Goal: Use online tool/utility: Use online tool/utility

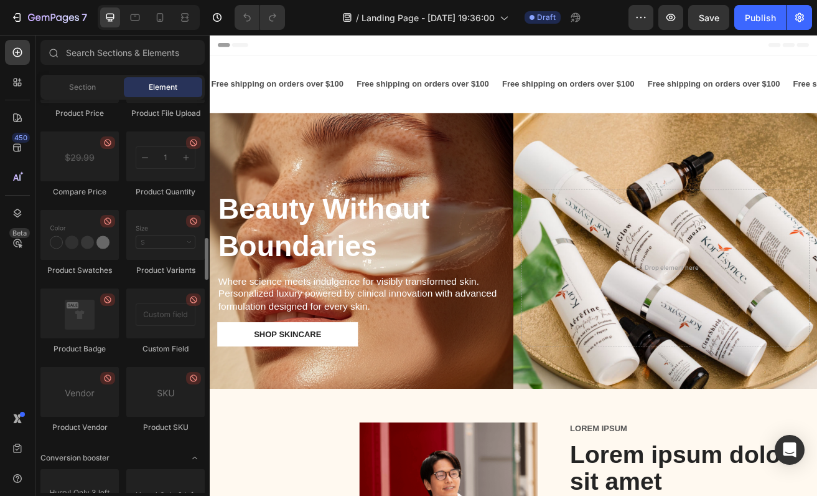
scroll to position [2134, 0]
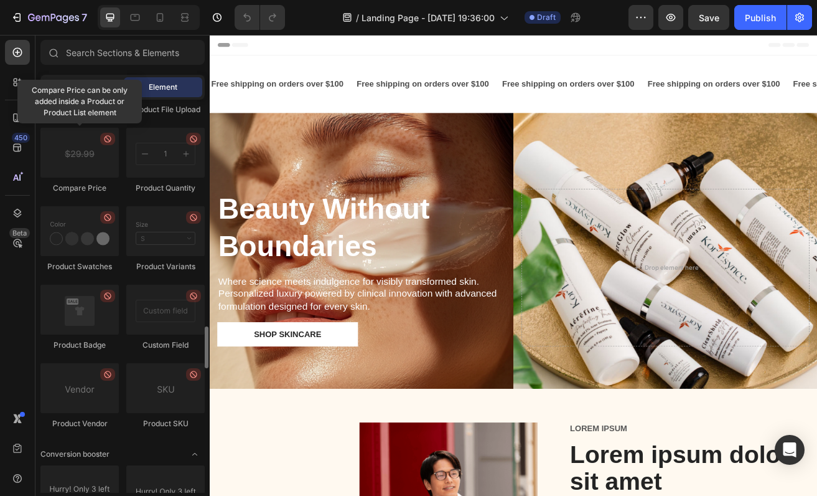
click at [88, 93] on div "Section" at bounding box center [82, 87] width 78 height 20
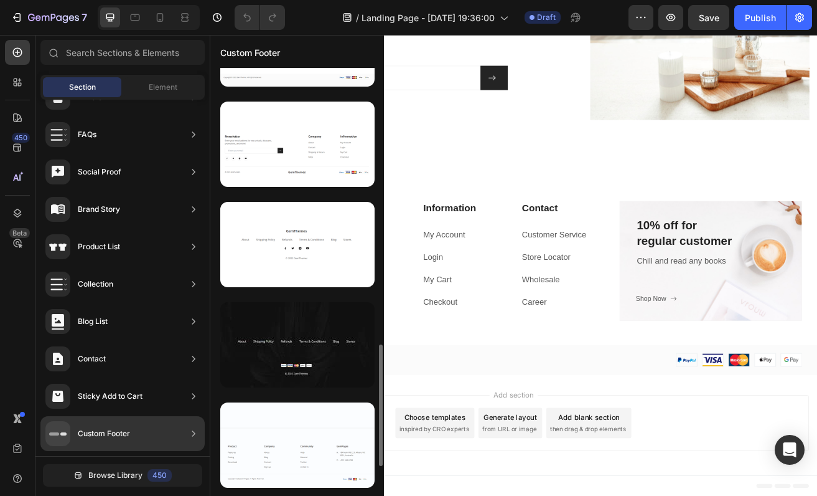
scroll to position [766, 0]
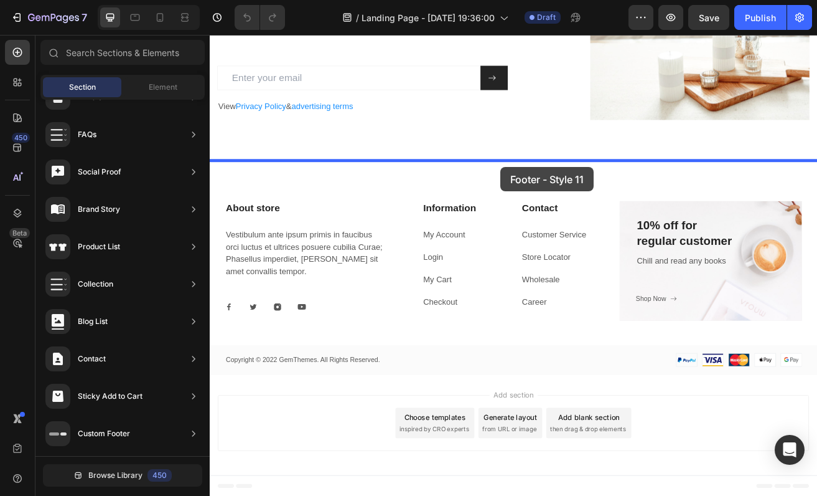
drag, startPoint x: 531, startPoint y: 303, endPoint x: 566, endPoint y: 194, distance: 114.4
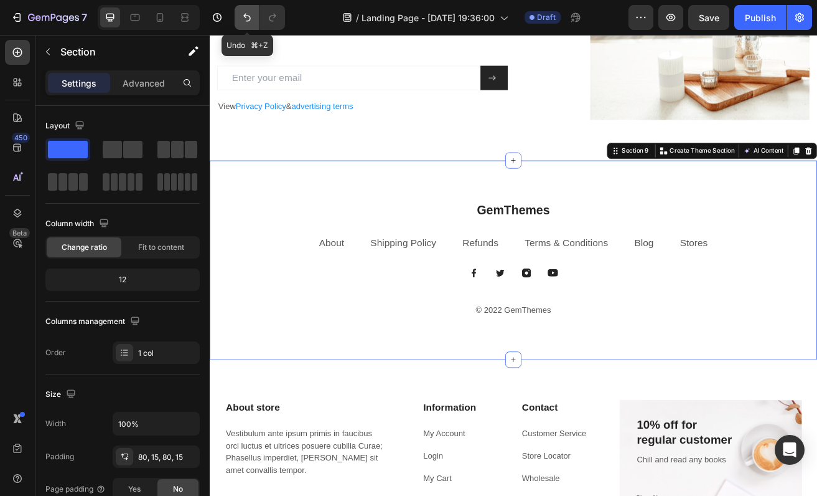
click at [237, 24] on button "Undo/Redo" at bounding box center [247, 17] width 25 height 25
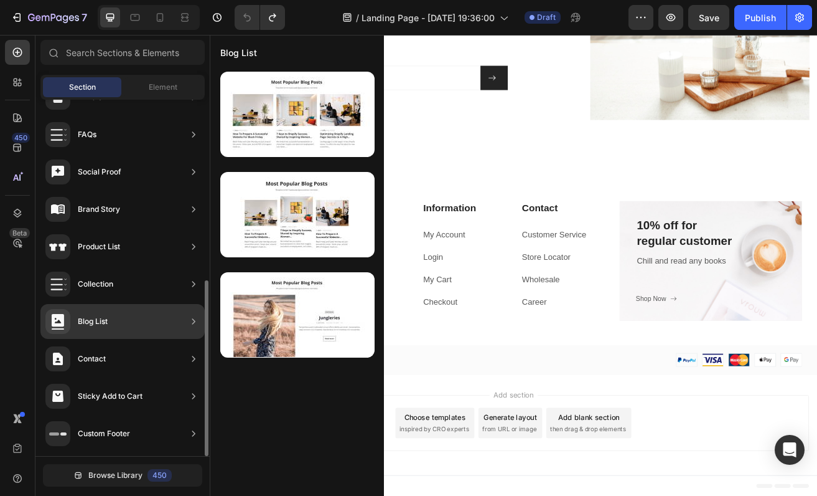
scroll to position [0, 0]
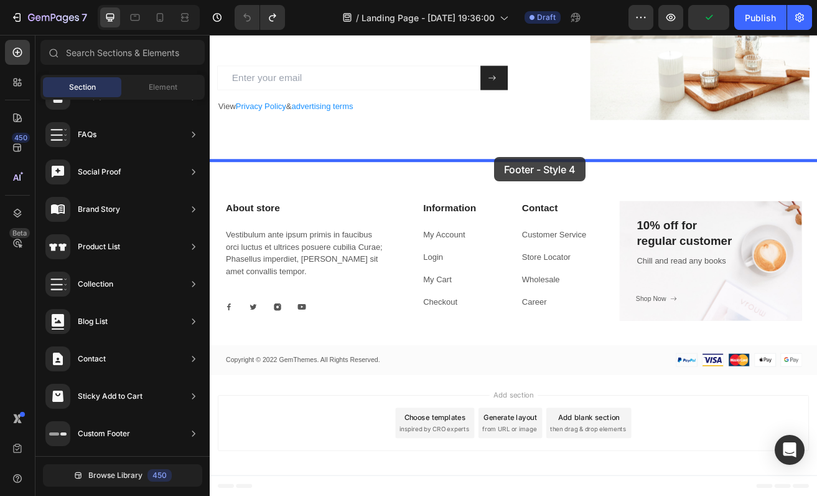
drag, startPoint x: 483, startPoint y: 456, endPoint x: 560, endPoint y: 187, distance: 279.8
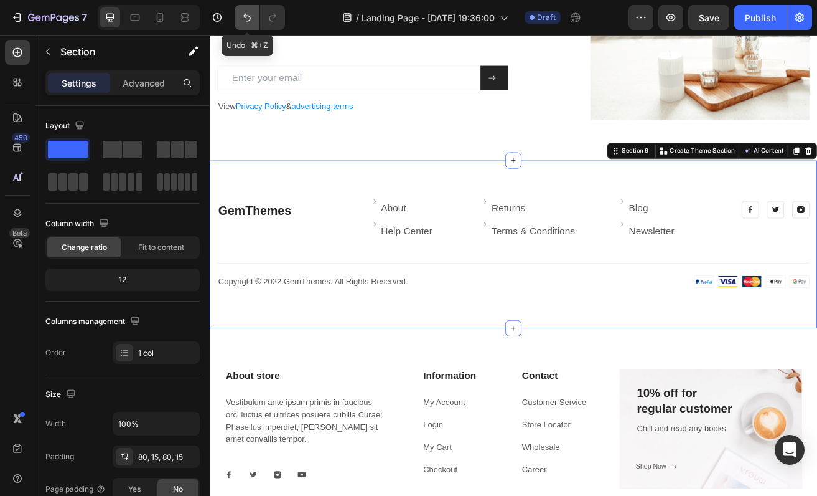
click at [250, 21] on icon "Undo/Redo" at bounding box center [247, 17] width 12 height 12
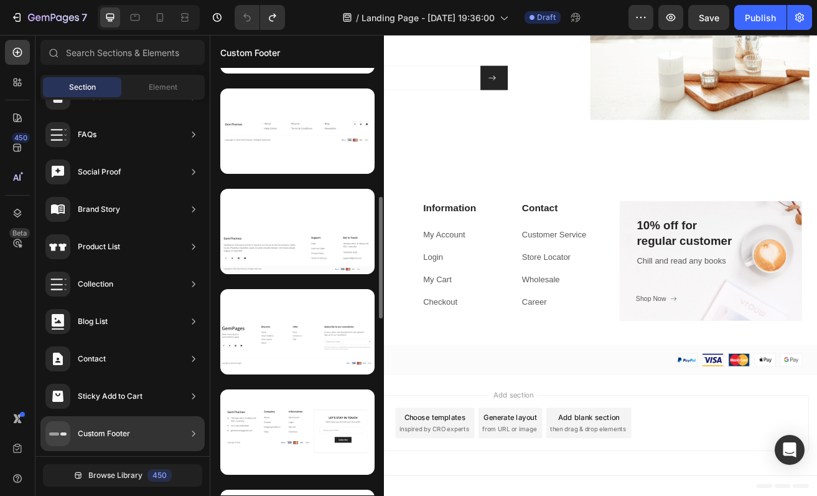
scroll to position [321, 0]
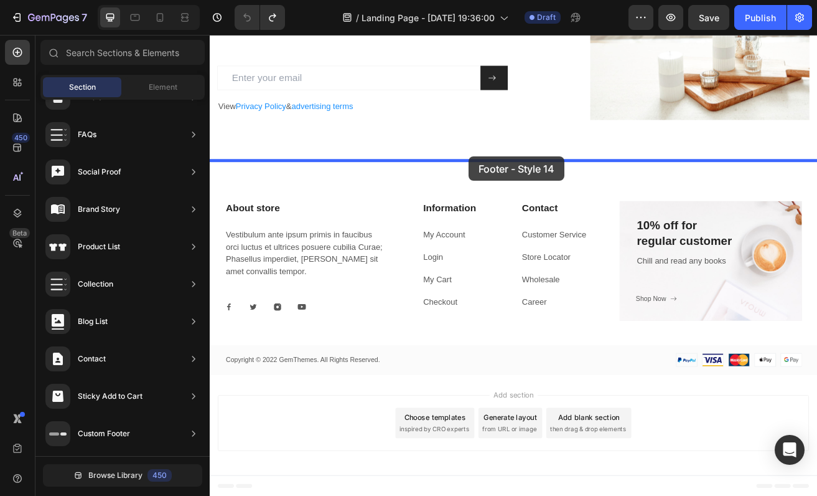
drag, startPoint x: 522, startPoint y: 336, endPoint x: 528, endPoint y: 180, distance: 155.7
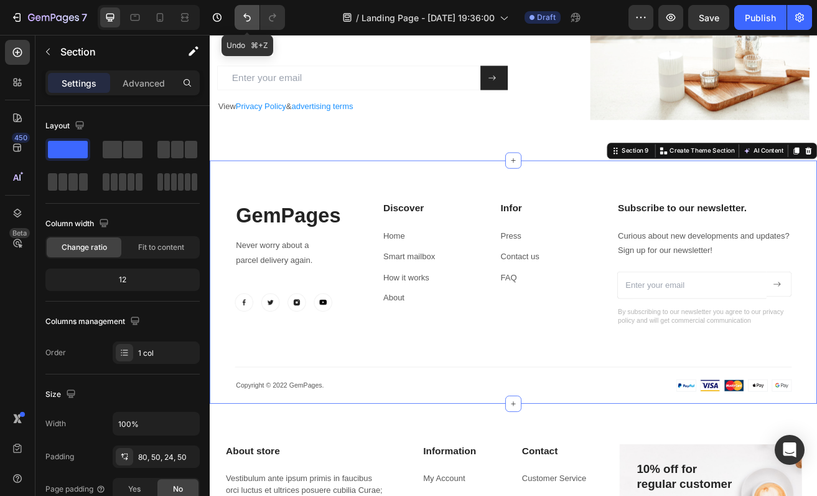
click at [247, 26] on button "Undo/Redo" at bounding box center [247, 17] width 25 height 25
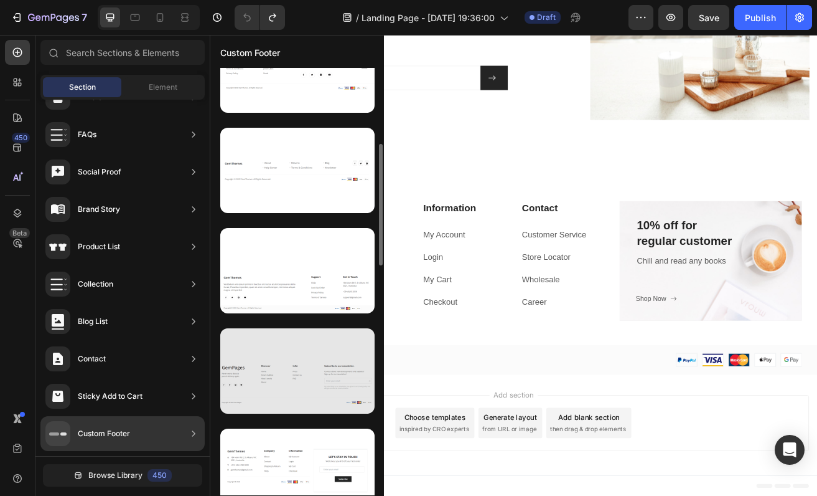
scroll to position [250, 0]
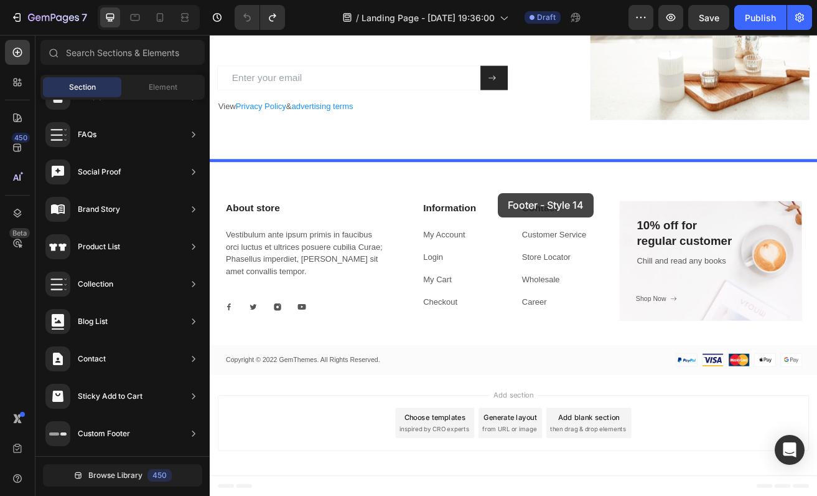
drag, startPoint x: 497, startPoint y: 438, endPoint x: 565, endPoint y: 230, distance: 218.0
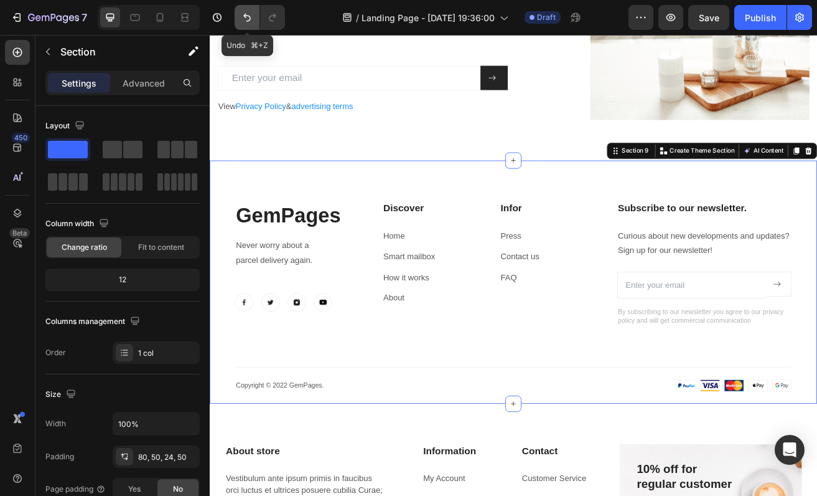
click at [249, 27] on button "Undo/Redo" at bounding box center [247, 17] width 25 height 25
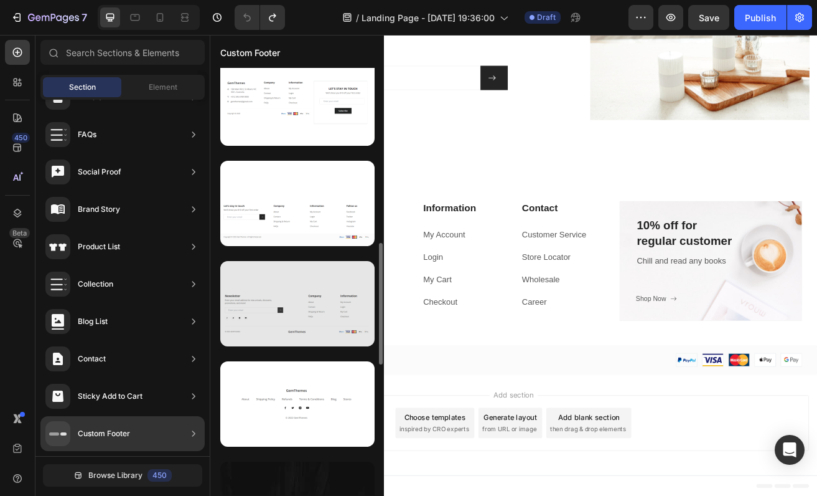
scroll to position [614, 0]
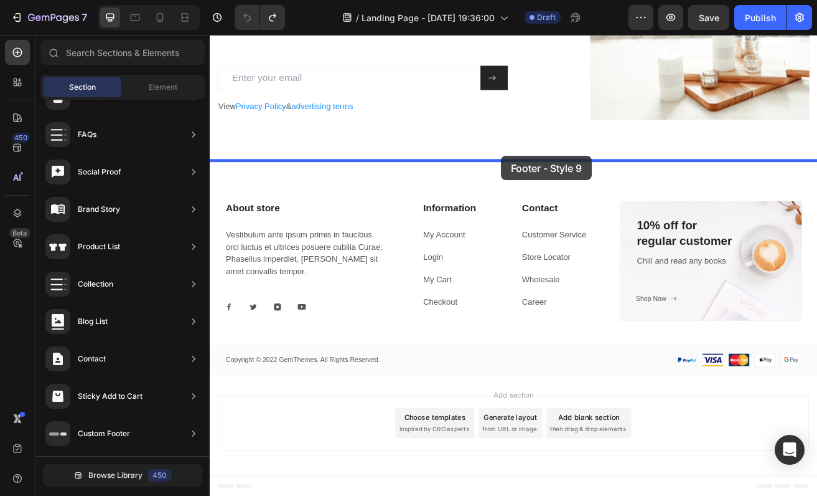
drag, startPoint x: 521, startPoint y: 324, endPoint x: 567, endPoint y: 183, distance: 148.1
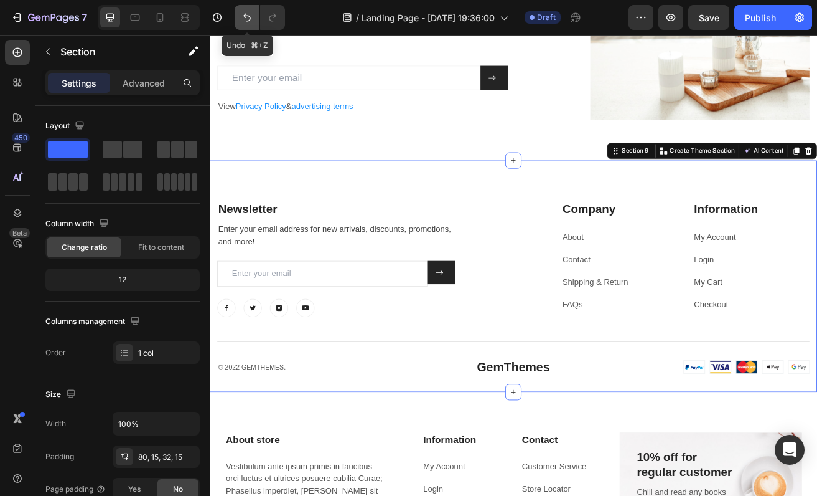
click at [252, 16] on icon "Undo/Redo" at bounding box center [247, 17] width 12 height 12
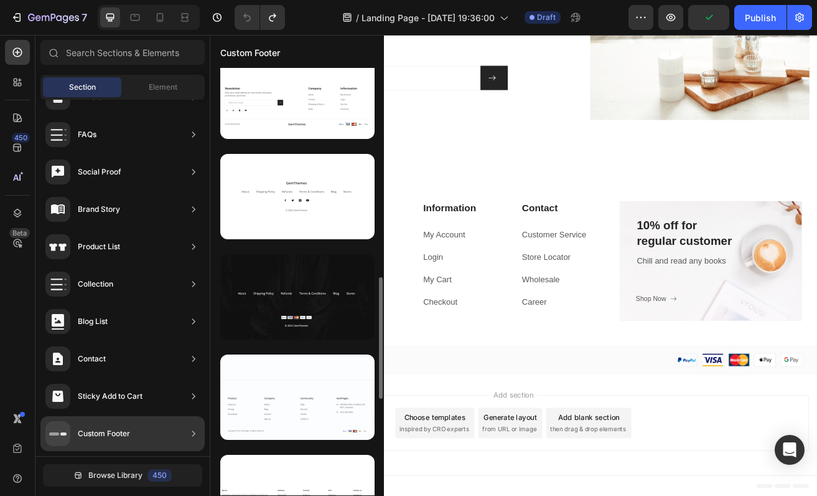
scroll to position [836, 0]
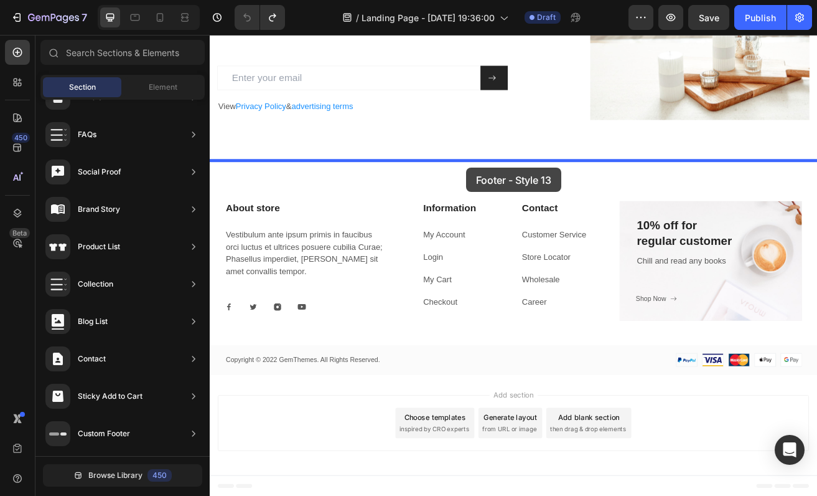
drag, startPoint x: 492, startPoint y: 436, endPoint x: 525, endPoint y: 198, distance: 240.2
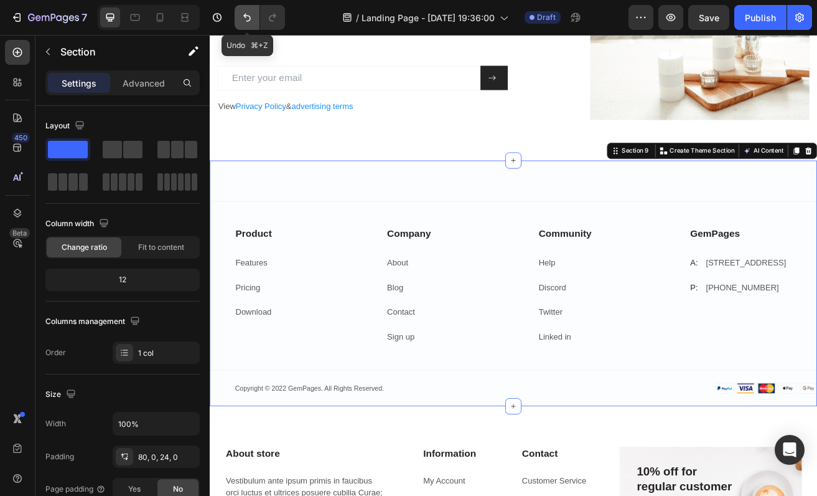
click at [253, 17] on icon "Undo/Redo" at bounding box center [247, 17] width 12 height 12
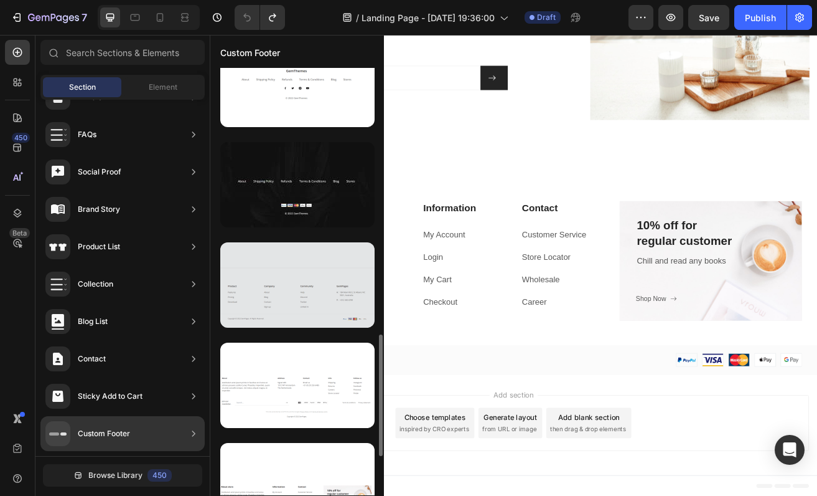
scroll to position [943, 0]
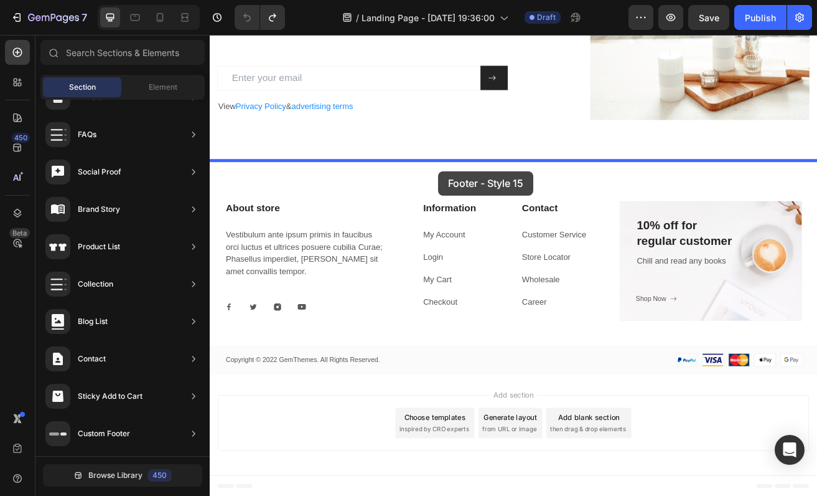
drag, startPoint x: 484, startPoint y: 420, endPoint x: 492, endPoint y: 202, distance: 218.7
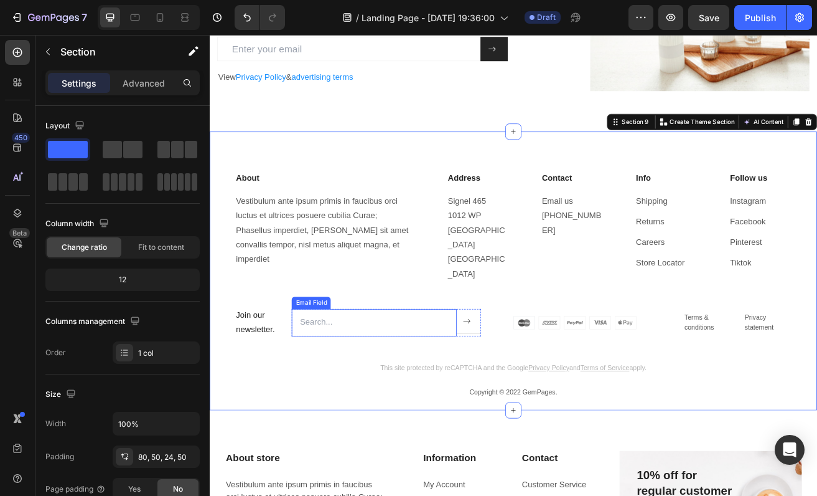
scroll to position [2503, 0]
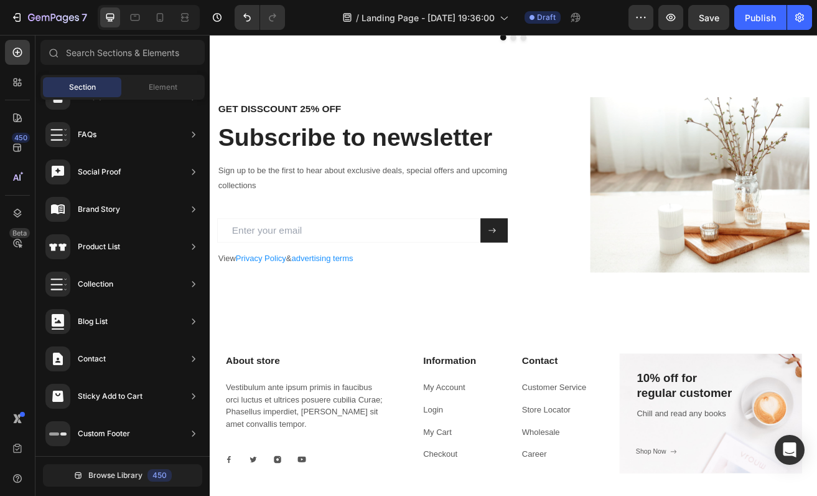
scroll to position [2160, 0]
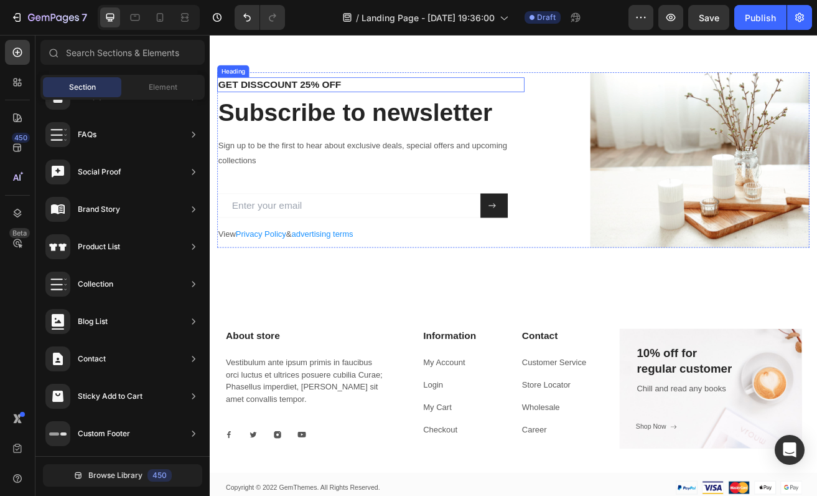
click at [307, 104] on p "GET DISSCOUNT 25% OFF" at bounding box center [407, 96] width 375 height 16
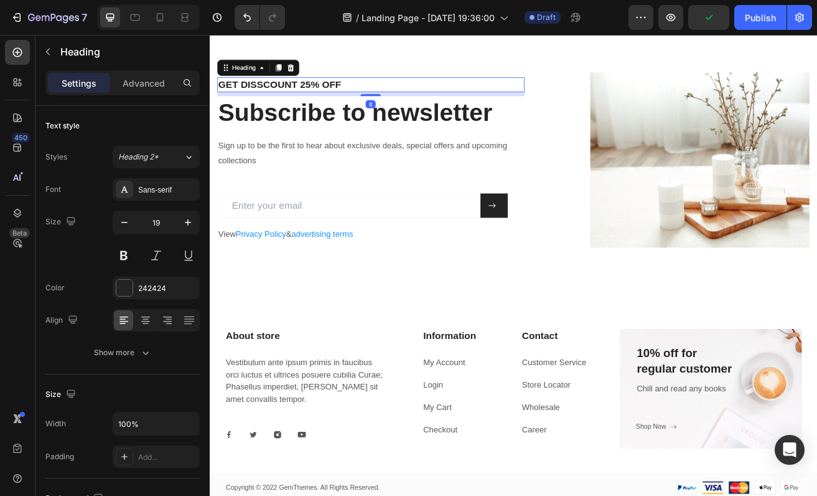
click at [304, 104] on p "GET DISSCOUNT 25% OFF" at bounding box center [407, 96] width 375 height 16
click at [288, 104] on p "GET DISSCOUNT 25% OFF" at bounding box center [407, 96] width 375 height 16
click at [269, 104] on p "GET DISSCOUNT 25% OFF" at bounding box center [407, 96] width 375 height 16
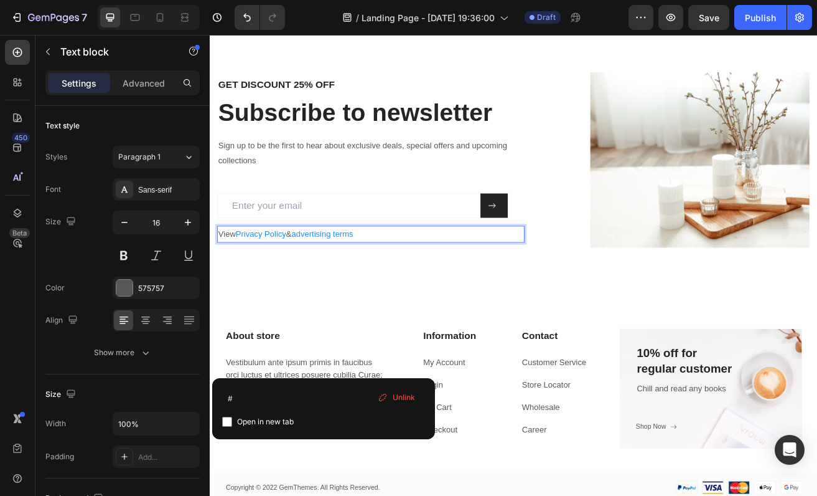
click at [281, 285] on span "Privacy Policy" at bounding box center [273, 279] width 62 height 11
click at [552, 347] on div "GET DISCOUNT 25% OFF Heading Subscribe to newsletter Heading Sign up to be the …" at bounding box center [583, 189] width 747 height 316
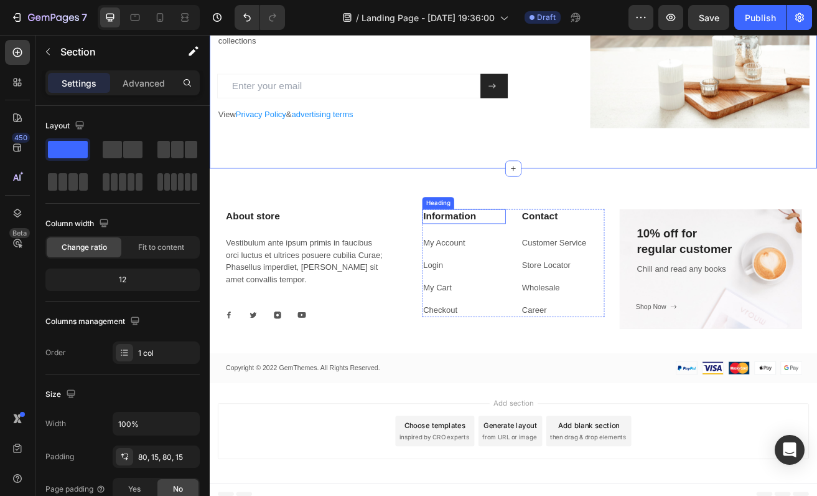
scroll to position [2485, 0]
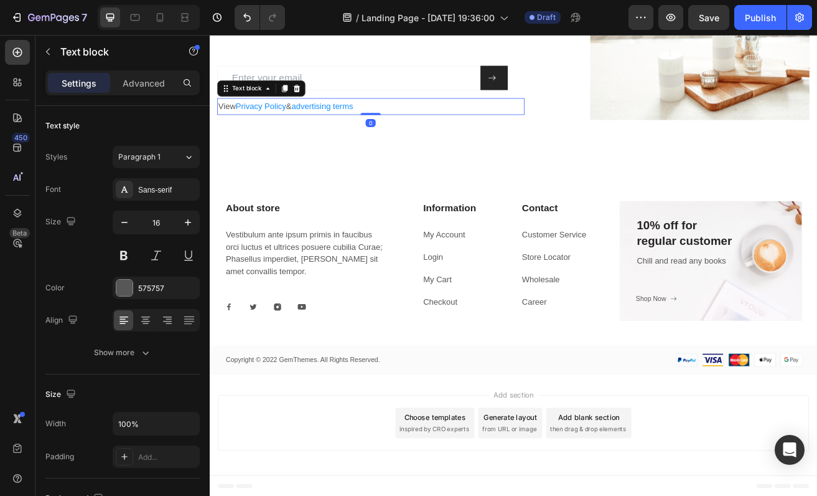
click at [342, 123] on span "advertising terms" at bounding box center [349, 122] width 76 height 11
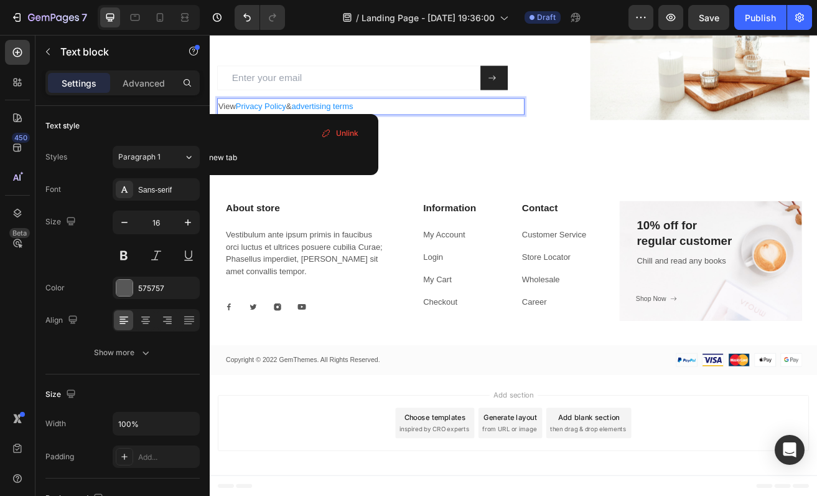
click at [342, 123] on span "advertising terms" at bounding box center [349, 122] width 76 height 11
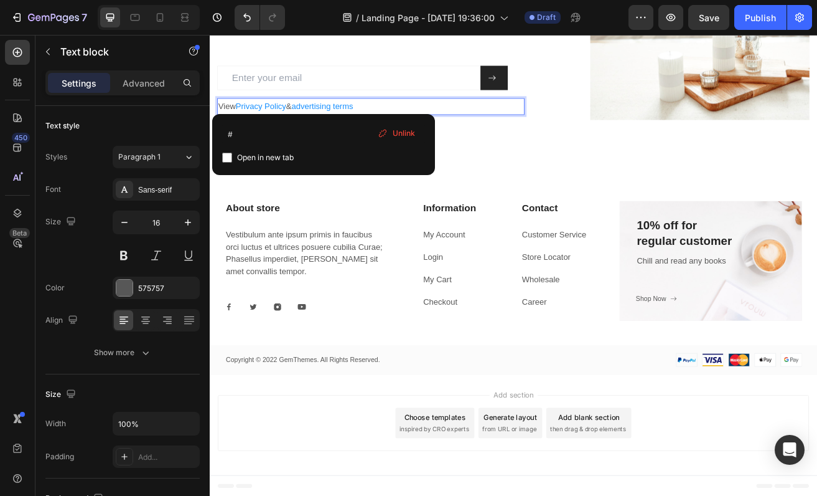
click at [322, 121] on span "advertising terms" at bounding box center [349, 122] width 76 height 11
click at [245, 22] on icon "Undo/Redo" at bounding box center [247, 17] width 12 height 12
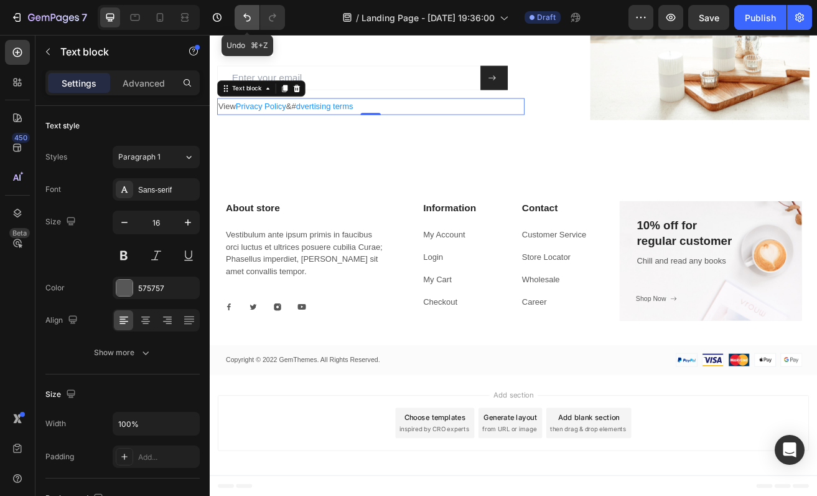
click at [245, 21] on icon "Undo/Redo" at bounding box center [247, 17] width 12 height 12
click at [244, 14] on icon "Undo/Redo" at bounding box center [247, 17] width 12 height 12
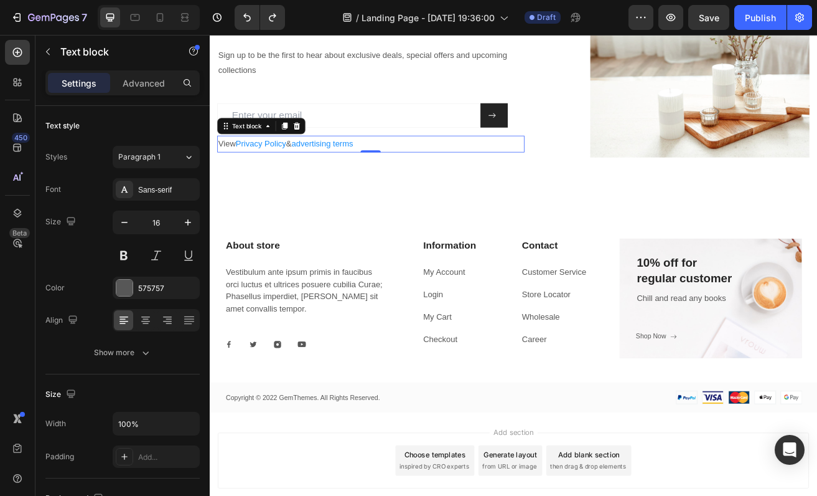
scroll to position [2281, 0]
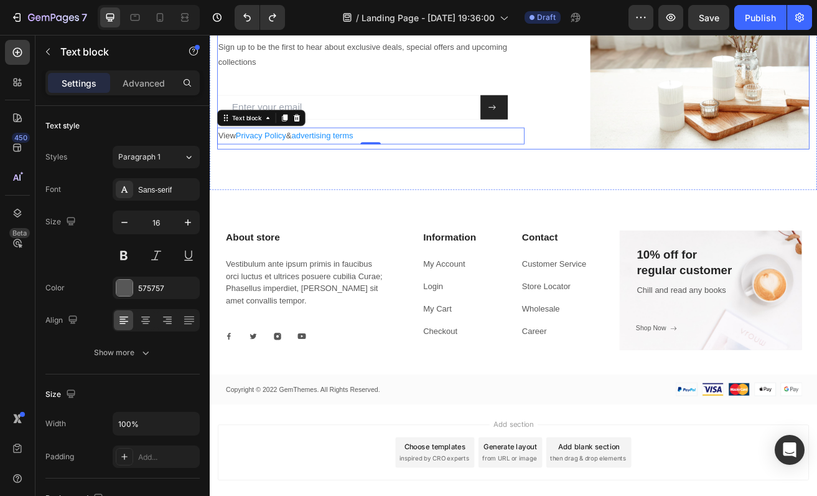
click at [301, 176] on div "GET DISCOUNT 25% OFF Heading Subscribe to newsletter Heading Sign up to be the …" at bounding box center [408, 68] width 378 height 216
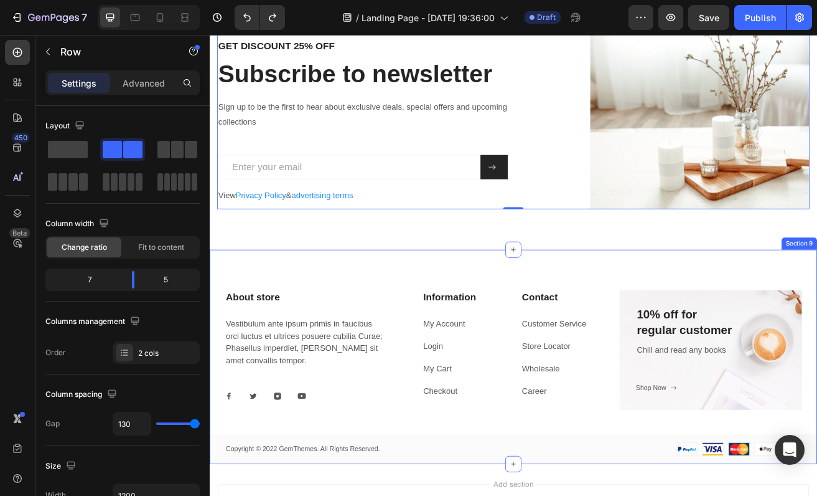
scroll to position [2375, 0]
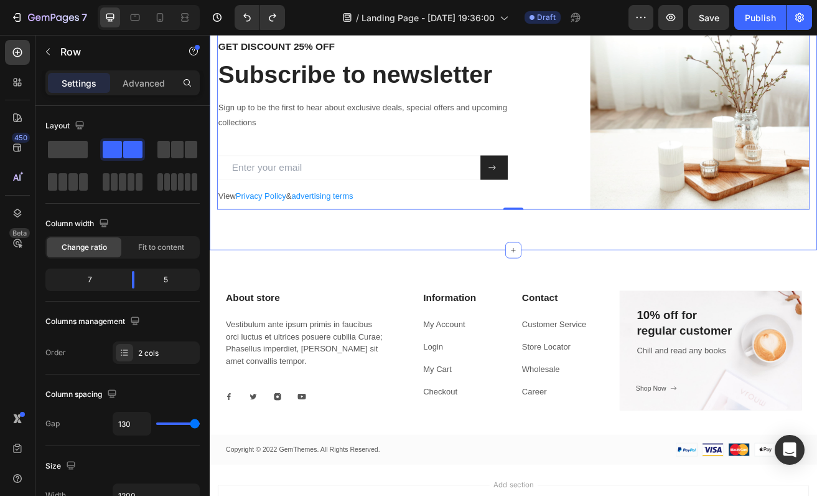
click at [421, 271] on div "GET DISCOUNT 25% OFF Heading Subscribe to newsletter Heading Sign up to be the …" at bounding box center [583, 142] width 747 height 316
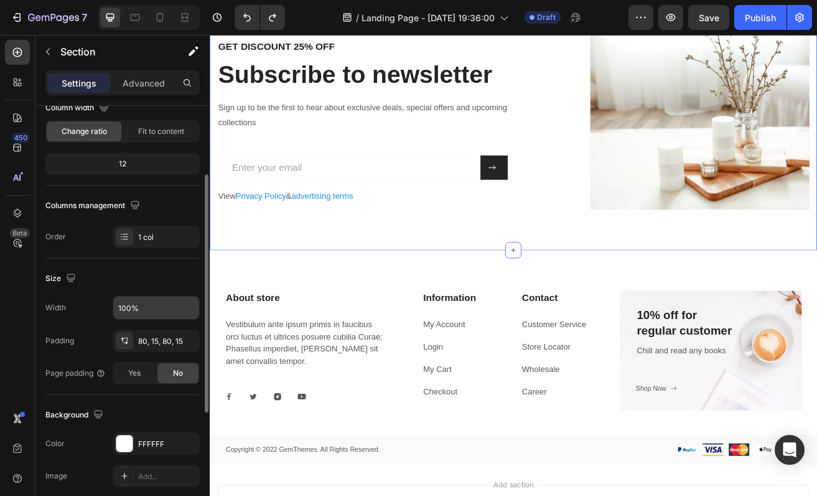
scroll to position [119, 0]
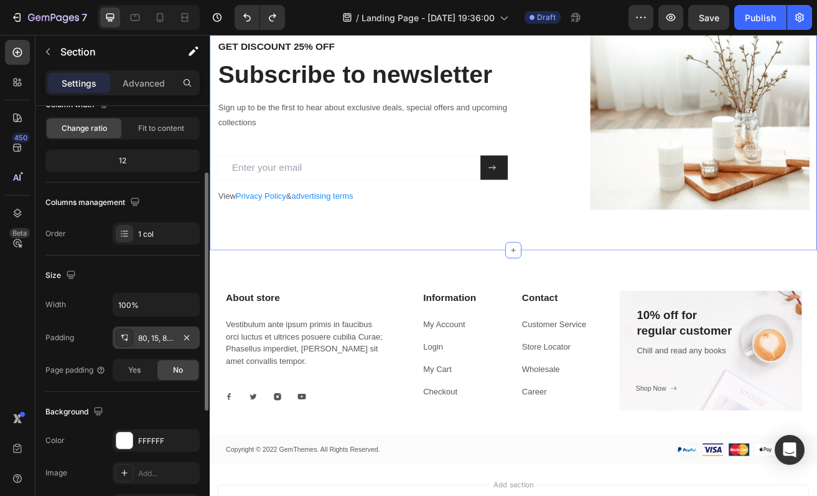
click at [172, 339] on div "80, 15, 80, 15" at bounding box center [156, 337] width 36 height 11
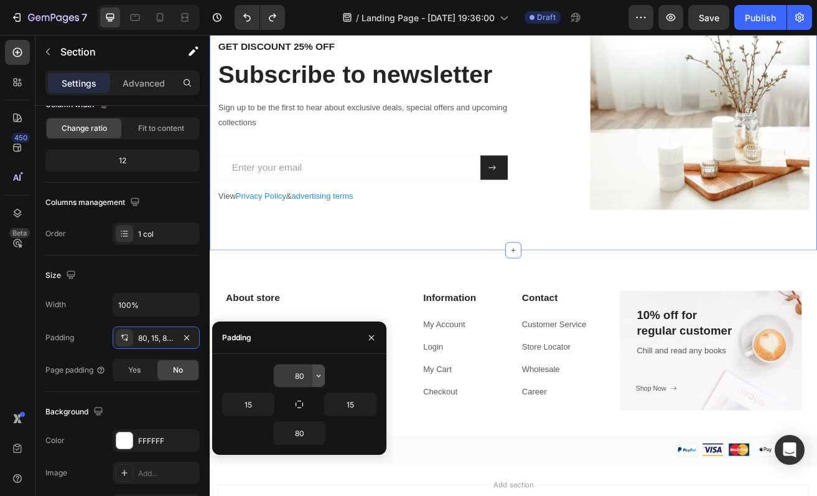
click at [321, 378] on icon "button" at bounding box center [319, 375] width 10 height 10
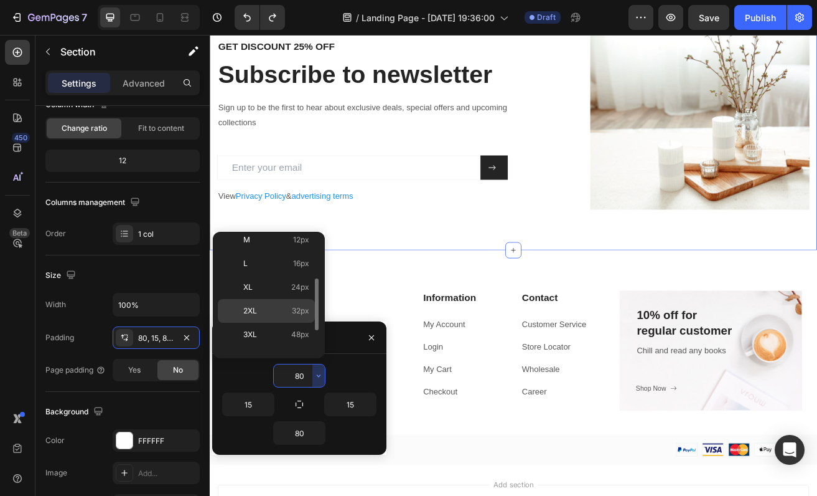
scroll to position [100, 0]
click at [287, 286] on p "XL 24px" at bounding box center [276, 290] width 66 height 11
type input "24"
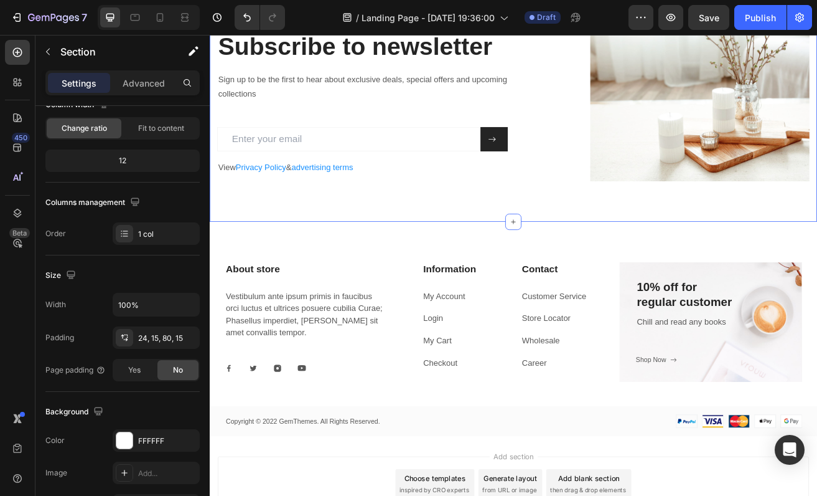
click at [388, 240] on div "GET DISCOUNT 25% OFF Heading Subscribe to newsletter Heading Sign up to be the …" at bounding box center [583, 124] width 747 height 281
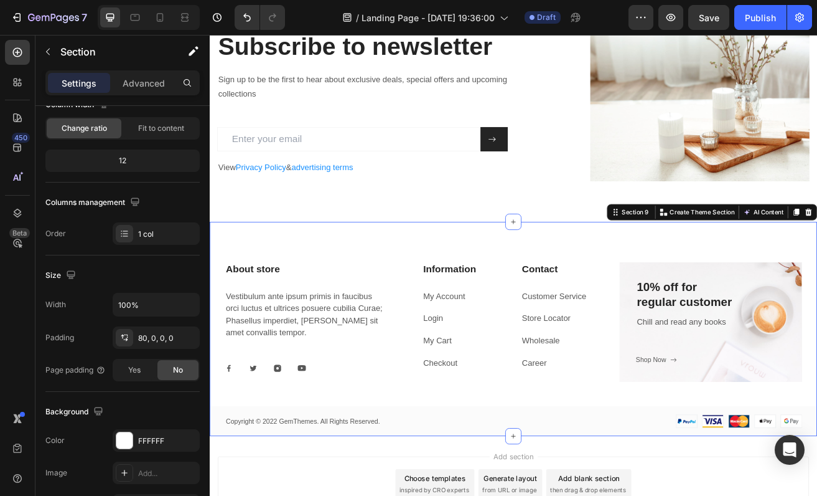
click at [378, 278] on div "About store Heading Vestibulum ante ipsum primis in faucibus orci luctus et ult…" at bounding box center [583, 396] width 747 height 263
click at [243, 14] on icon "Undo/Redo" at bounding box center [247, 17] width 12 height 12
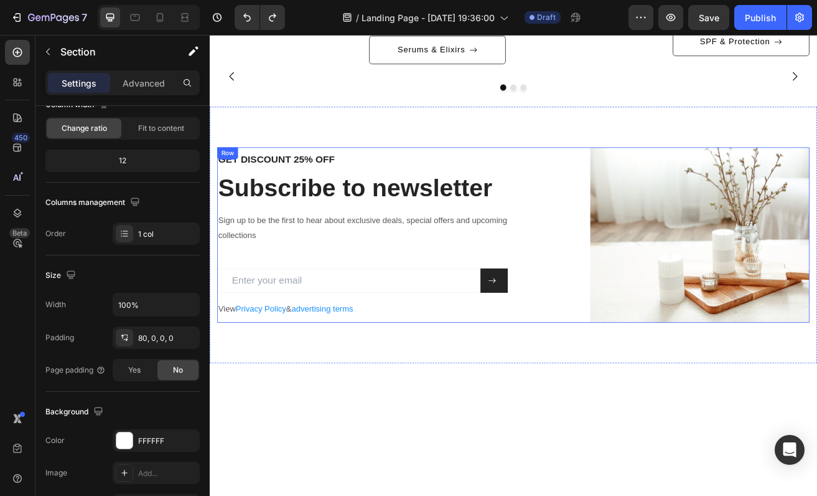
scroll to position [2075, 0]
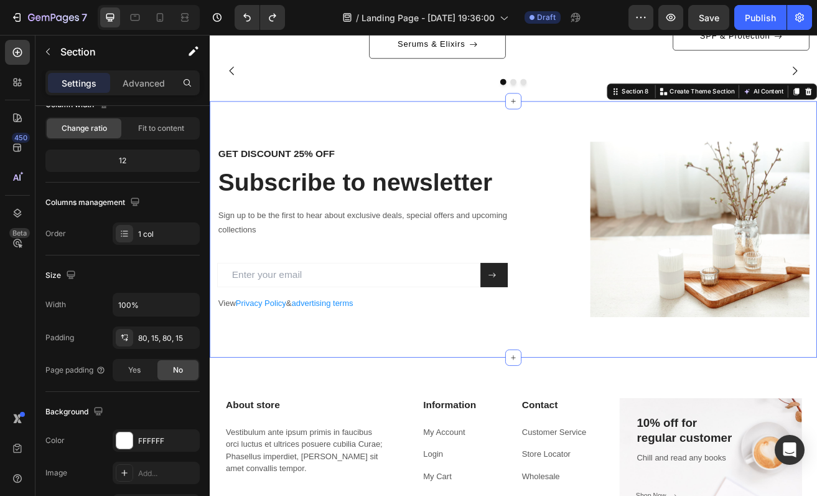
click at [286, 324] on div "GET DISCOUNT 25% OFF Heading Subscribe to newsletter Heading Sign up to be the …" at bounding box center [583, 274] width 747 height 316
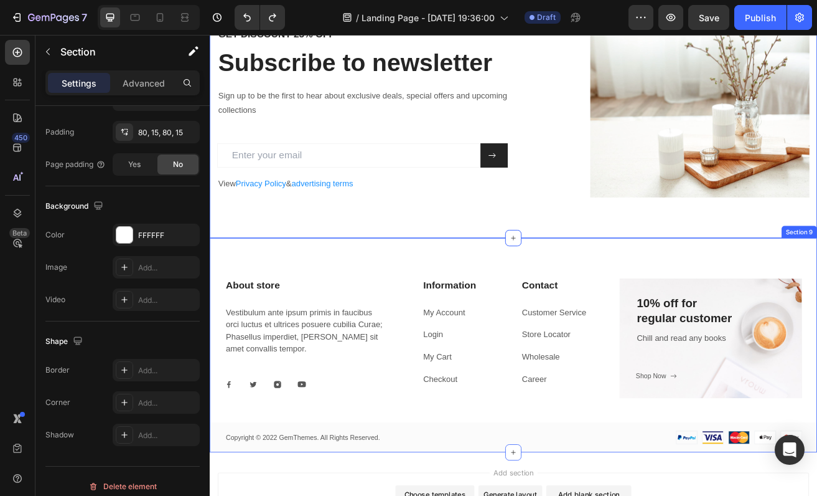
scroll to position [2416, 0]
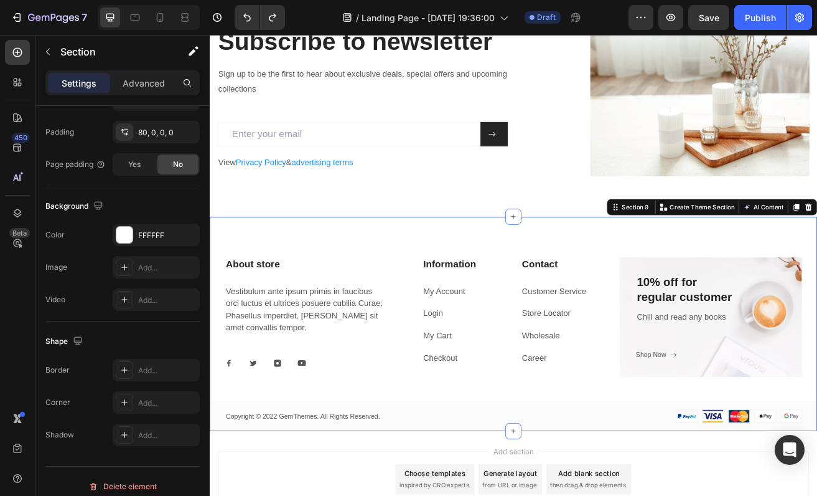
click at [290, 278] on div "About store Heading Vestibulum ante ipsum primis in faucibus orci luctus et ult…" at bounding box center [583, 389] width 747 height 263
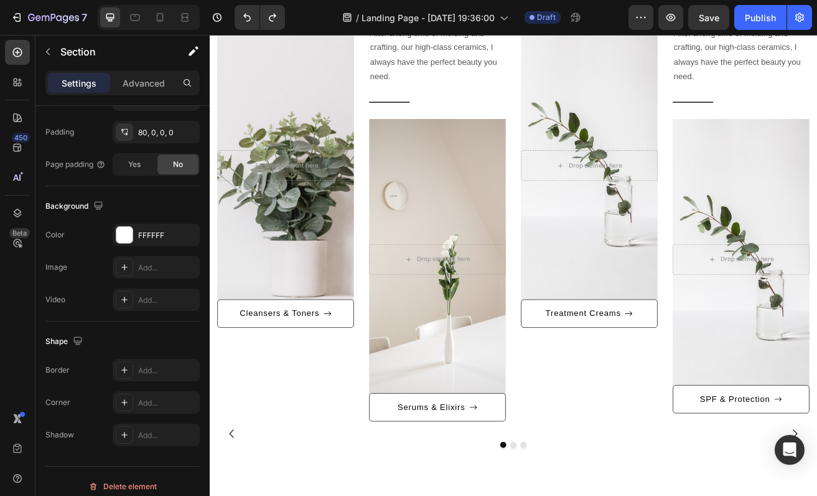
scroll to position [1624, 0]
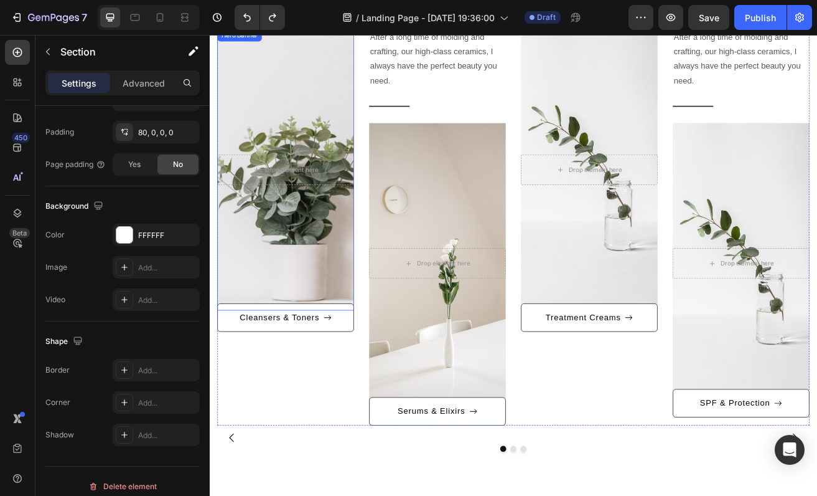
click at [295, 295] on div "Overlay" at bounding box center [303, 201] width 168 height 346
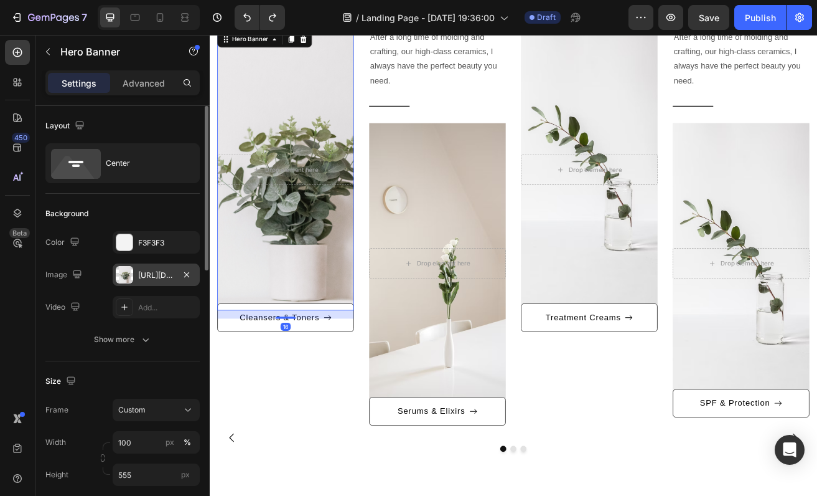
click at [123, 270] on div at bounding box center [124, 274] width 17 height 17
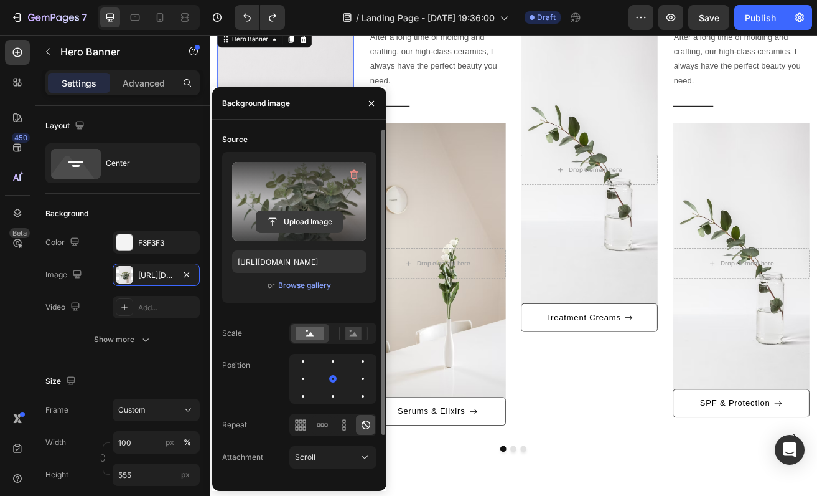
click at [276, 222] on input "file" at bounding box center [300, 221] width 86 height 21
click at [296, 225] on input "file" at bounding box center [300, 221] width 86 height 21
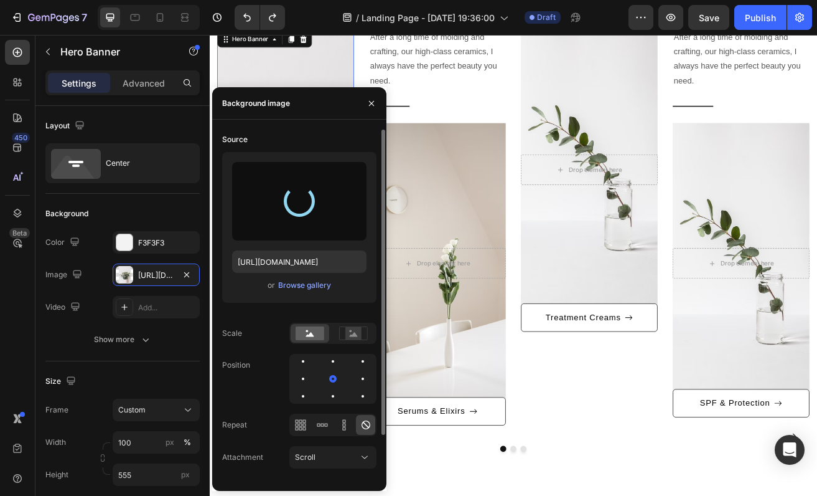
type input "[URL][DOMAIN_NAME]"
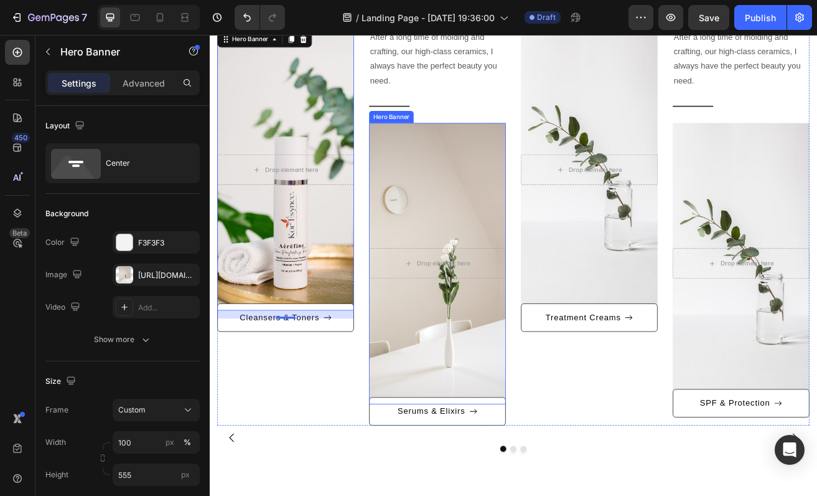
click at [507, 183] on div "Overlay" at bounding box center [490, 316] width 168 height 346
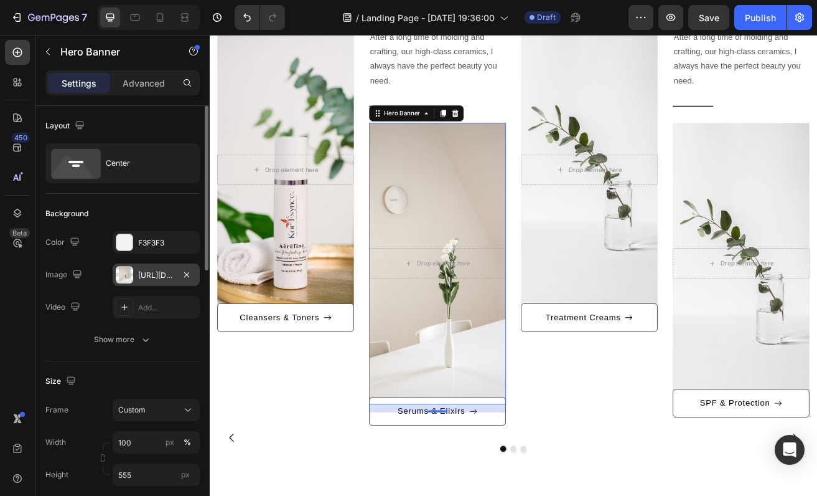
click at [122, 273] on div at bounding box center [124, 274] width 17 height 17
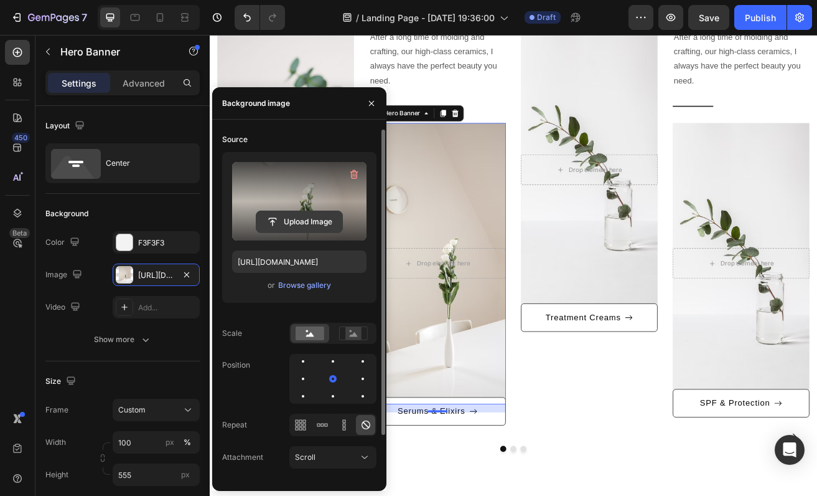
click at [276, 221] on input "file" at bounding box center [300, 221] width 86 height 21
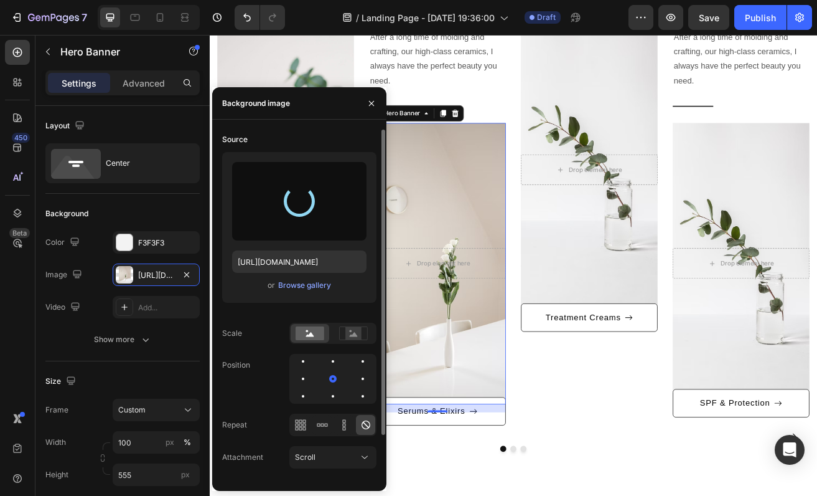
type input "[URL][DOMAIN_NAME]"
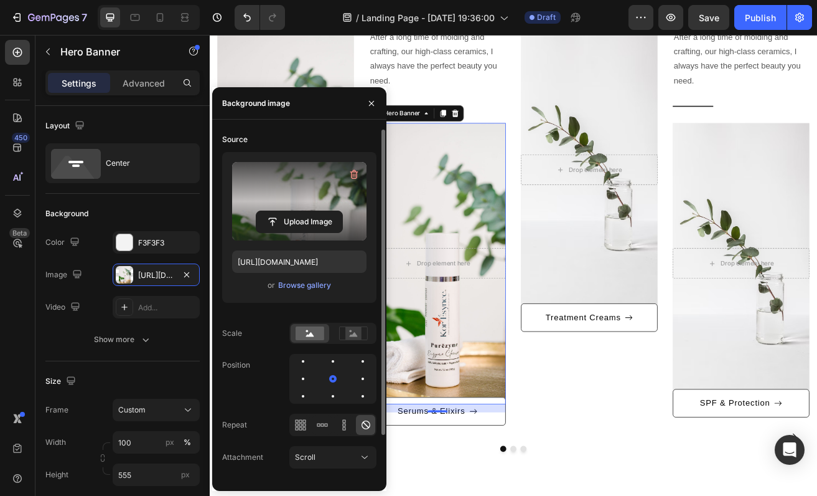
click at [502, 194] on div "Overlay" at bounding box center [490, 316] width 168 height 346
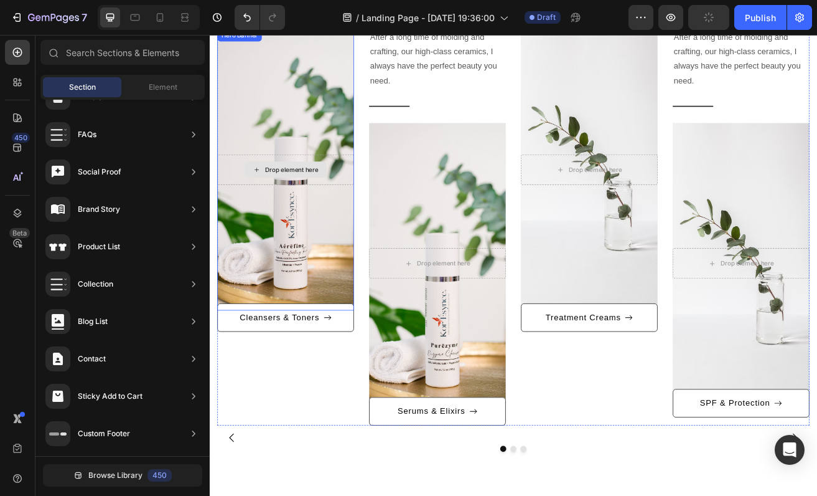
click at [329, 209] on div "Drop element here" at bounding box center [303, 201] width 101 height 20
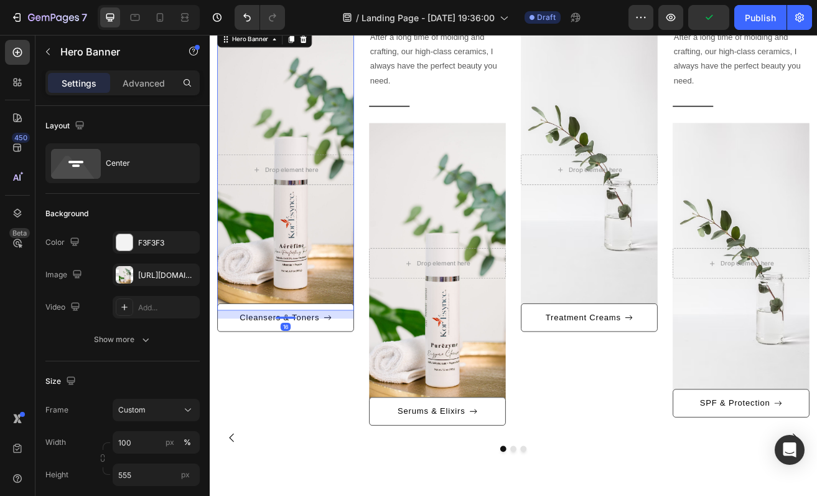
click at [265, 221] on div "Overlay" at bounding box center [303, 201] width 168 height 346
click at [118, 270] on div at bounding box center [124, 274] width 17 height 17
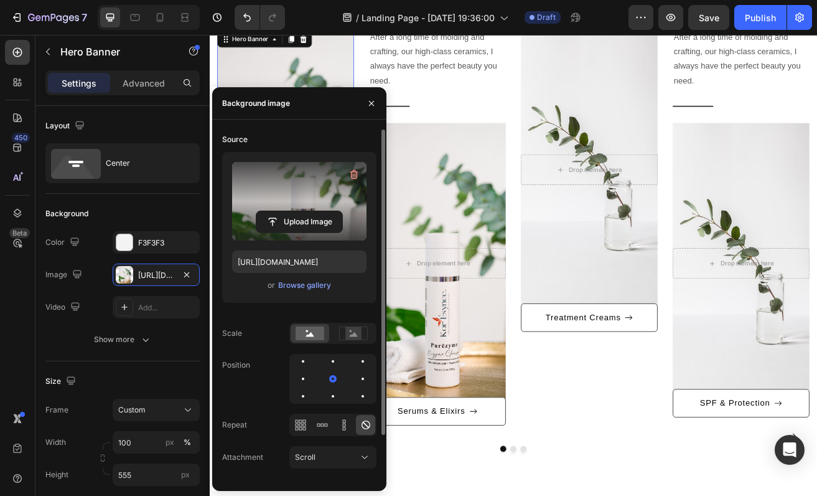
click at [296, 209] on label at bounding box center [299, 201] width 134 height 78
click at [296, 211] on input "file" at bounding box center [300, 221] width 86 height 21
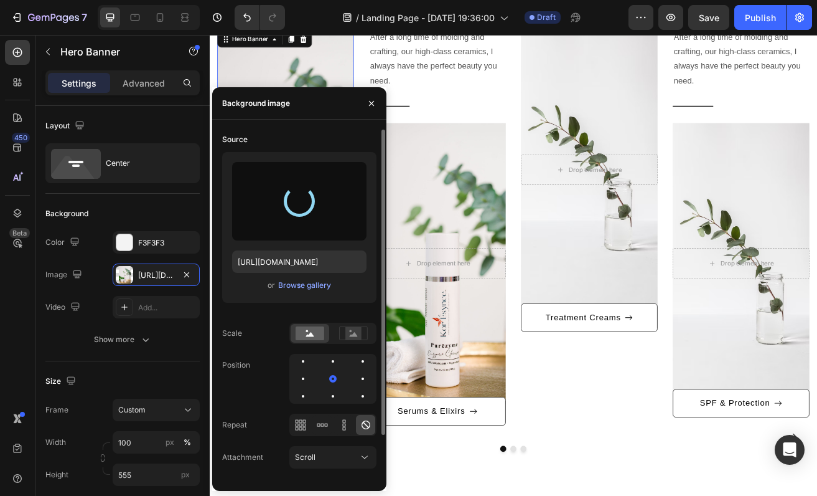
type input "[URL][DOMAIN_NAME]"
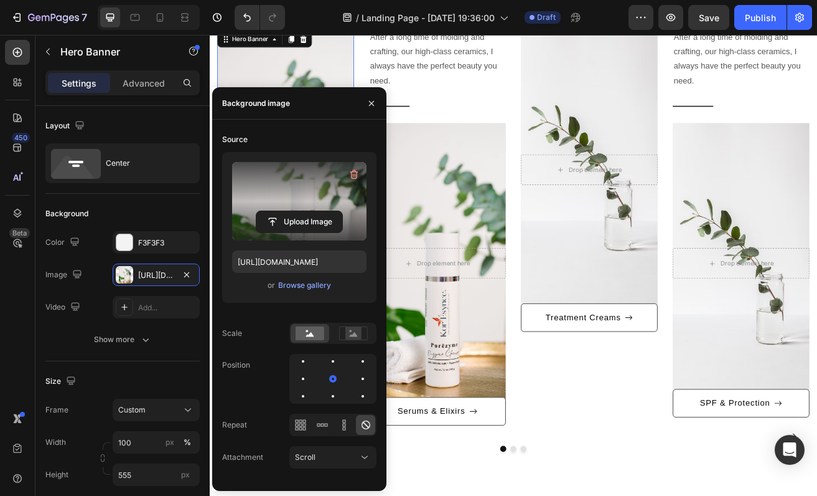
click at [301, 184] on label at bounding box center [299, 201] width 134 height 78
click at [301, 211] on input "file" at bounding box center [300, 221] width 86 height 21
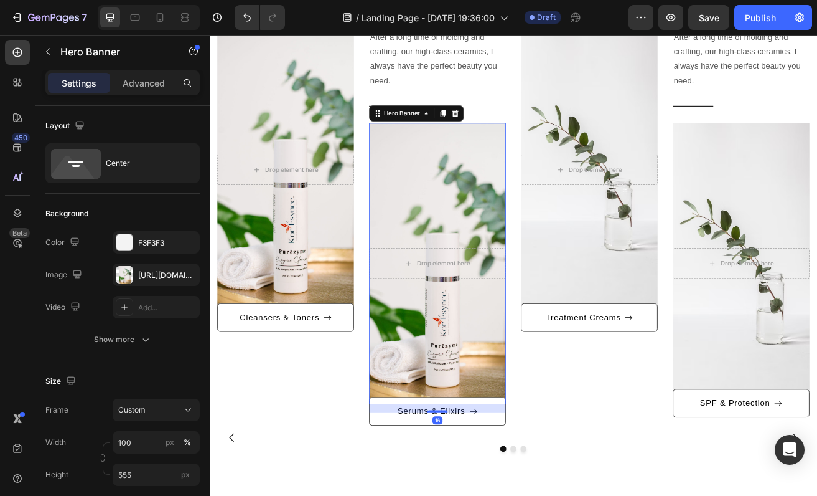
click at [552, 370] on div "Overlay" at bounding box center [490, 316] width 168 height 346
click at [474, 346] on div "Overlay" at bounding box center [490, 316] width 168 height 346
click at [493, 360] on div "Overlay" at bounding box center [490, 316] width 168 height 346
click at [132, 269] on div at bounding box center [124, 274] width 17 height 17
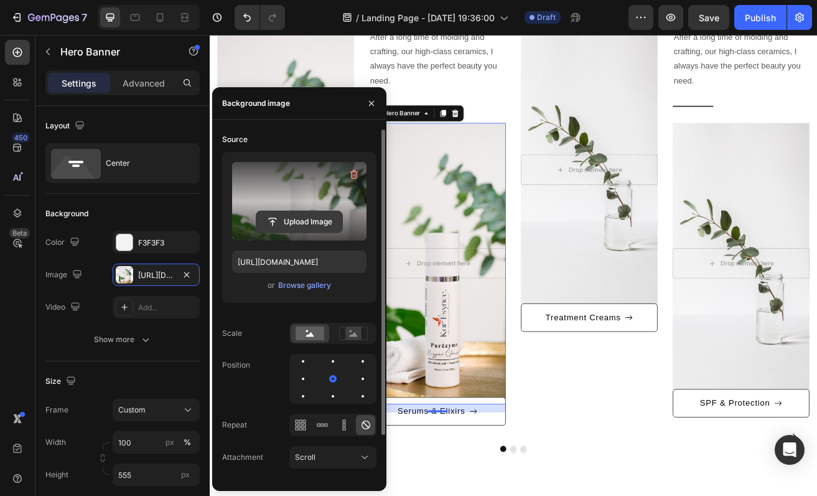
click at [306, 220] on input "file" at bounding box center [300, 221] width 86 height 21
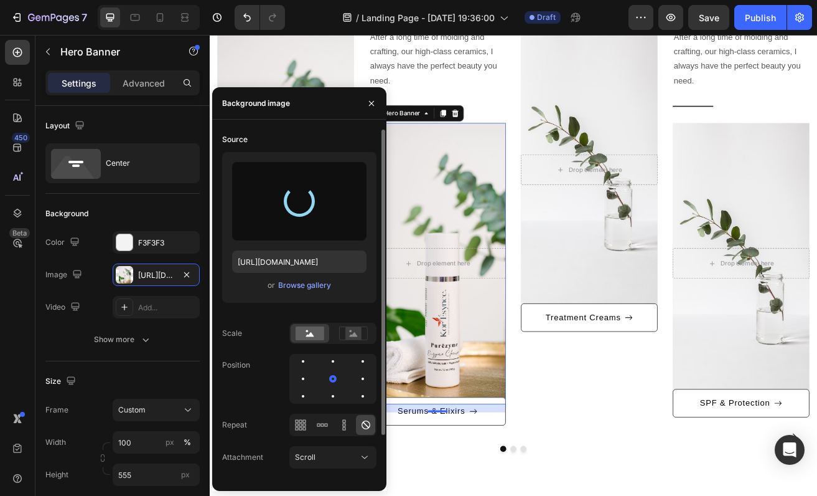
type input "[URL][DOMAIN_NAME]"
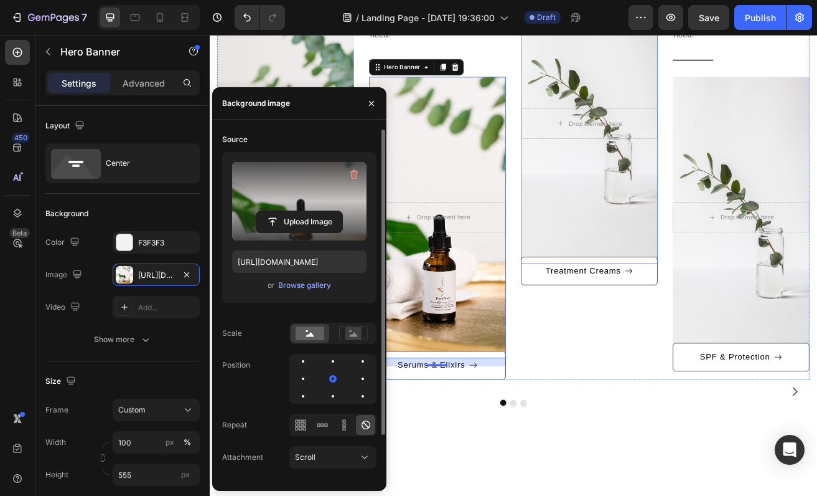
scroll to position [1300, 0]
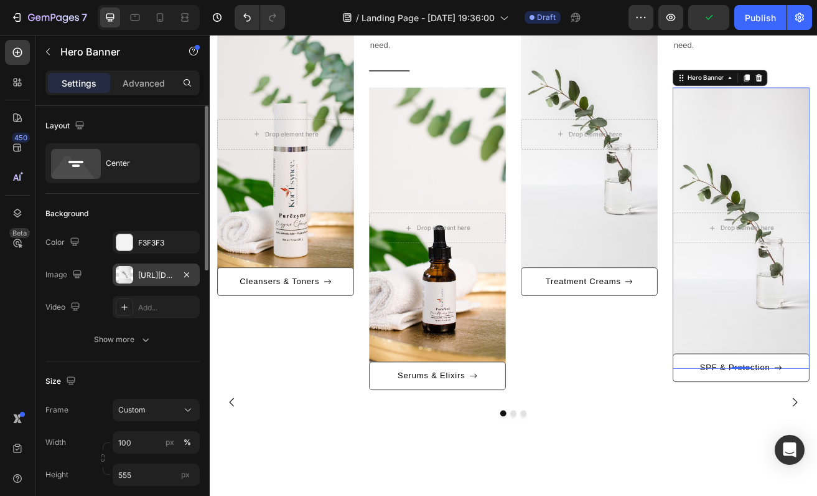
click at [121, 275] on div at bounding box center [124, 274] width 17 height 17
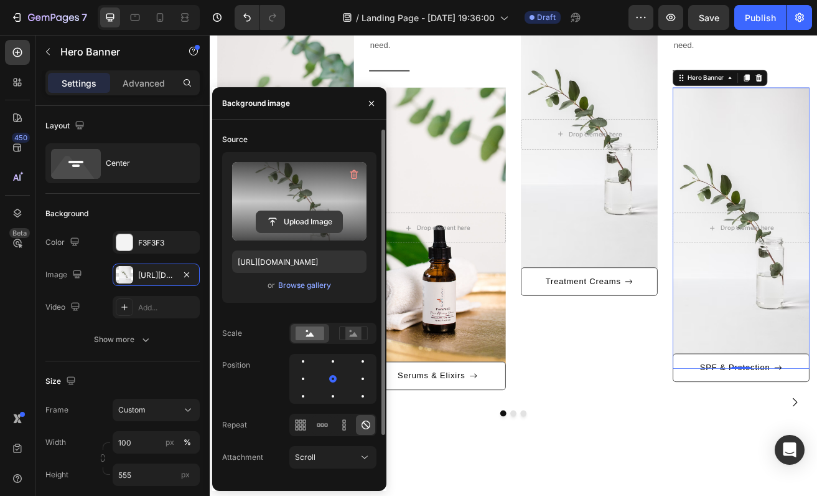
click at [286, 222] on input "file" at bounding box center [300, 221] width 86 height 21
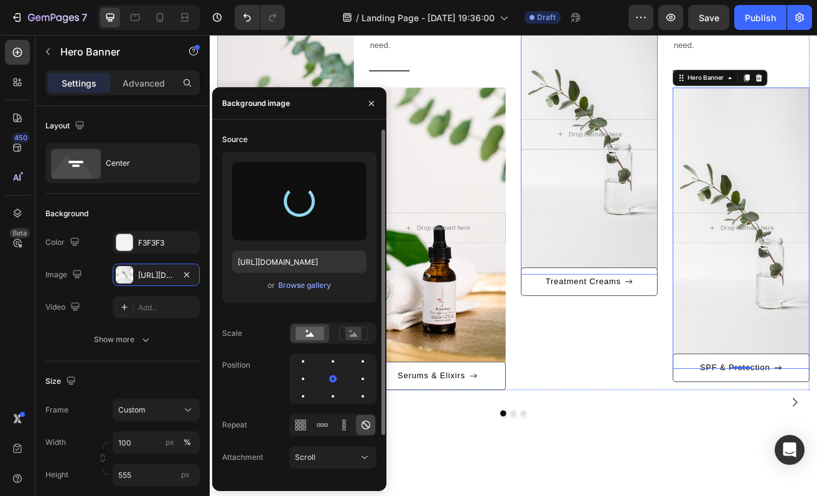
type input "[URL][DOMAIN_NAME]"
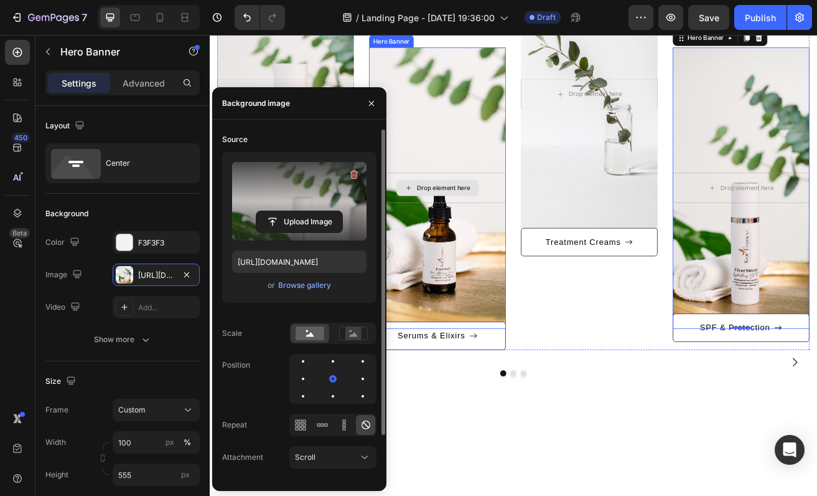
scroll to position [1718, 0]
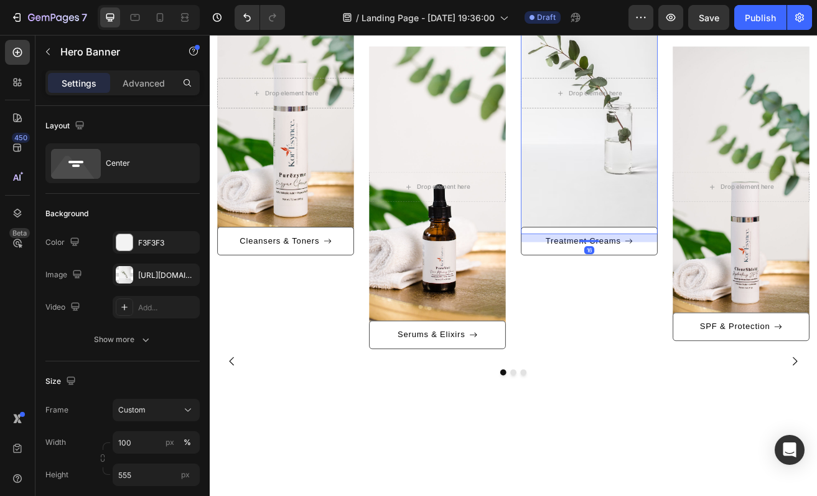
click at [672, 148] on div "Overlay" at bounding box center [677, 107] width 168 height 346
click at [645, 153] on div "Overlay" at bounding box center [677, 107] width 168 height 346
click at [127, 276] on div at bounding box center [124, 274] width 17 height 17
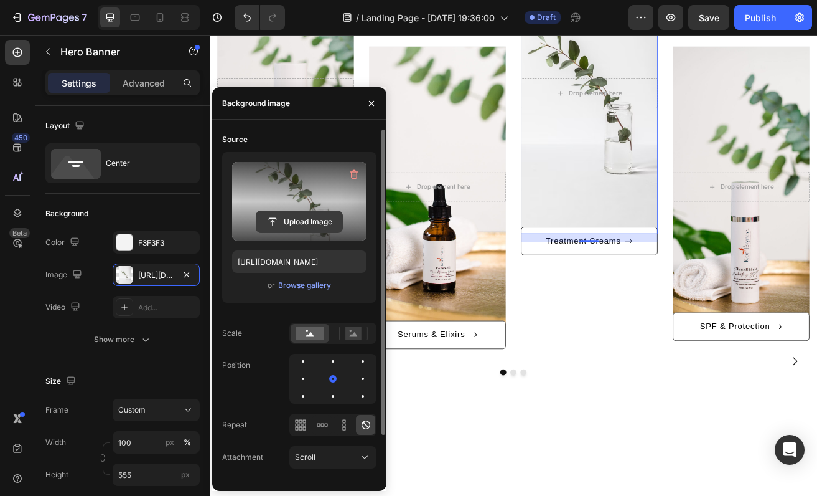
click at [290, 221] on input "file" at bounding box center [300, 221] width 86 height 21
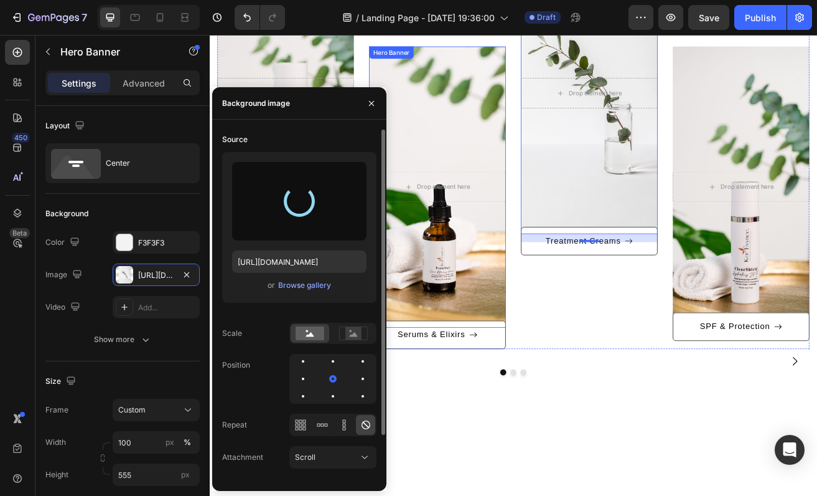
type input "[URL][DOMAIN_NAME]"
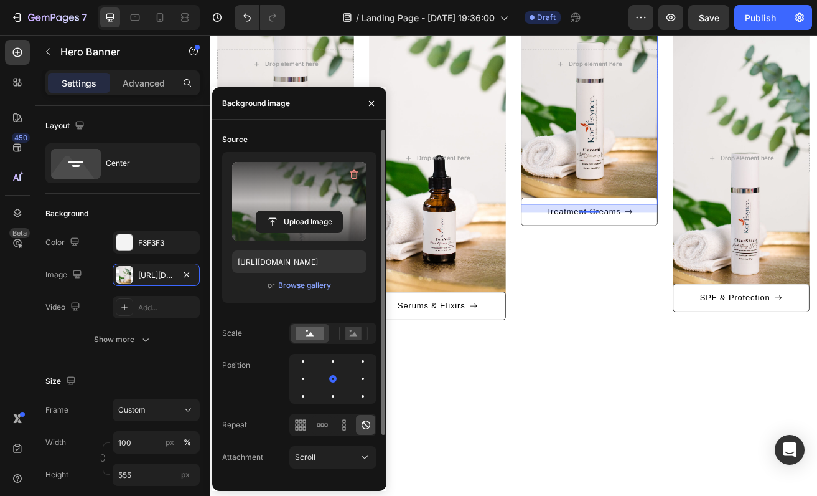
scroll to position [1392, 0]
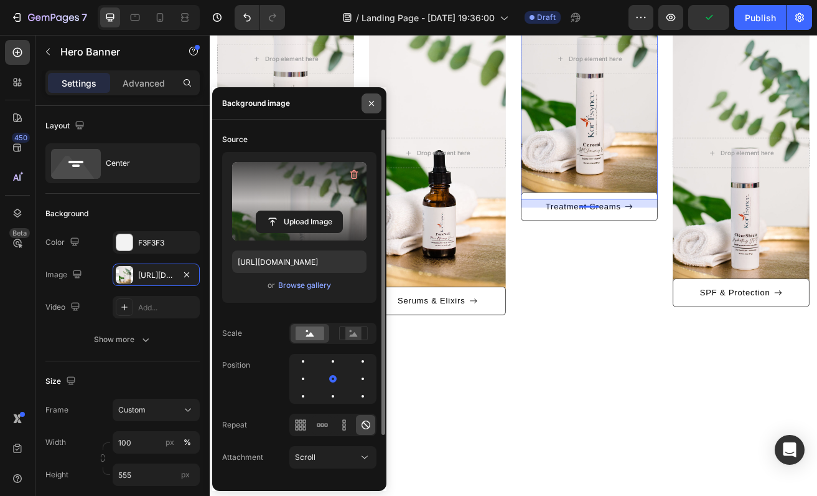
click at [370, 105] on icon "button" at bounding box center [372, 103] width 10 height 10
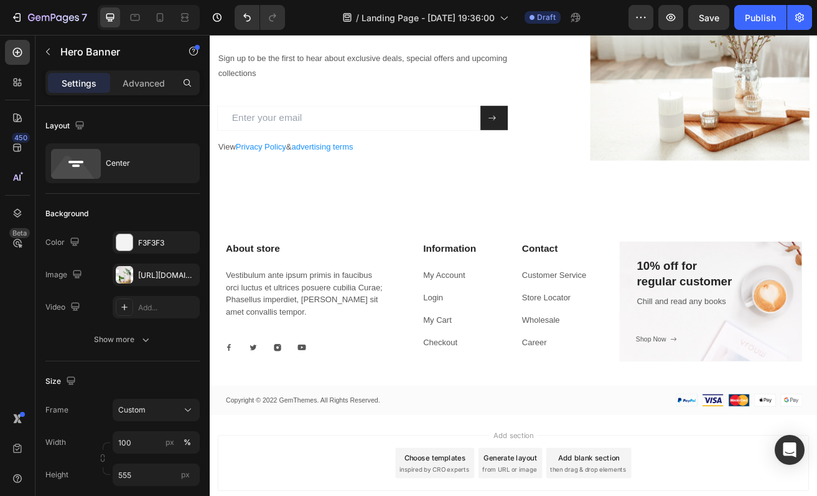
scroll to position [2084, 0]
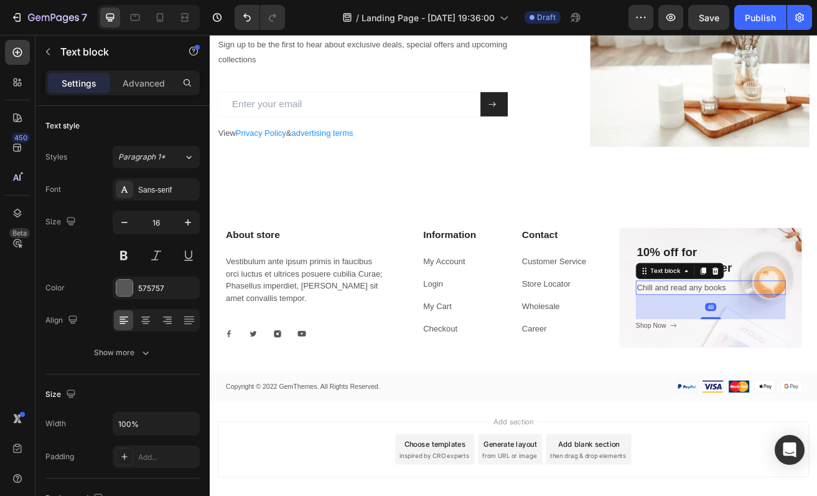
click at [774, 346] on p "Chill and read any books" at bounding box center [826, 345] width 182 height 15
click at [817, 285] on div "10% off for regular customer Heading Chill and read any books Text block 48 Sho…" at bounding box center [826, 345] width 224 height 147
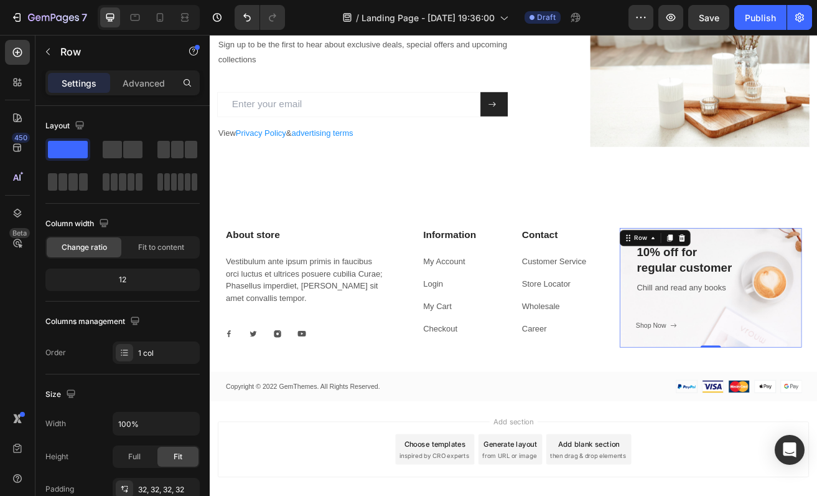
click at [817, 378] on div "10% off for regular customer Heading Chill and read any books Text block Shop N…" at bounding box center [826, 345] width 184 height 107
click at [817, 380] on div "10% off for regular customer Heading Chill and read any books Text block Shop N…" at bounding box center [826, 345] width 184 height 107
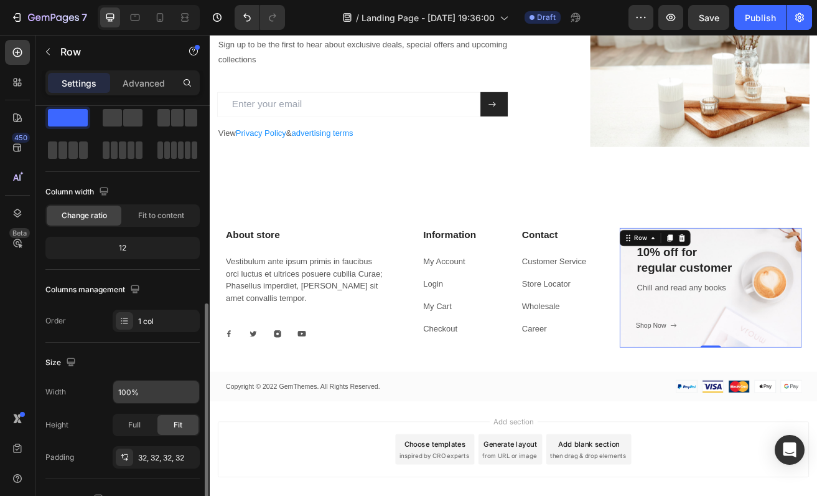
scroll to position [0, 0]
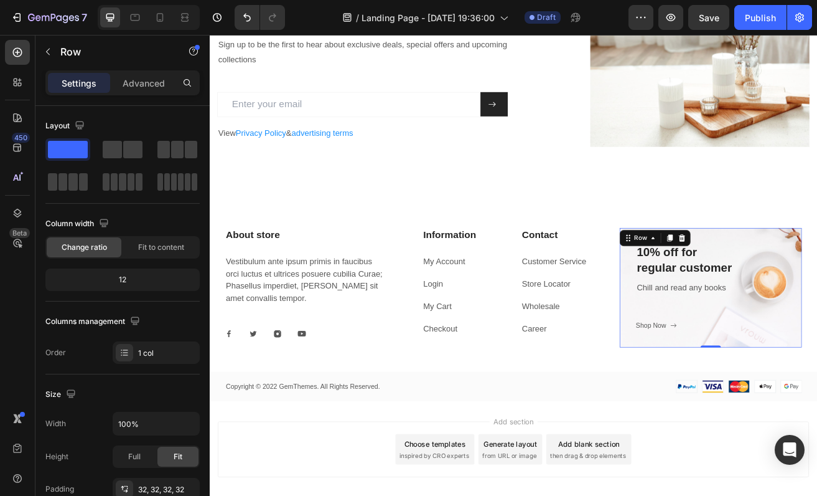
click at [146, 93] on div "Settings Advanced" at bounding box center [122, 82] width 154 height 25
click at [154, 83] on p "Advanced" at bounding box center [144, 83] width 42 height 13
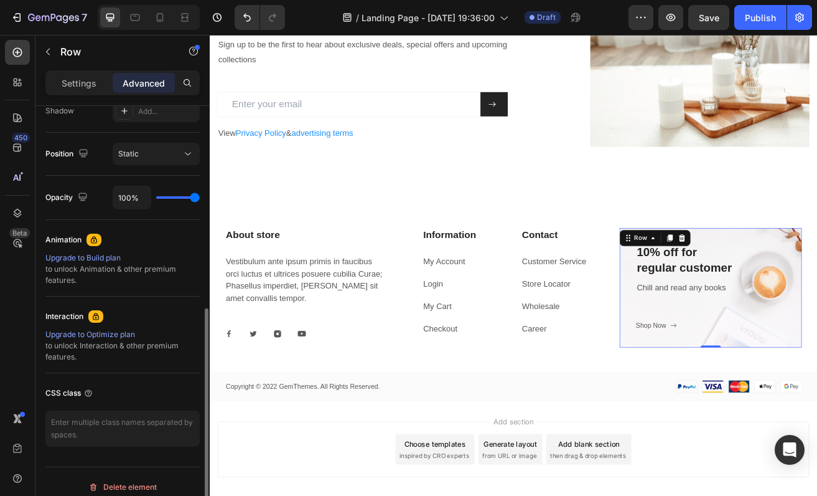
scroll to position [439, 0]
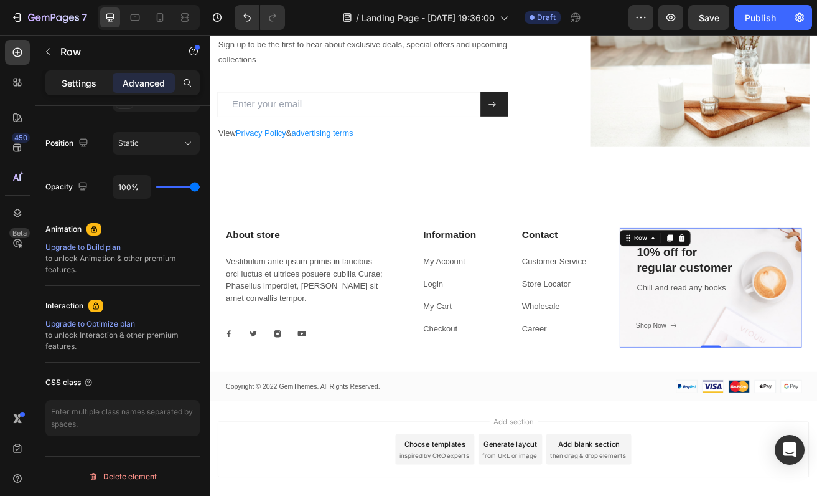
click at [81, 88] on p "Settings" at bounding box center [79, 83] width 35 height 13
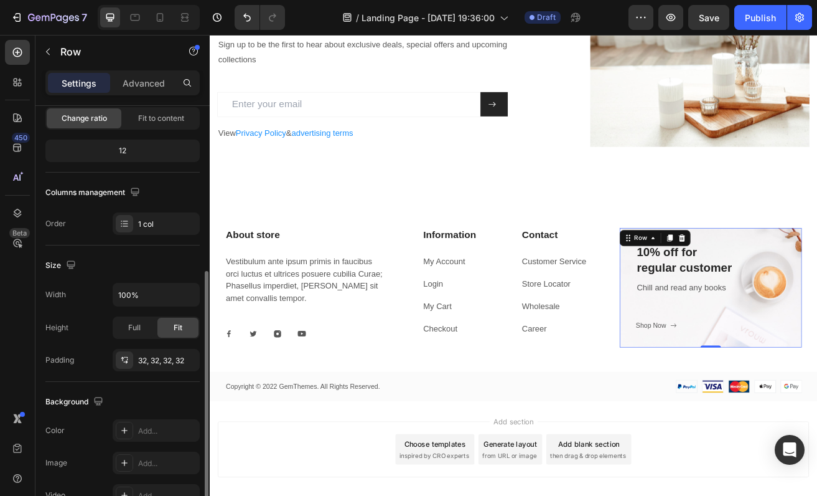
scroll to position [334, 0]
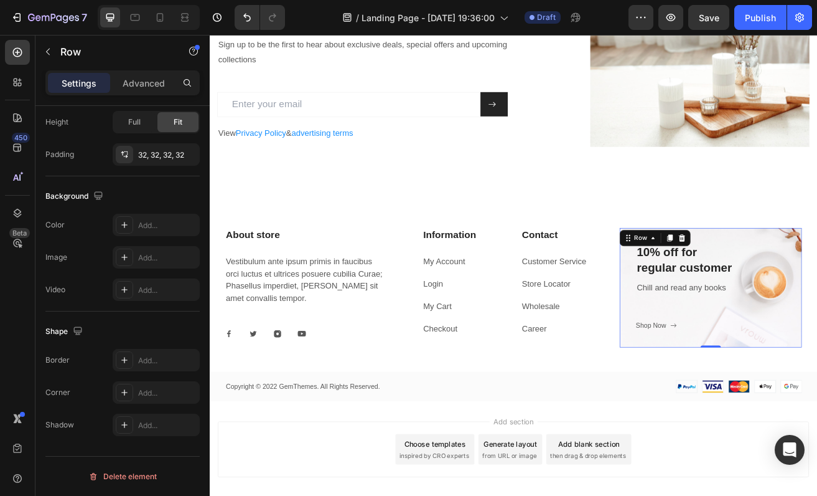
click at [817, 285] on div "10% off for regular customer Heading Chill and read any books Text block Shop N…" at bounding box center [826, 345] width 224 height 147
click at [732, 372] on div "10% off for regular customer Heading Chill and read any books Text block Shop N…" at bounding box center [826, 345] width 224 height 147
click at [739, 414] on div "10% off for regular customer Heading Chill and read any books Text block Shop N…" at bounding box center [826, 345] width 224 height 147
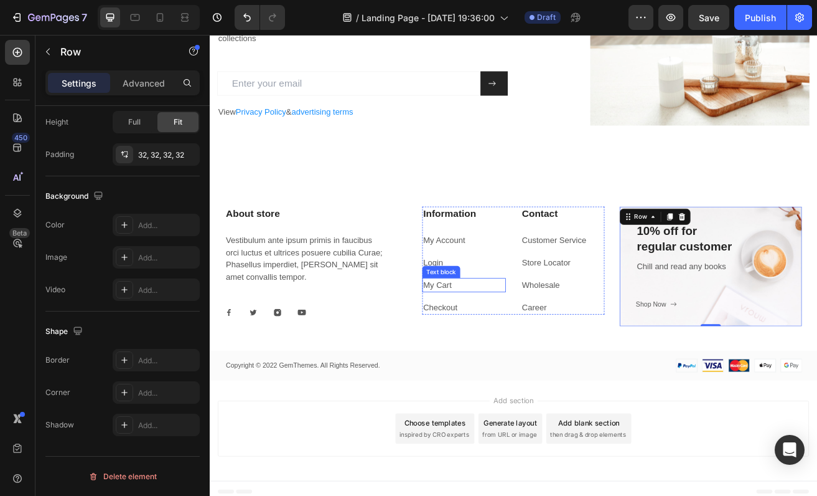
scroll to position [1921, 0]
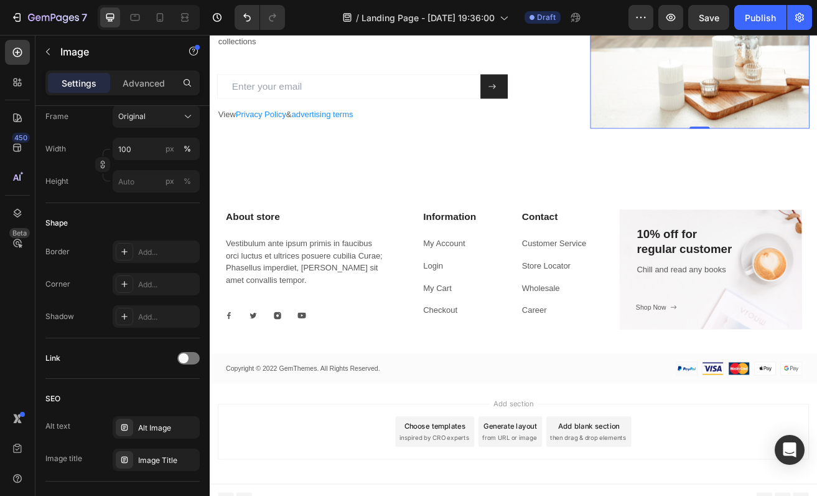
click at [785, 97] on img at bounding box center [813, 43] width 270 height 216
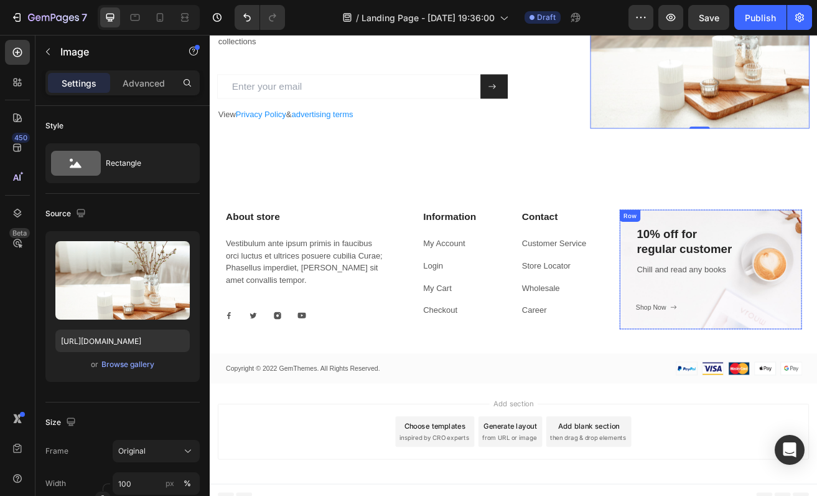
click at [793, 254] on div "10% off for regular customer Heading Chill and read any books Text block Shop N…" at bounding box center [826, 323] width 224 height 147
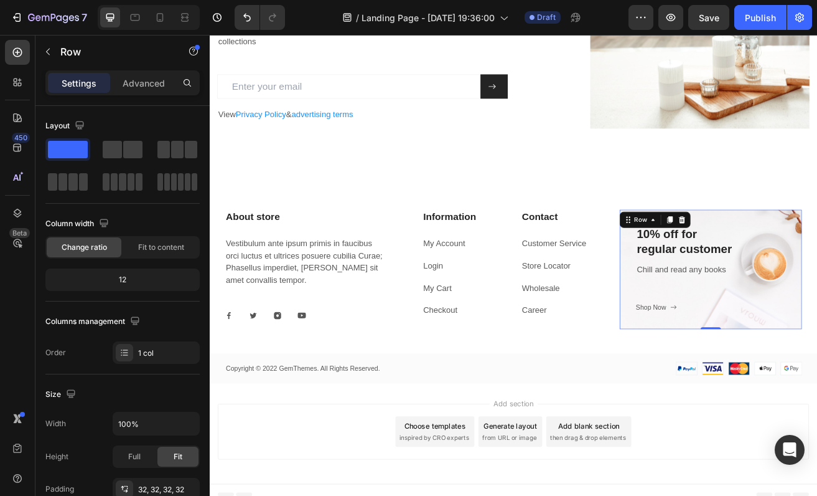
click at [817, 251] on div "10% off for regular customer Heading Chill and read any books Text block Shop N…" at bounding box center [826, 323] width 224 height 147
click at [702, 118] on img at bounding box center [813, 43] width 270 height 216
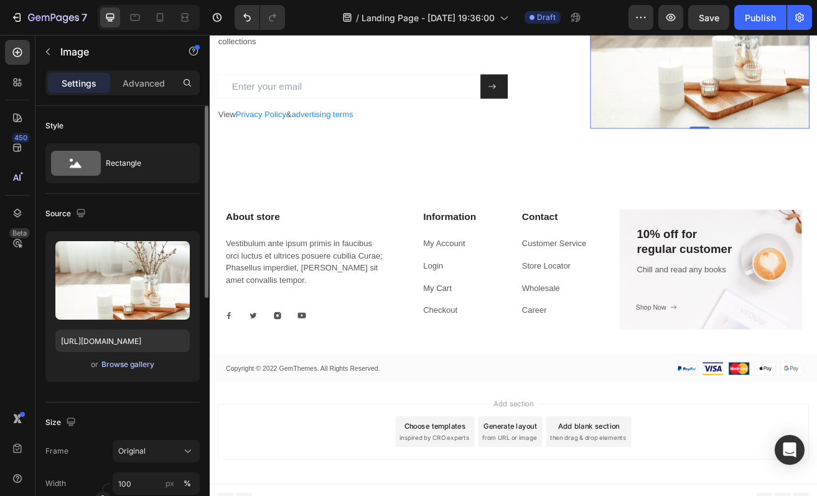
click at [120, 365] on div "Browse gallery" at bounding box center [127, 364] width 53 height 11
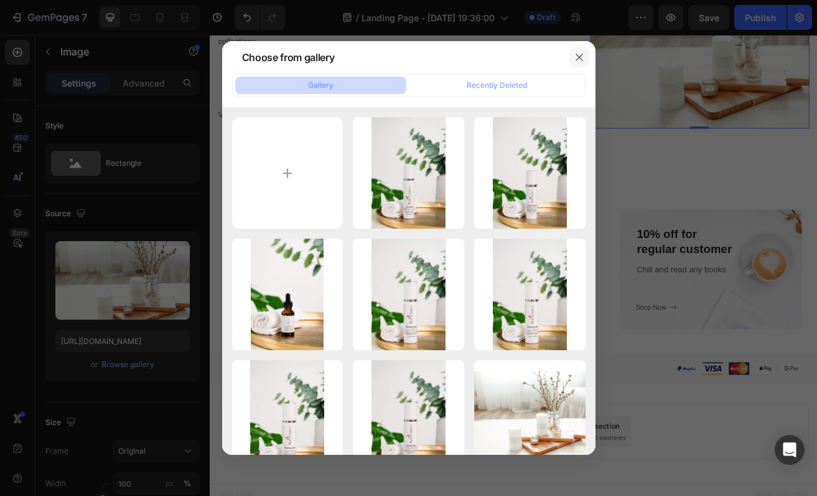
click at [580, 59] on icon "button" at bounding box center [579, 57] width 7 height 7
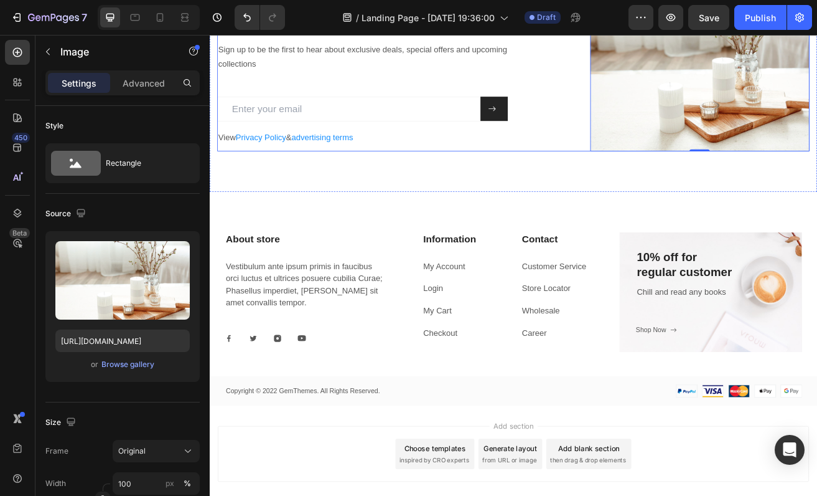
scroll to position [2079, 0]
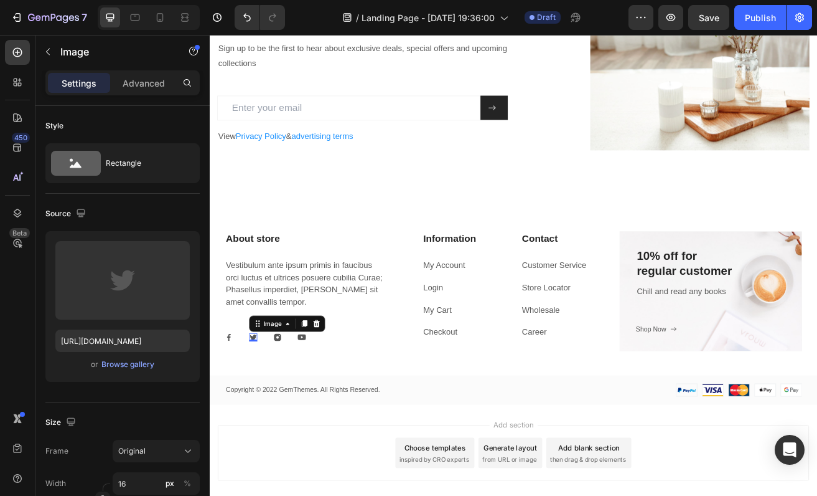
click at [262, 408] on div "Image 0" at bounding box center [263, 407] width 10 height 10
click at [384, 369] on p "Vestibulum ante ipsum primis in faucibus orci luctus et ultrices posuere cubili…" at bounding box center [328, 341] width 197 height 60
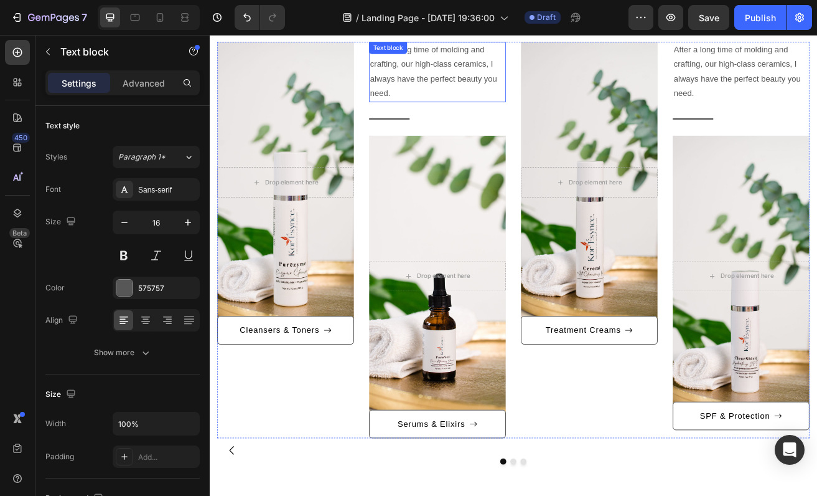
scroll to position [1598, 0]
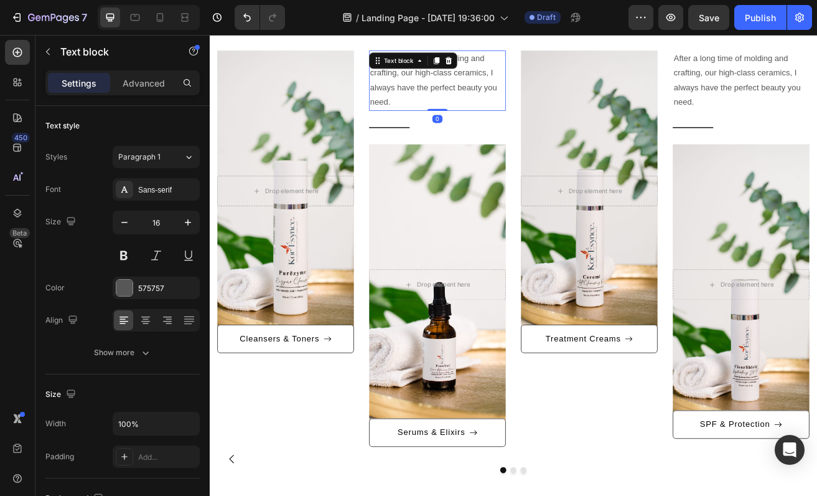
click at [451, 80] on p "After a long time of molding and crafting, our high-class ceramics, I always ha…" at bounding box center [490, 91] width 166 height 72
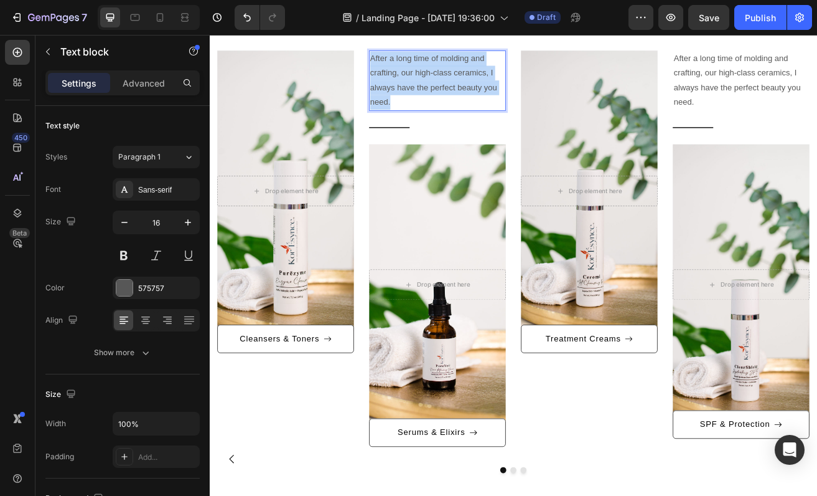
click at [451, 80] on p "After a long time of molding and crafting, our high-class ceramics, I always ha…" at bounding box center [490, 91] width 166 height 72
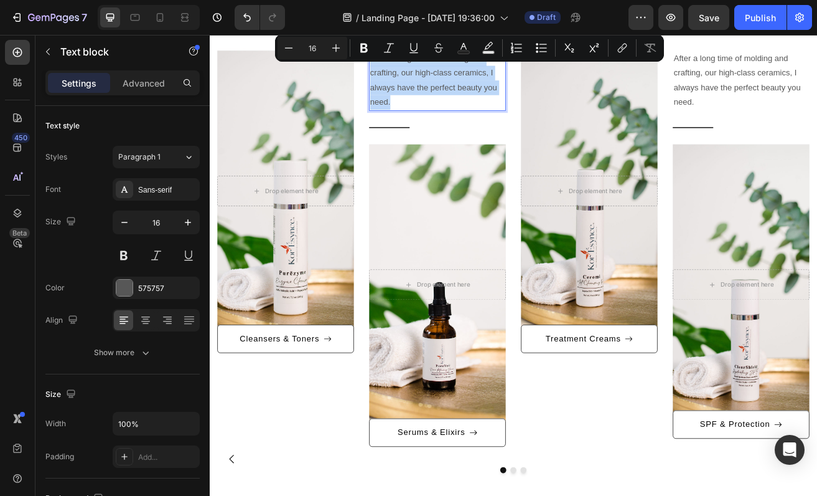
click at [458, 95] on p "After a long time of molding and crafting, our high-class ceramics, I always ha…" at bounding box center [490, 91] width 166 height 72
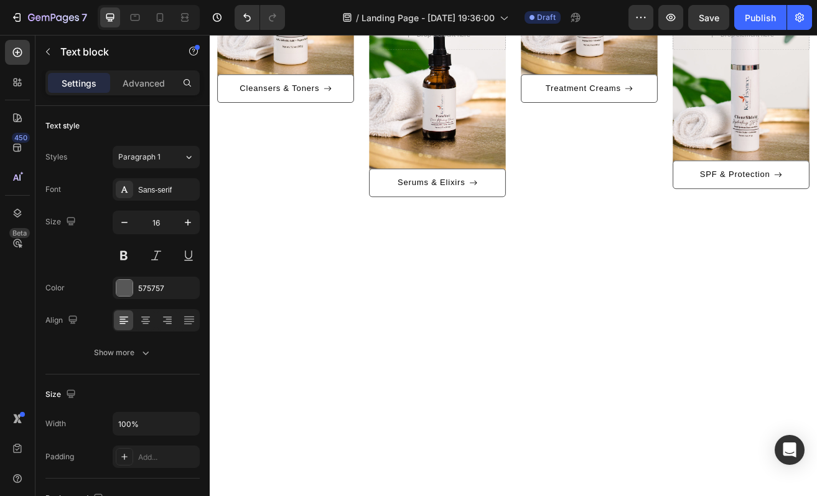
scroll to position [1536, 0]
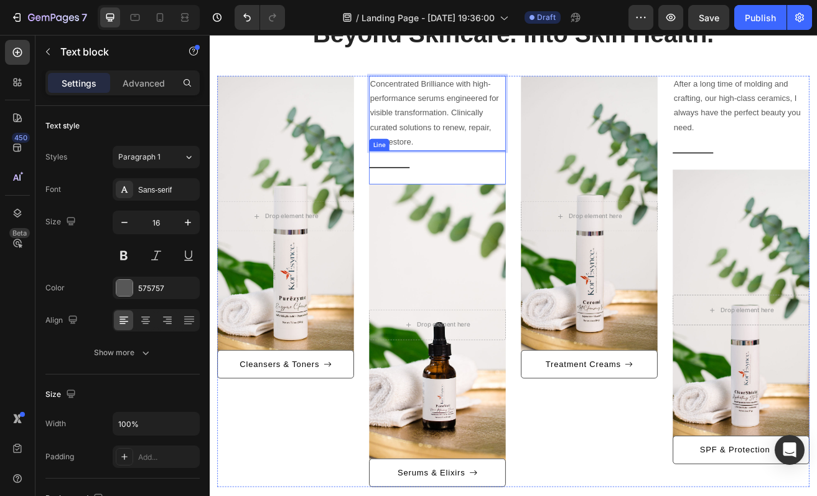
scroll to position [1568, 0]
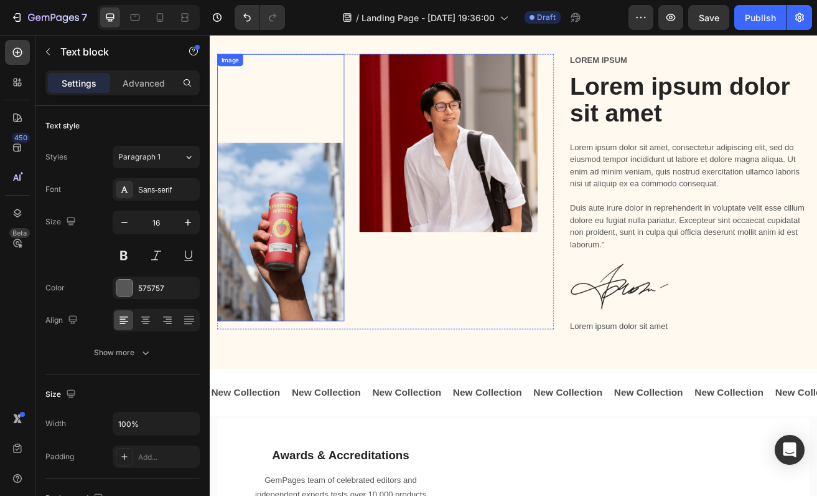
scroll to position [448, 0]
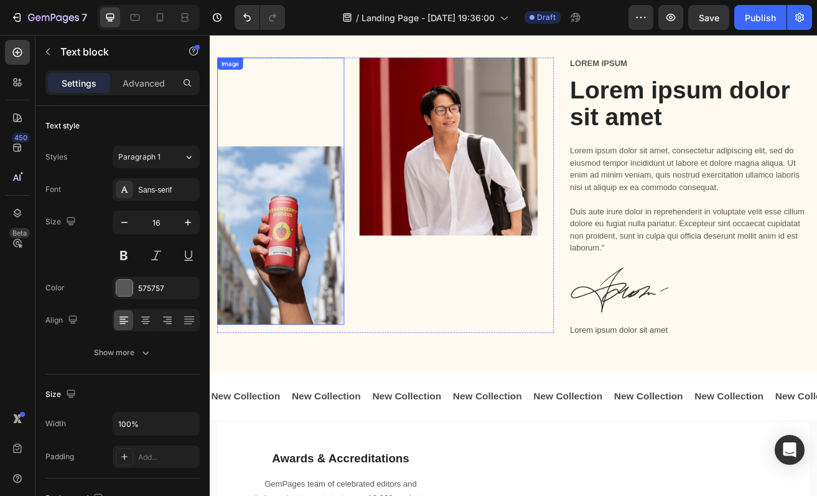
click at [321, 278] on img at bounding box center [297, 282] width 156 height 220
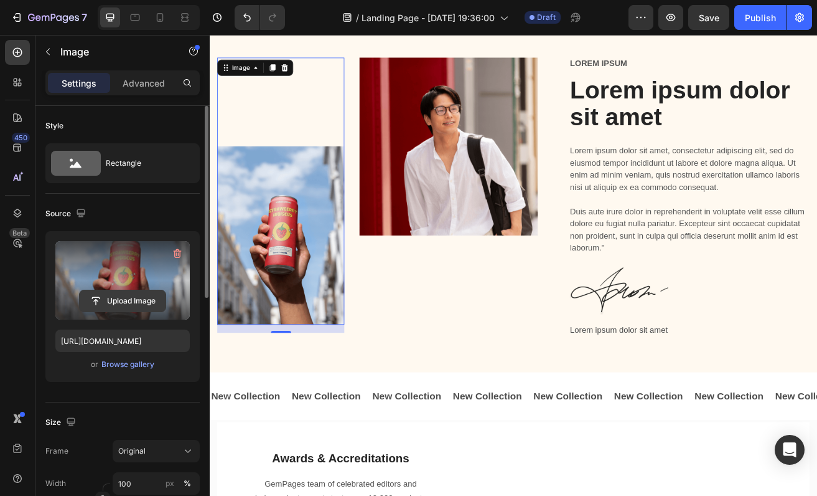
click at [129, 302] on input "file" at bounding box center [123, 300] width 86 height 21
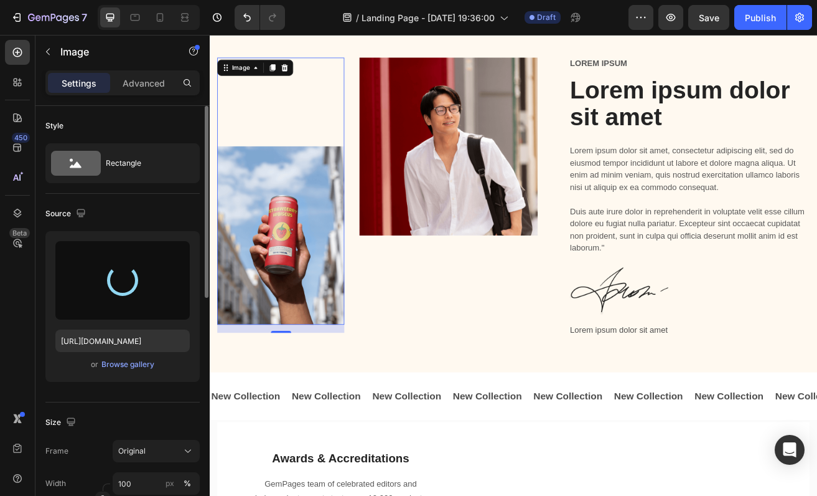
type input "[URL][DOMAIN_NAME]"
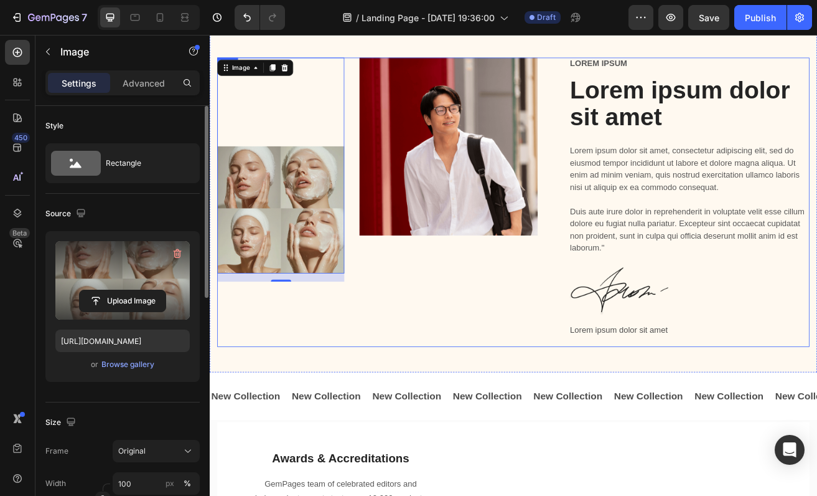
click at [438, 384] on div "Image 16 Image Row" at bounding box center [426, 241] width 414 height 356
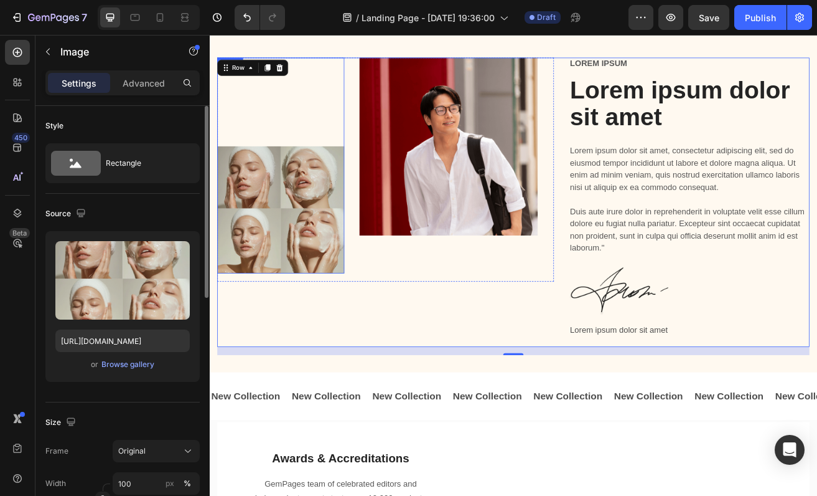
click at [306, 210] on img at bounding box center [297, 250] width 156 height 156
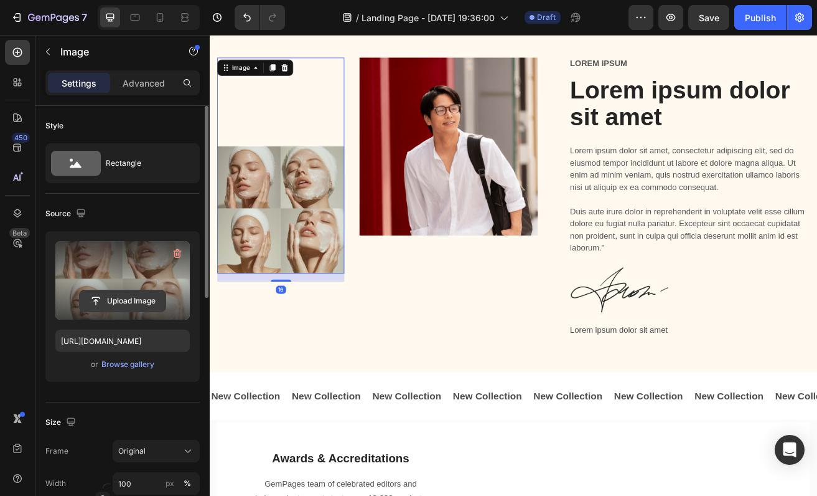
click at [129, 298] on input "file" at bounding box center [123, 300] width 86 height 21
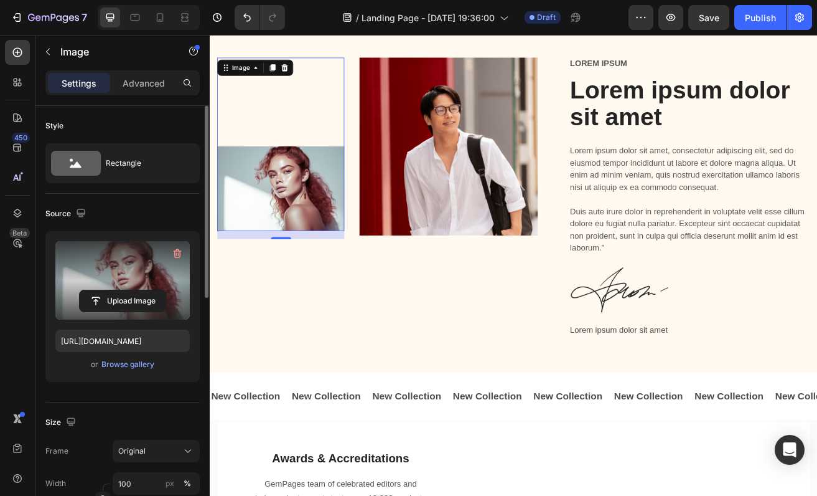
click at [129, 285] on label at bounding box center [122, 280] width 134 height 78
click at [129, 290] on input "file" at bounding box center [123, 300] width 86 height 21
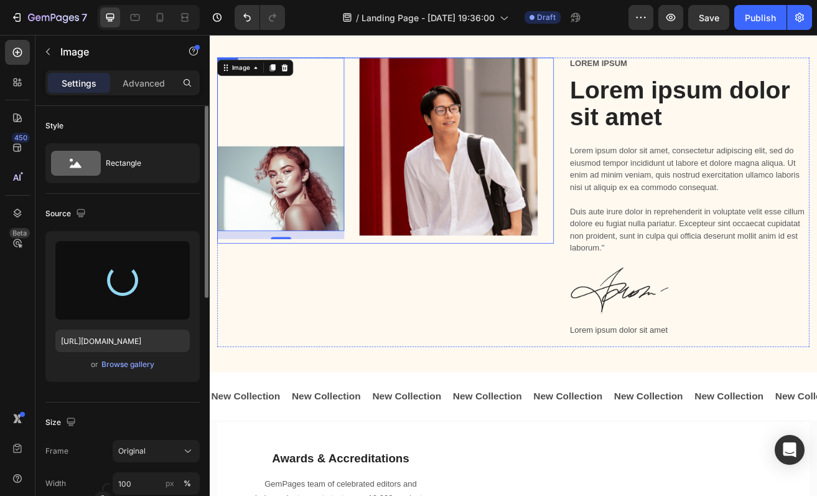
type input "[URL][DOMAIN_NAME]"
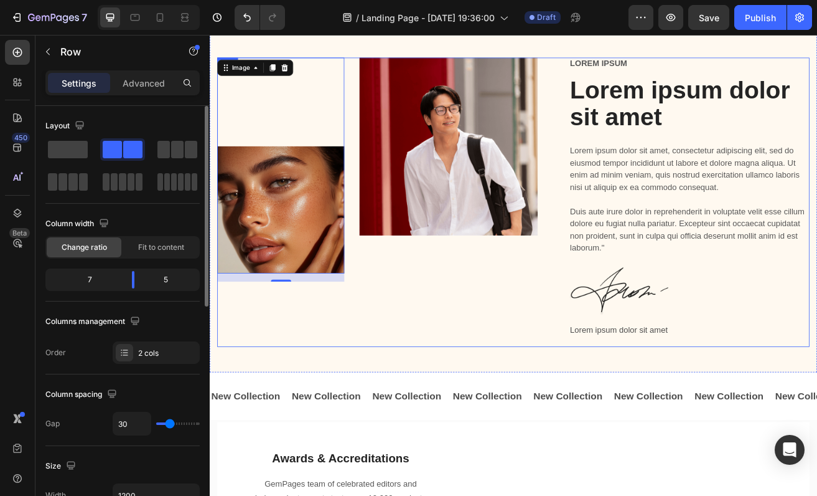
click at [375, 402] on div "Image 16 Image Row" at bounding box center [426, 241] width 414 height 356
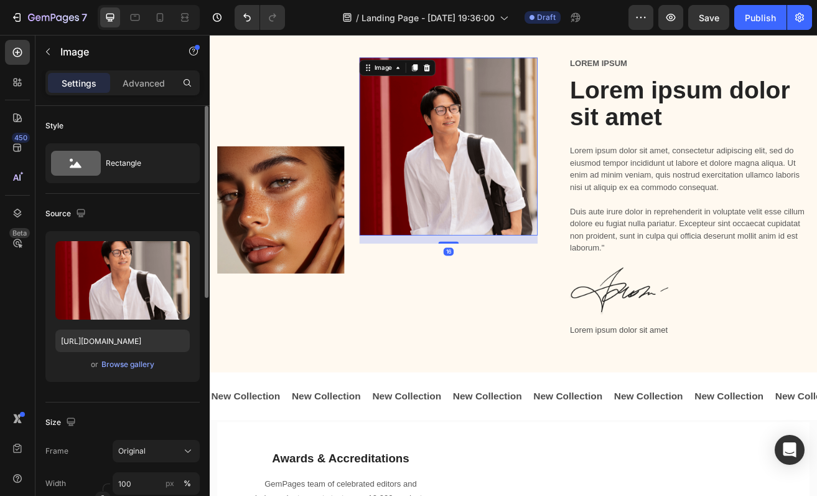
click at [493, 143] on img at bounding box center [503, 172] width 219 height 219
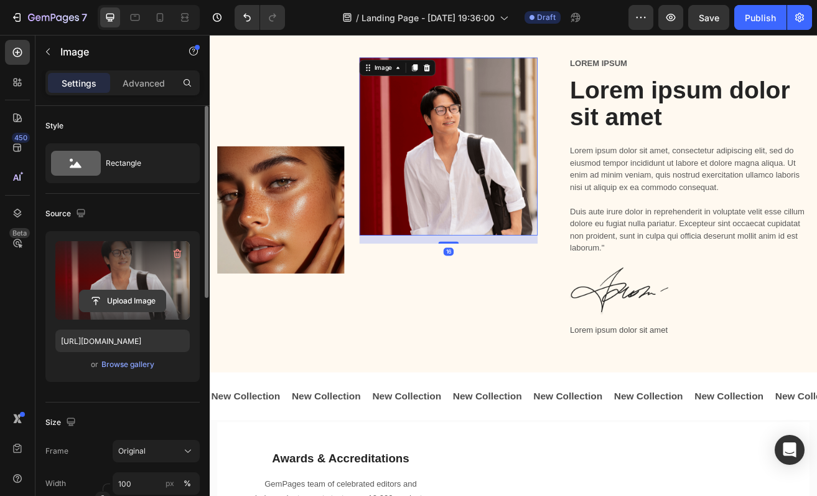
click at [141, 293] on input "file" at bounding box center [123, 300] width 86 height 21
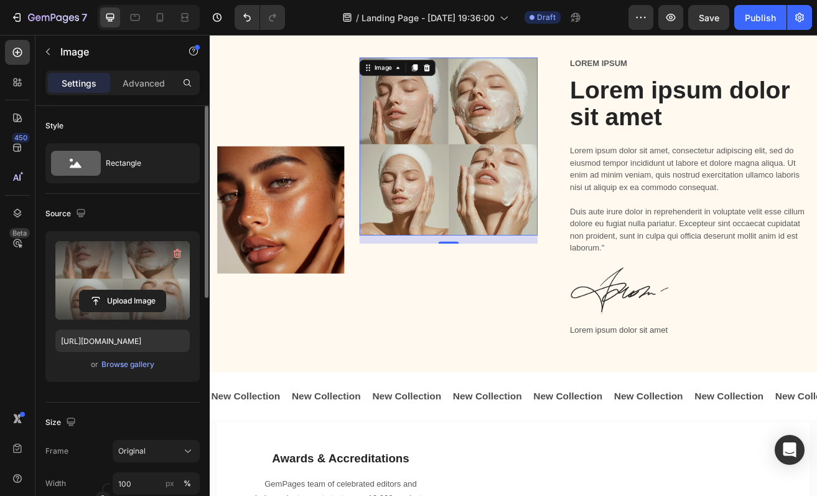
click at [139, 289] on label at bounding box center [122, 280] width 134 height 78
click at [139, 290] on input "file" at bounding box center [123, 300] width 86 height 21
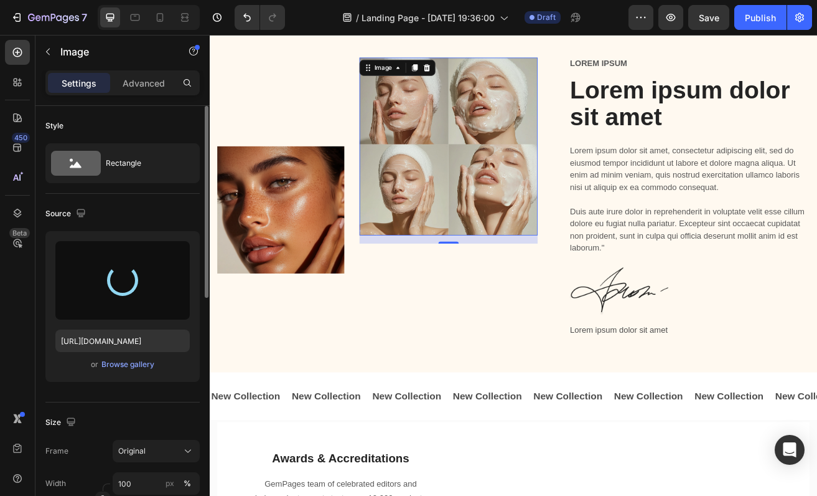
type input "[URL][DOMAIN_NAME]"
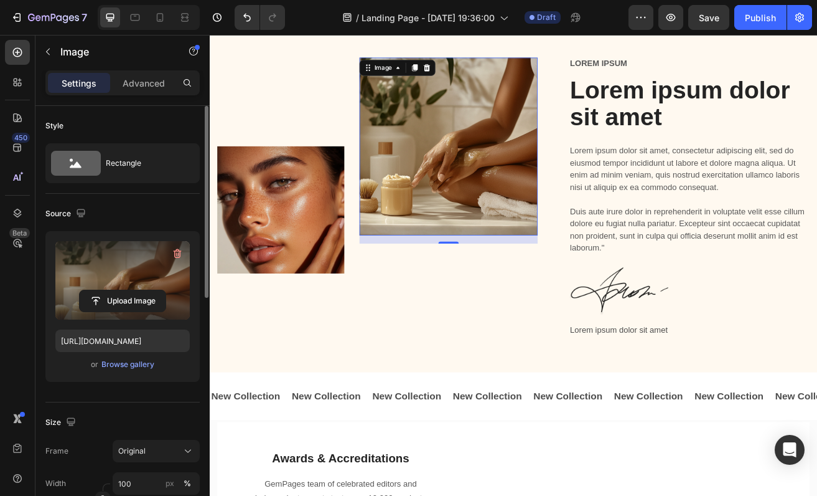
click at [546, 187] on img at bounding box center [503, 172] width 219 height 219
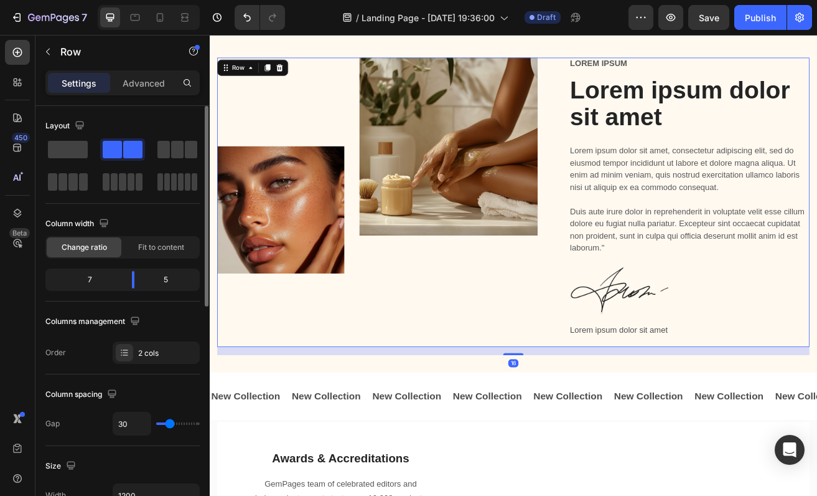
click at [497, 342] on div "Image Image Row" at bounding box center [426, 241] width 414 height 356
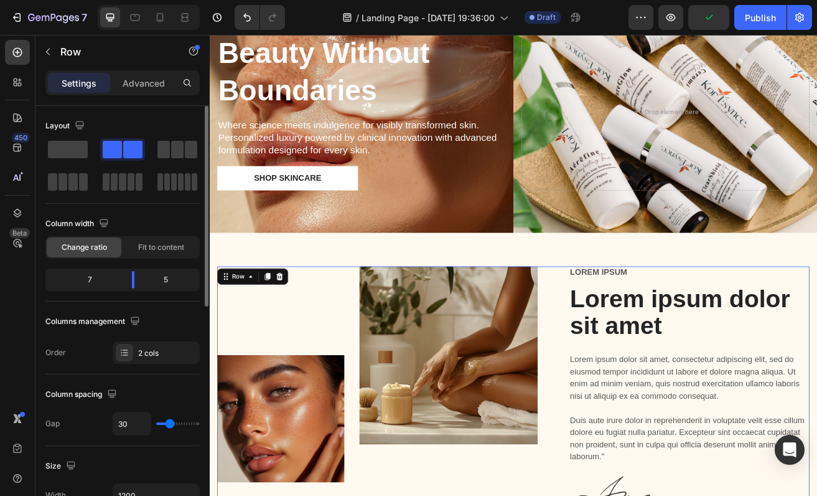
scroll to position [225, 0]
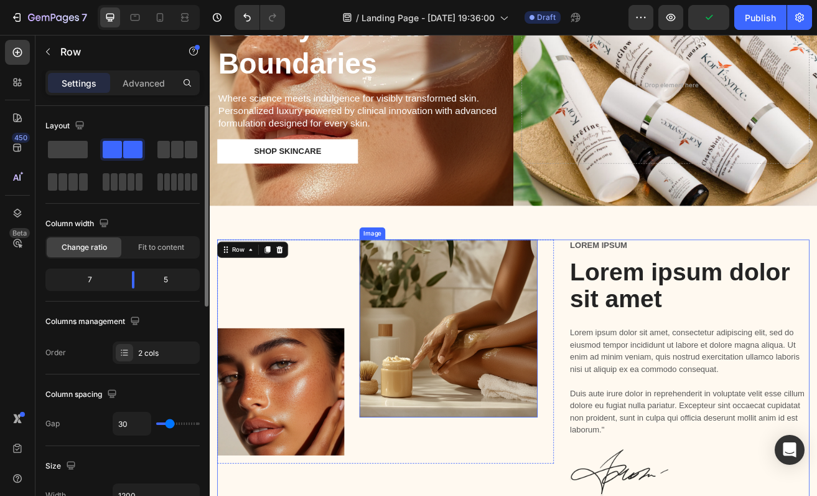
click at [473, 342] on img at bounding box center [503, 395] width 219 height 219
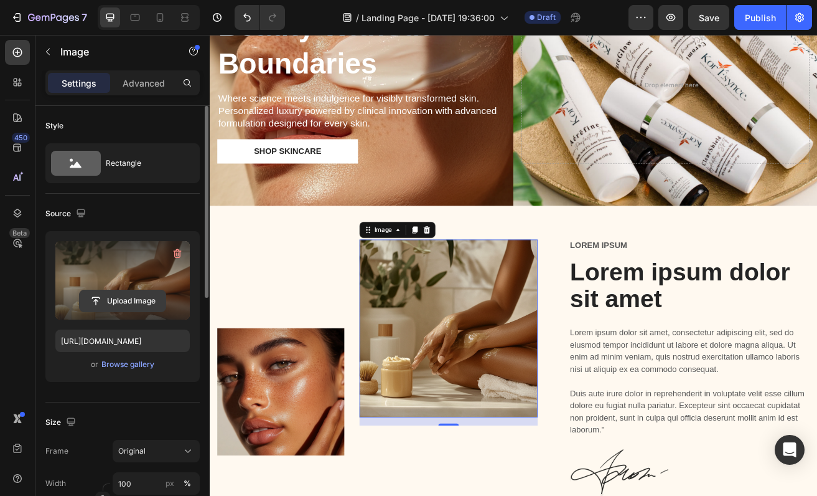
click at [138, 303] on input "file" at bounding box center [123, 300] width 86 height 21
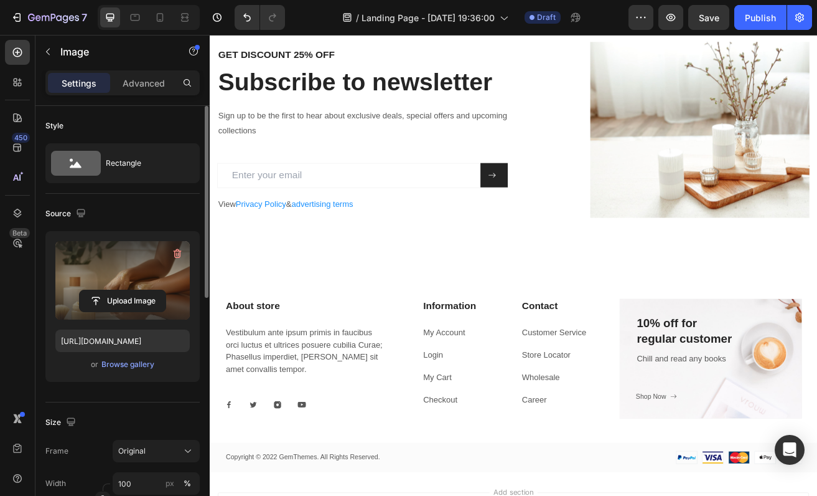
scroll to position [2396, 0]
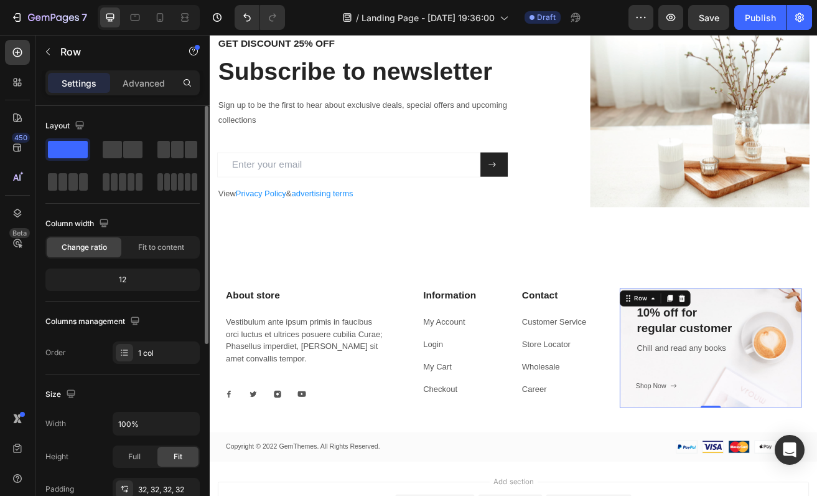
click at [817, 441] on div "10% off for regular customer Heading Chill and read any books Text block Shop N…" at bounding box center [826, 419] width 224 height 147
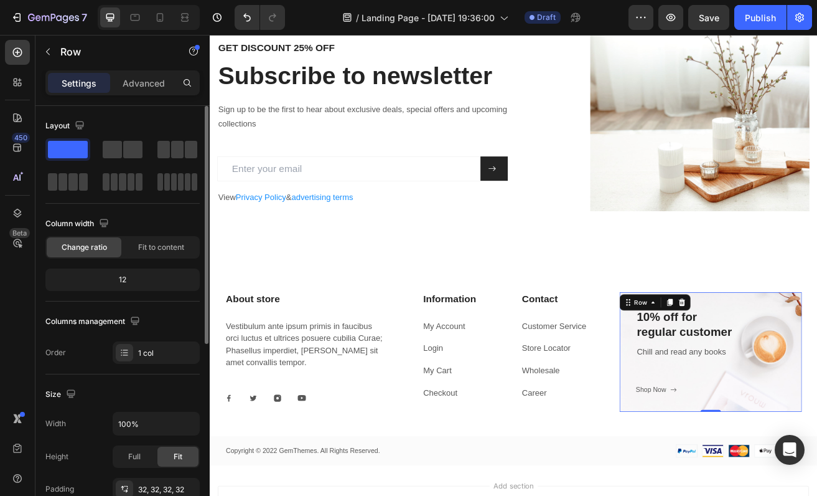
scroll to position [2390, 0]
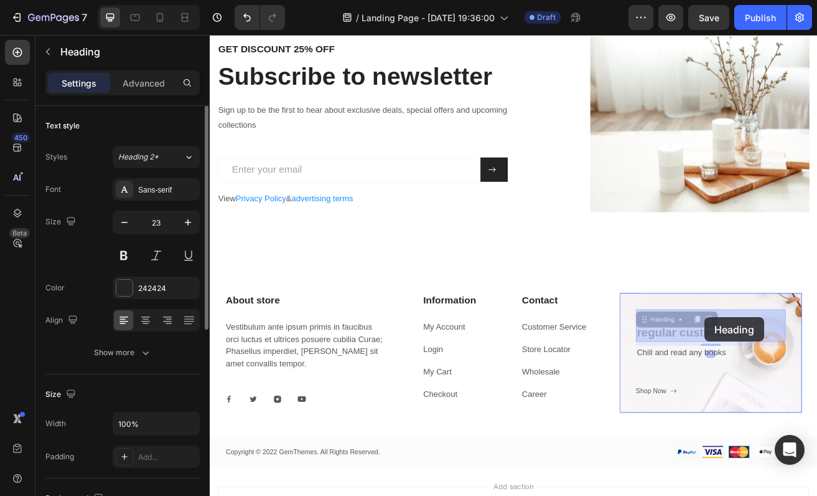
drag, startPoint x: 866, startPoint y: 374, endPoint x: 819, endPoint y: 381, distance: 47.9
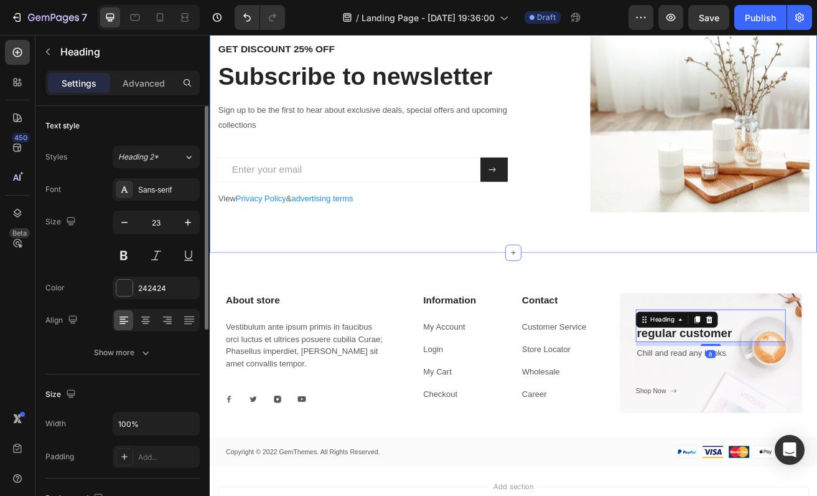
click at [817, 296] on div "GET DISCOUNT 25% OFF Heading Subscribe to newsletter Heading Sign up to be the …" at bounding box center [583, 145] width 747 height 316
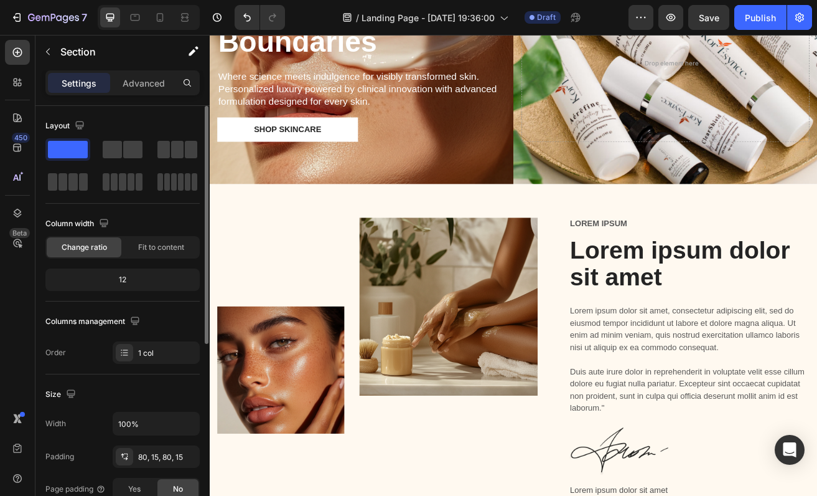
scroll to position [253, 0]
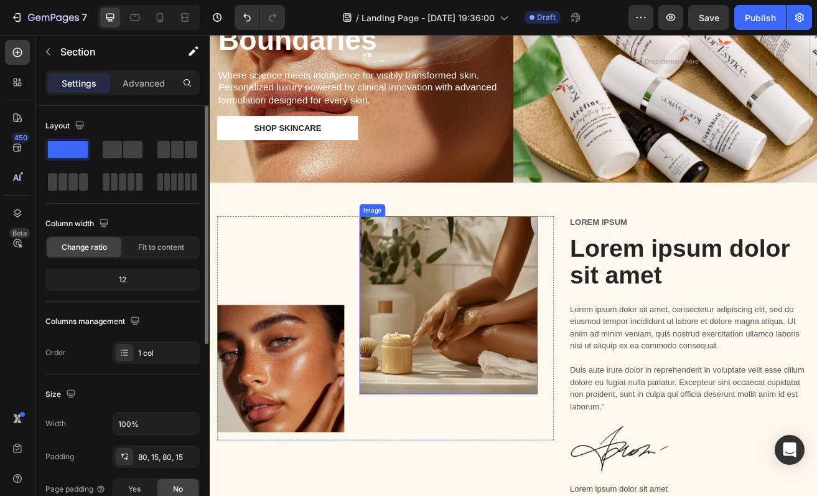
click at [466, 384] on img at bounding box center [503, 367] width 219 height 219
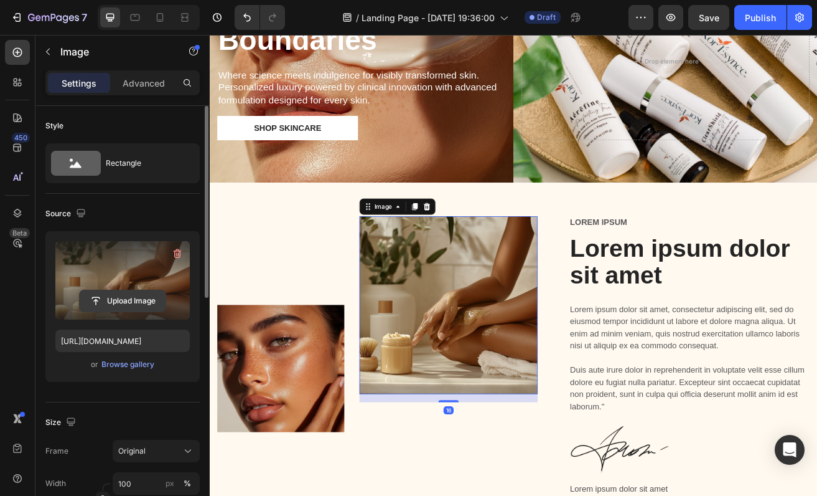
click at [126, 297] on input "file" at bounding box center [123, 300] width 86 height 21
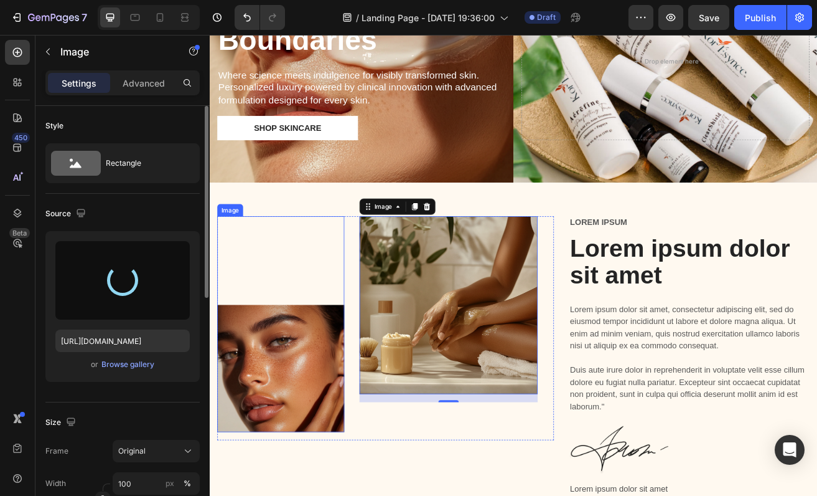
type input "[URL][DOMAIN_NAME]"
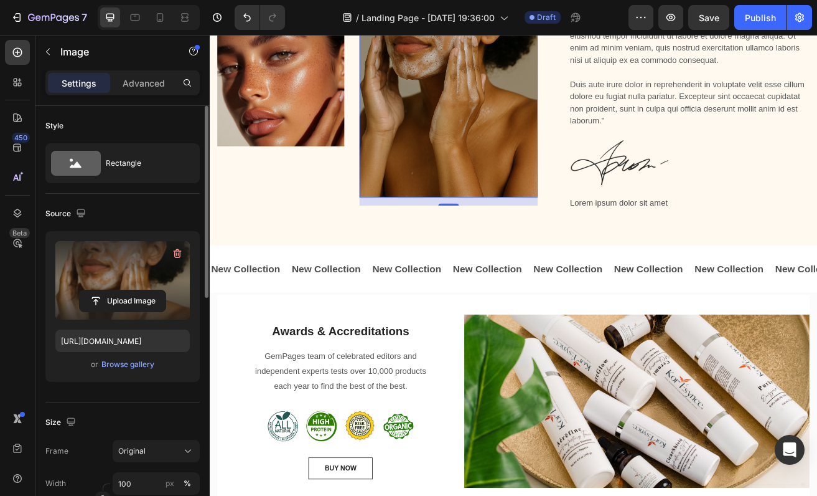
scroll to position [608, 0]
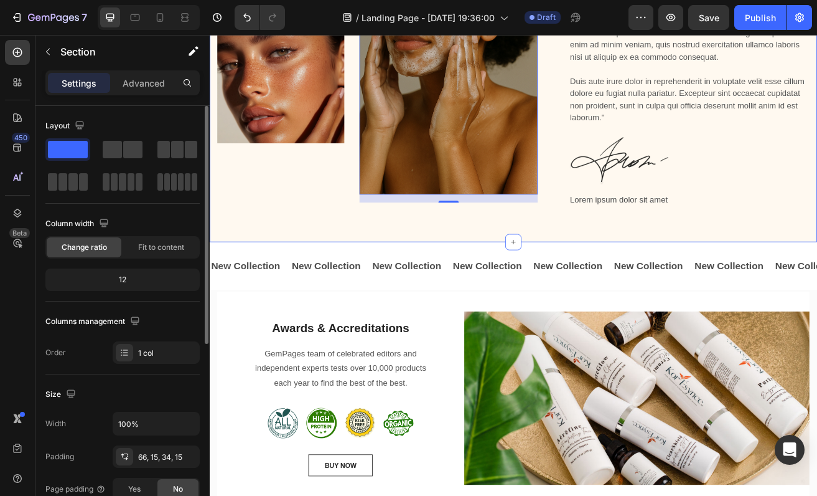
click at [486, 267] on div "Image Image 16 Row Lorem ipsum Text Block Lorem ipsum dolor sit amet Heading Lo…" at bounding box center [583, 85] width 728 height 365
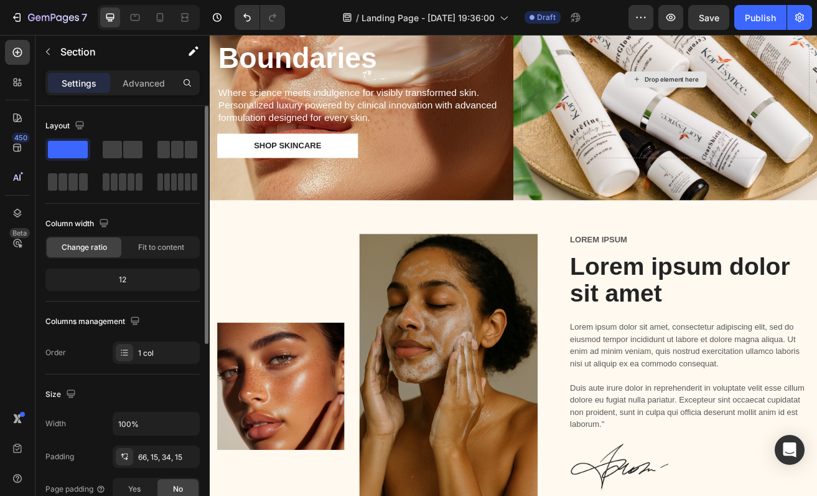
scroll to position [260, 0]
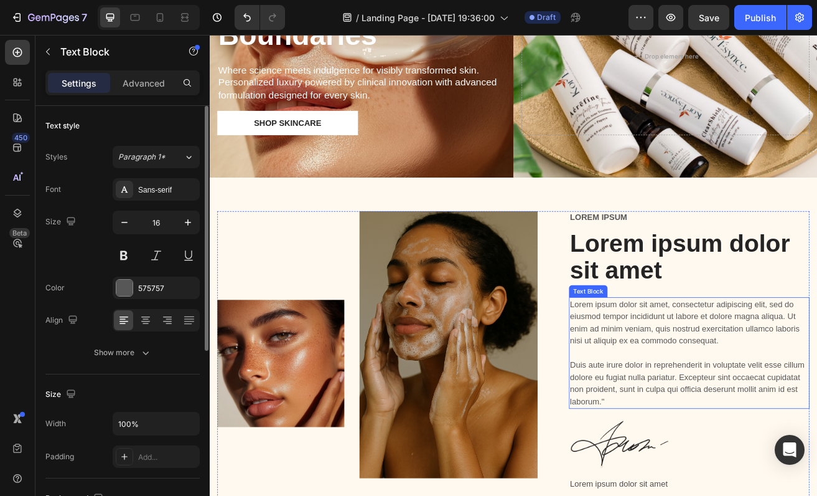
click at [715, 449] on p "Lorem ipsum dolor sit amet, consectetur adipiscing elit, sed do eiusmod tempor …" at bounding box center [799, 426] width 293 height 134
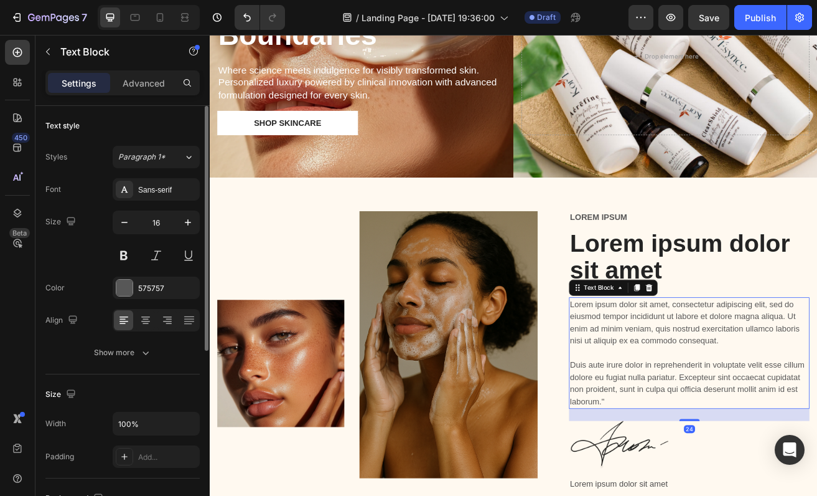
click at [715, 449] on p "Lorem ipsum dolor sit amet, consectetur adipiscing elit, sed do eiusmod tempor …" at bounding box center [799, 426] width 293 height 134
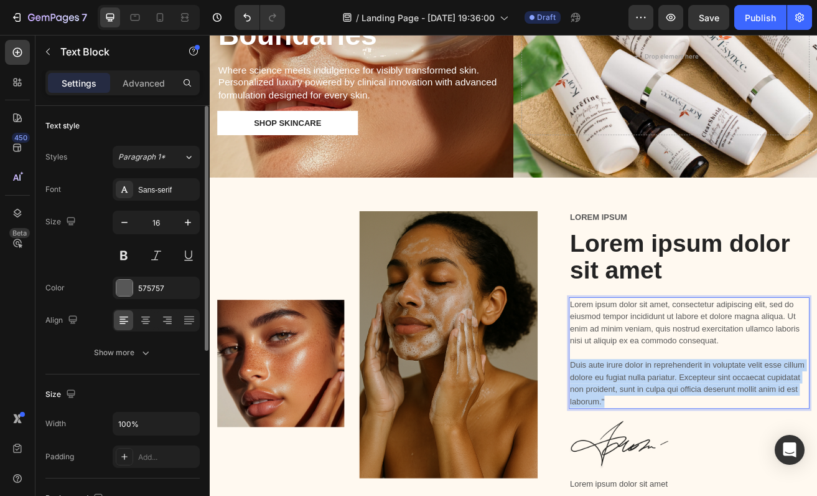
click at [715, 449] on p "Lorem ipsum dolor sit amet, consectetur adipiscing elit, sed do eiusmod tempor …" at bounding box center [799, 426] width 293 height 134
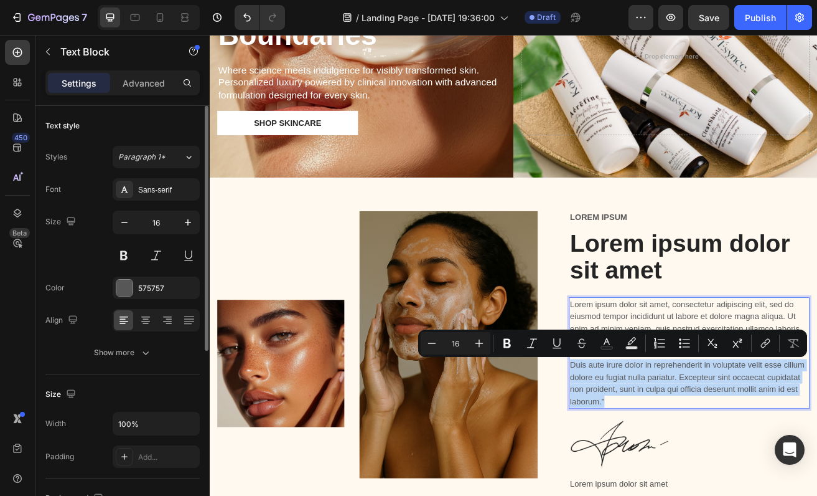
click at [715, 449] on p "Lorem ipsum dolor sit amet, consectetur adipiscing elit, sed do eiusmod tempor …" at bounding box center [799, 426] width 293 height 134
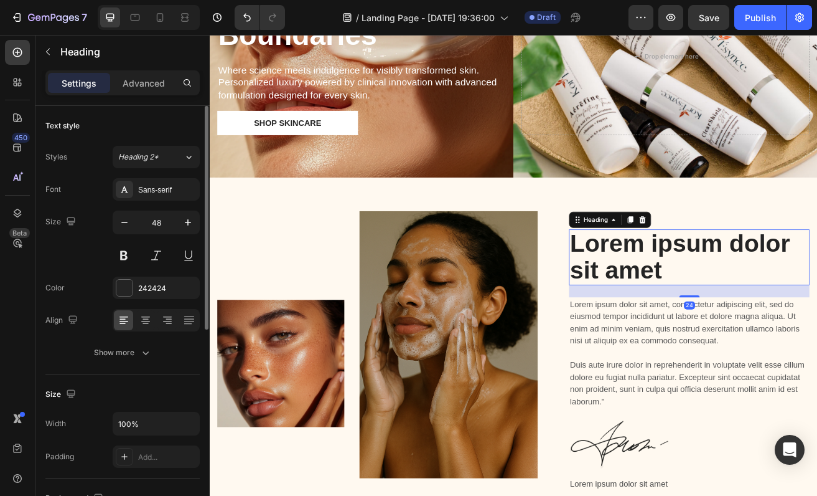
click at [713, 339] on h2 "Lorem ipsum dolor sit amet" at bounding box center [800, 308] width 296 height 68
click at [712, 321] on h2 "Lorem ipsum dolor sit amet" at bounding box center [800, 308] width 296 height 68
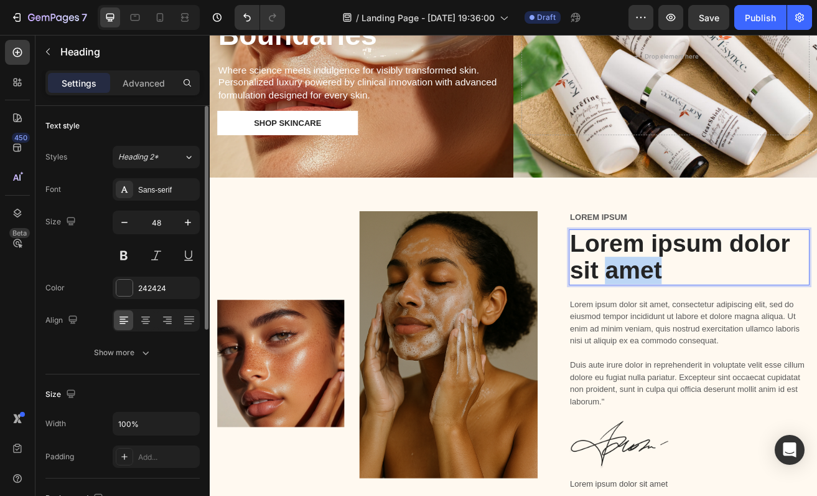
click at [712, 321] on p "Lorem ipsum dolor sit amet" at bounding box center [799, 308] width 293 height 66
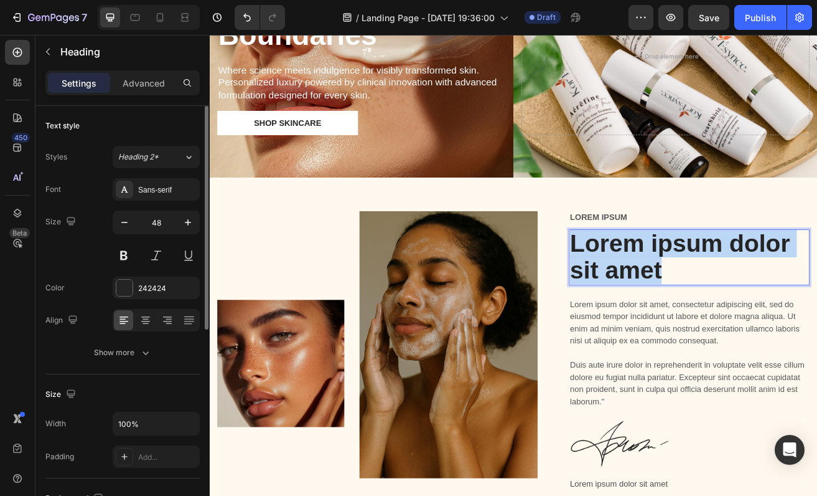
click at [712, 321] on p "Lorem ipsum dolor sit amet" at bounding box center [799, 308] width 293 height 66
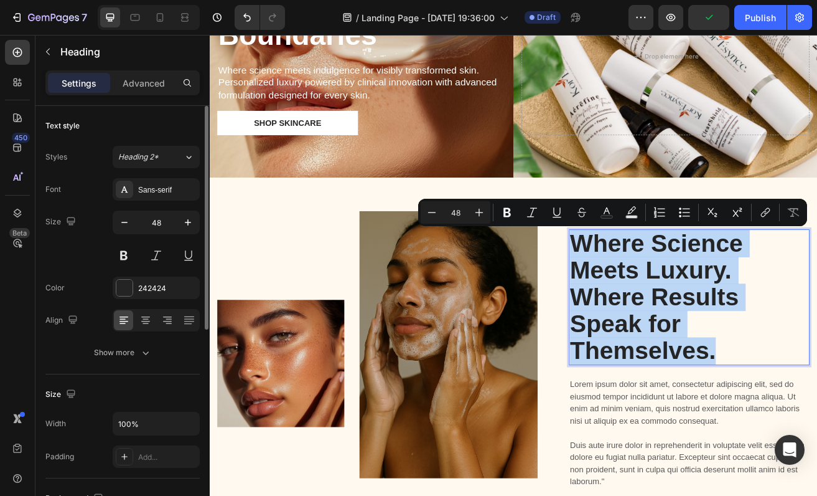
drag, startPoint x: 832, startPoint y: 424, endPoint x: 661, endPoint y: 291, distance: 216.9
click at [661, 291] on p "Where Science Meets Luxury. Where Results Speak for Themselves." at bounding box center [799, 357] width 293 height 164
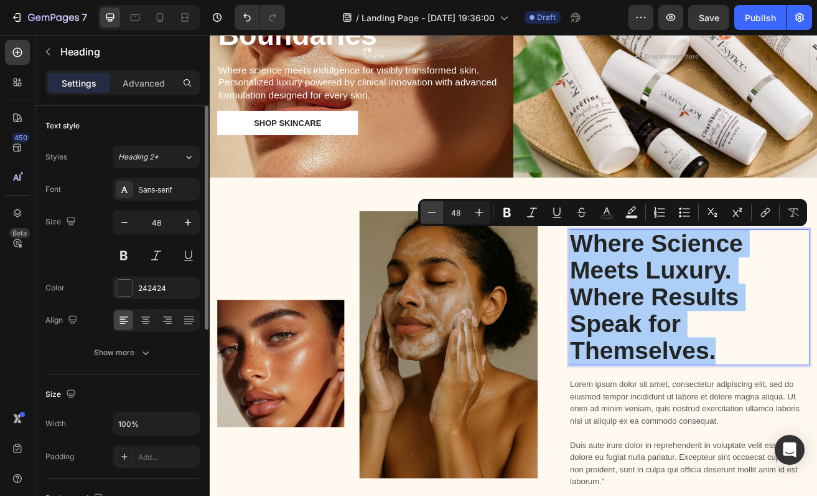
click at [436, 212] on icon "Editor contextual toolbar" at bounding box center [432, 212] width 12 height 12
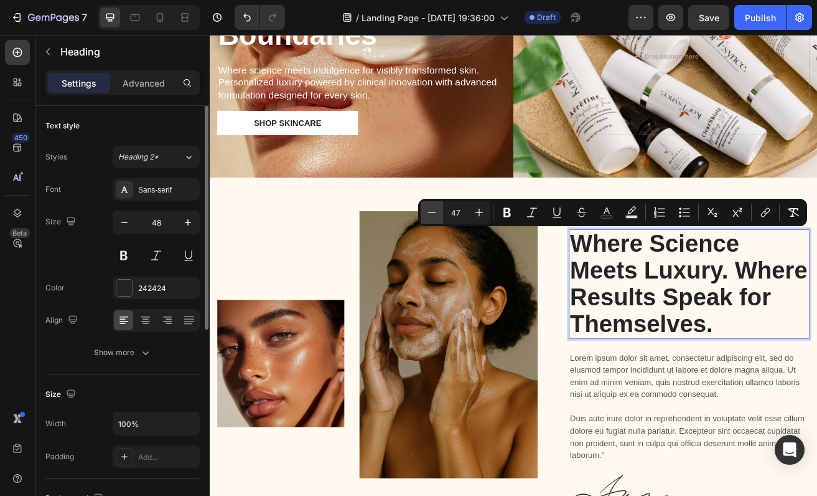
click at [436, 212] on icon "Editor contextual toolbar" at bounding box center [432, 212] width 12 height 12
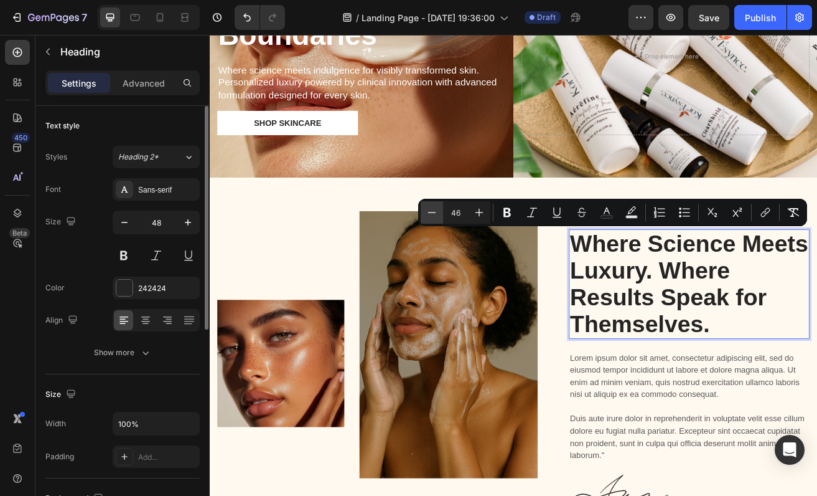
click at [436, 212] on icon "Editor contextual toolbar" at bounding box center [432, 212] width 12 height 12
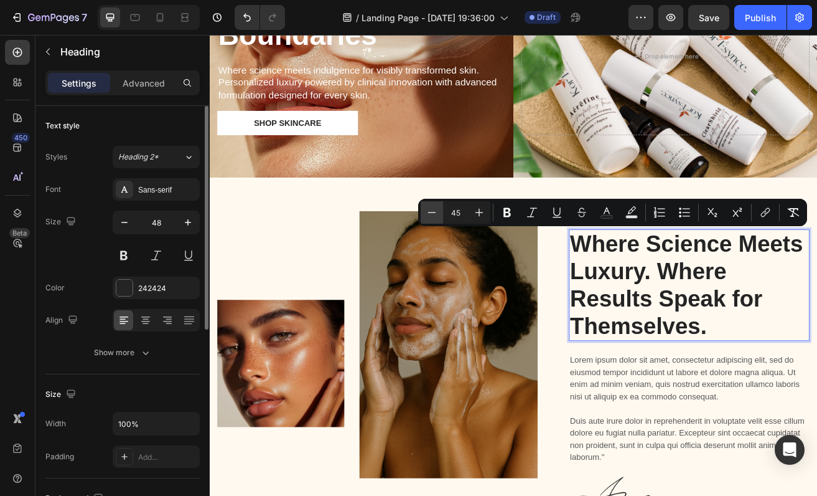
click at [436, 212] on icon "Editor contextual toolbar" at bounding box center [432, 212] width 12 height 12
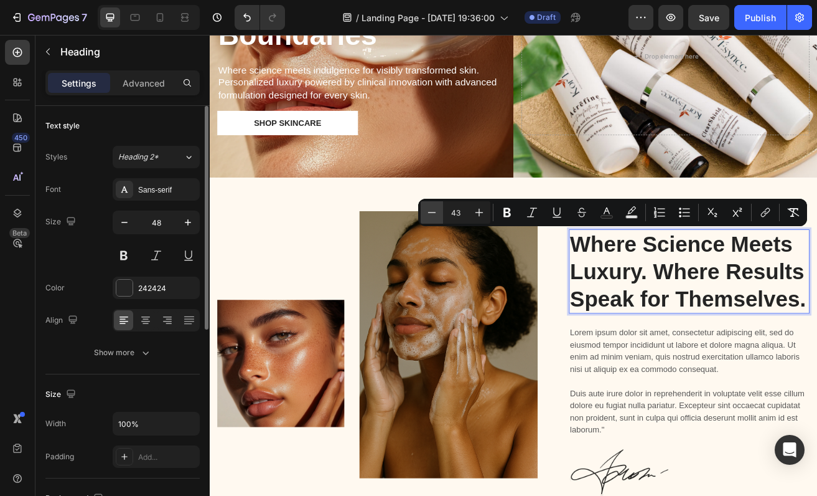
click at [436, 212] on icon "Editor contextual toolbar" at bounding box center [432, 212] width 12 height 12
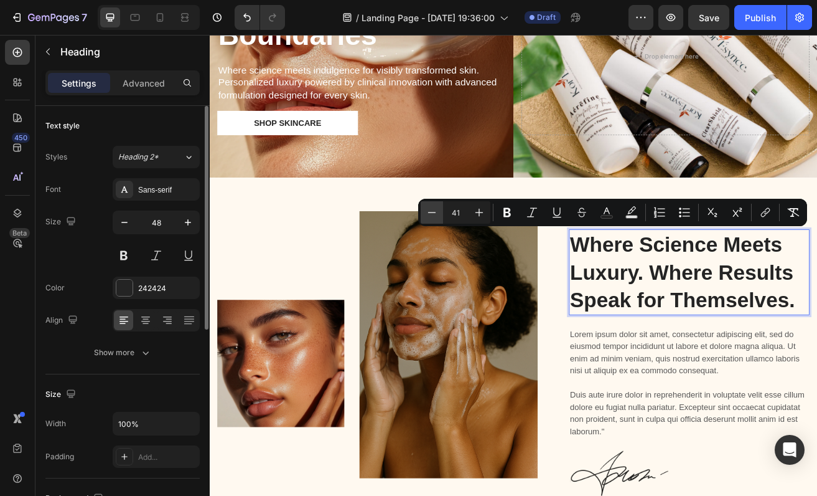
click at [433, 211] on icon "Editor contextual toolbar" at bounding box center [432, 212] width 12 height 12
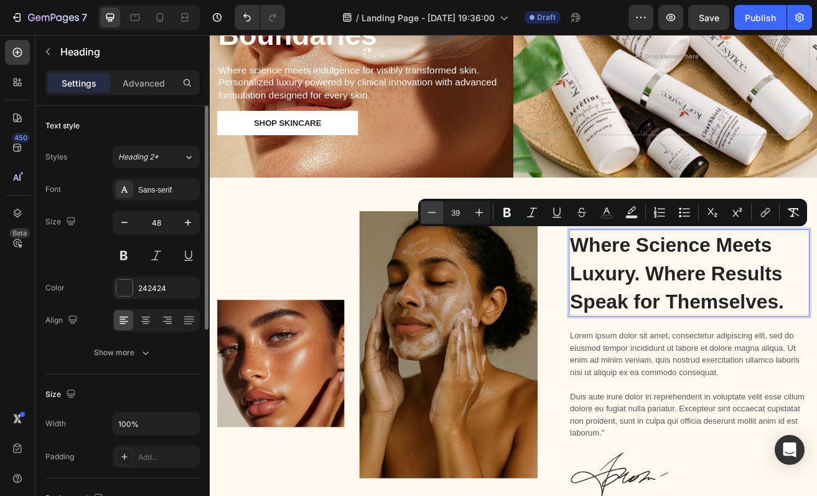
click at [433, 211] on icon "Editor contextual toolbar" at bounding box center [432, 212] width 12 height 12
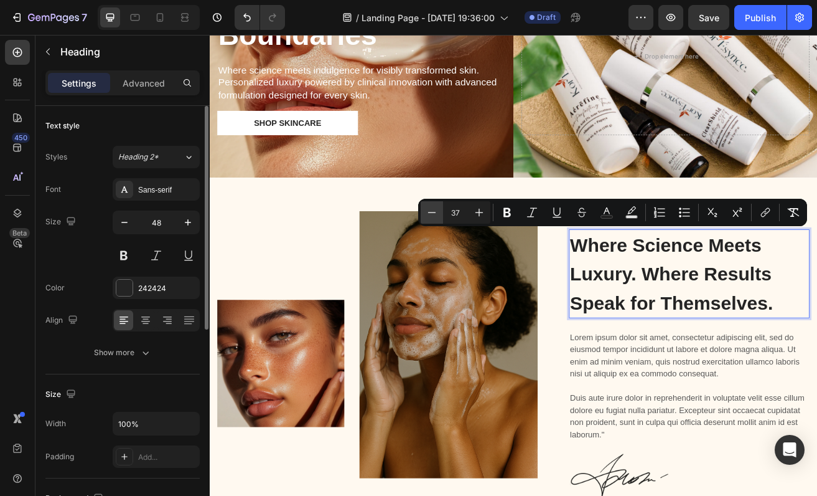
click at [433, 211] on icon "Editor contextual toolbar" at bounding box center [432, 212] width 12 height 12
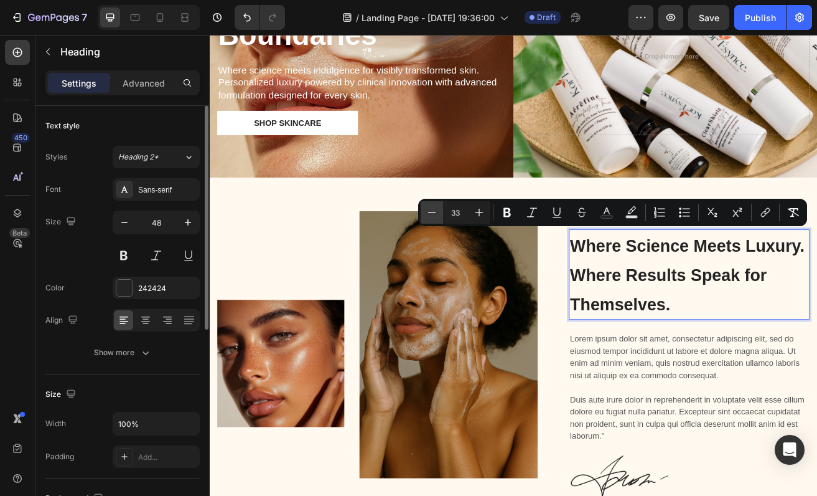
click at [433, 211] on icon "Editor contextual toolbar" at bounding box center [432, 212] width 12 height 12
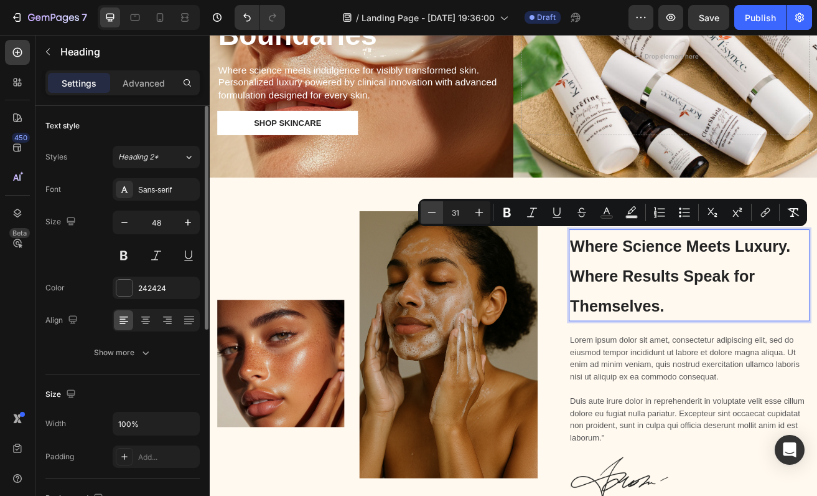
click at [433, 211] on icon "Editor contextual toolbar" at bounding box center [432, 212] width 12 height 12
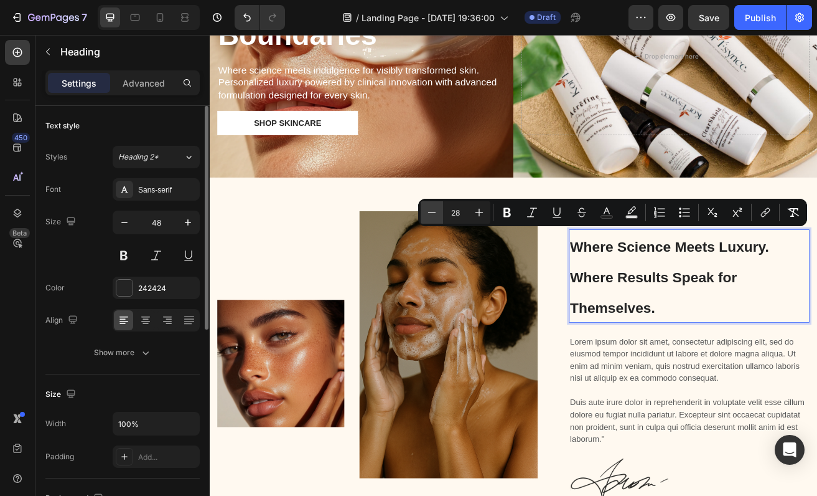
click at [433, 211] on icon "Editor contextual toolbar" at bounding box center [432, 212] width 12 height 12
type input "27"
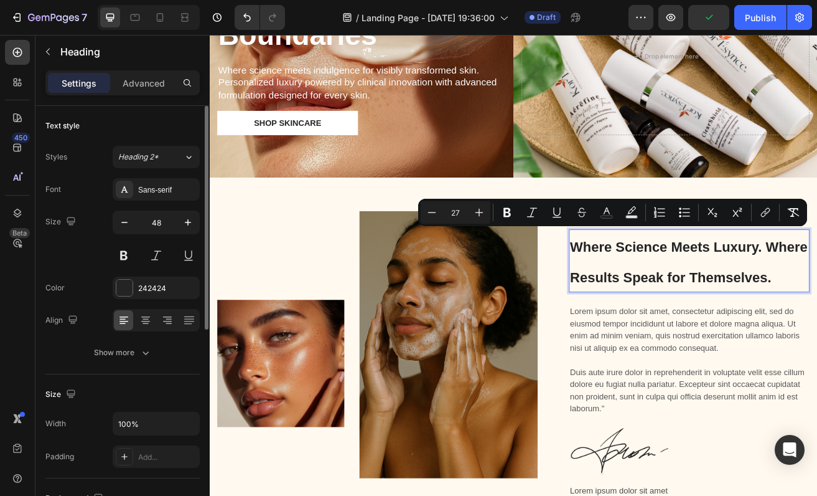
click at [817, 290] on span "Where Science Meets Luxury. Where Results Speak for Themselves." at bounding box center [799, 314] width 292 height 56
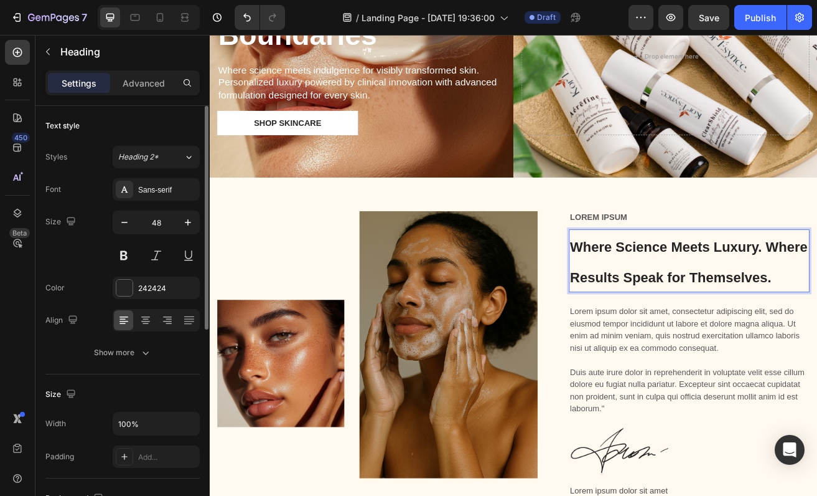
click at [817, 291] on span "Where Science Meets Luxury. Where Results Speak for Themselves." at bounding box center [799, 314] width 292 height 56
click at [817, 294] on span "Where Science Meets Luxury. Where Results Speak for Themselves." at bounding box center [799, 314] width 292 height 56
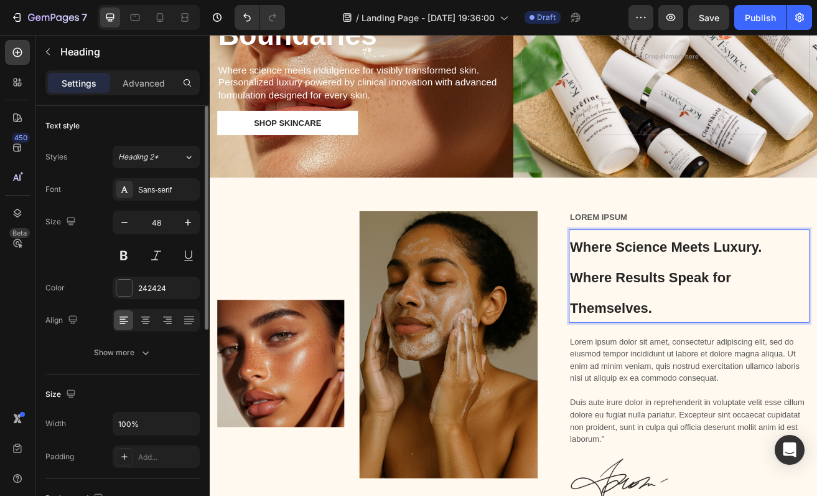
click at [692, 362] on span "Where Results Speak for Themselves." at bounding box center [752, 352] width 198 height 56
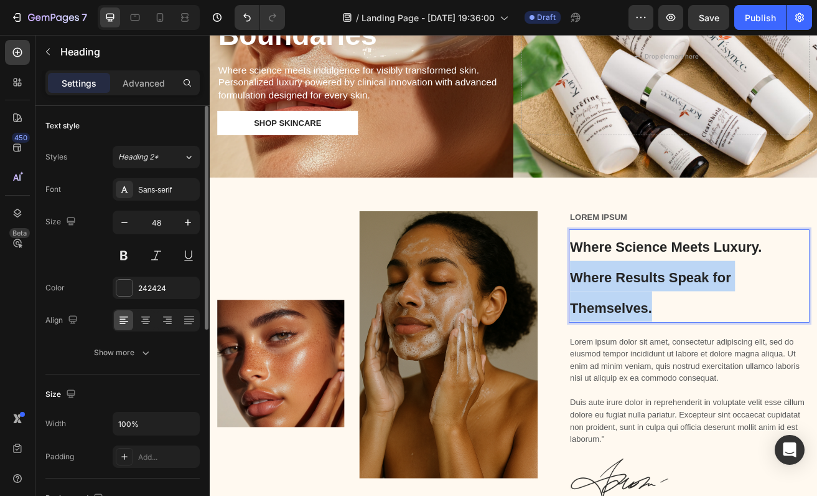
click at [692, 362] on span "Where Results Speak for Themselves." at bounding box center [752, 352] width 198 height 56
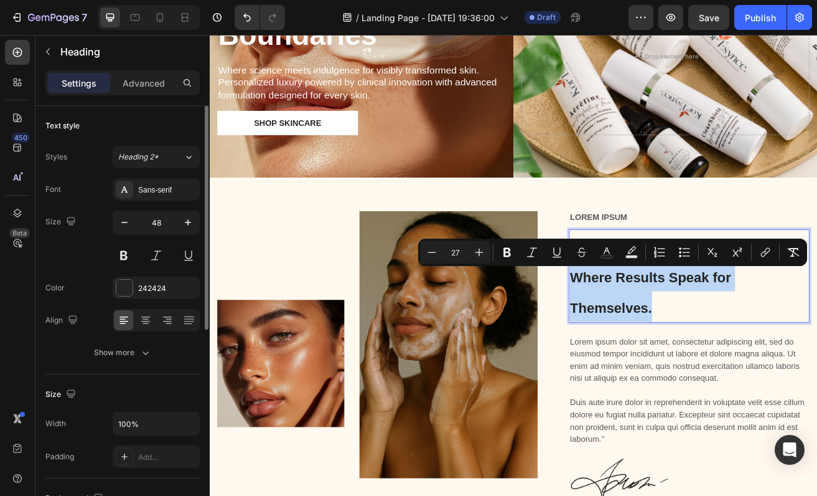
click at [692, 362] on span "Where Results Speak for Themselves." at bounding box center [752, 352] width 198 height 56
click at [749, 384] on p "Where Science Meets Luxury. Where Results Speak for Themselves." at bounding box center [799, 330] width 293 height 111
click at [773, 375] on p "Where Science Meets Luxury. Where Results Speak for Themselves." at bounding box center [799, 330] width 293 height 111
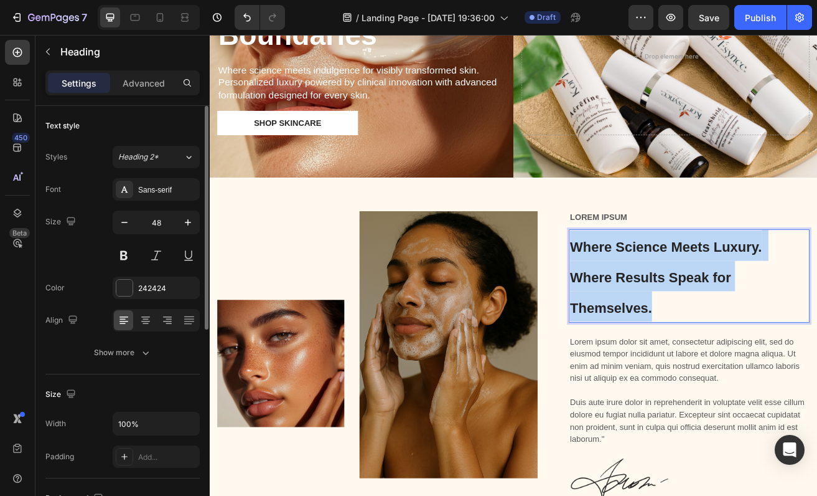
drag, startPoint x: 773, startPoint y: 375, endPoint x: 657, endPoint y: 295, distance: 140.6
click at [656, 295] on p "Where Science Meets Luxury. Where Results Speak for Themselves." at bounding box center [799, 330] width 293 height 111
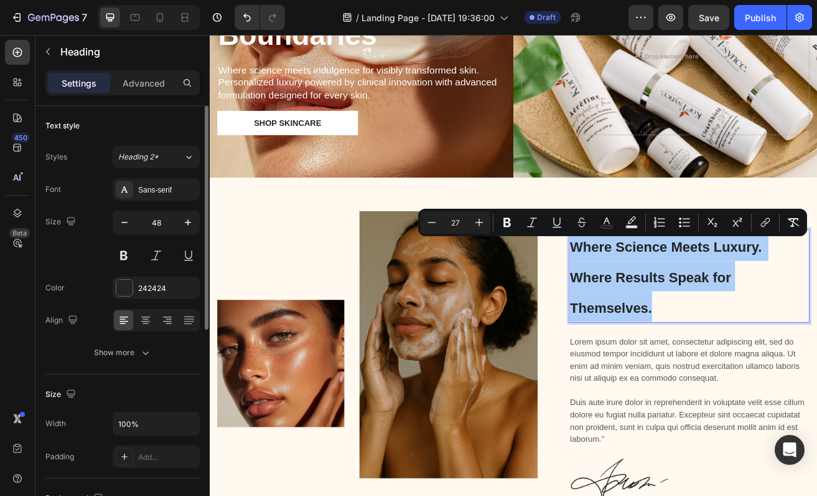
click at [453, 227] on input "27" at bounding box center [455, 222] width 25 height 15
type input "48"
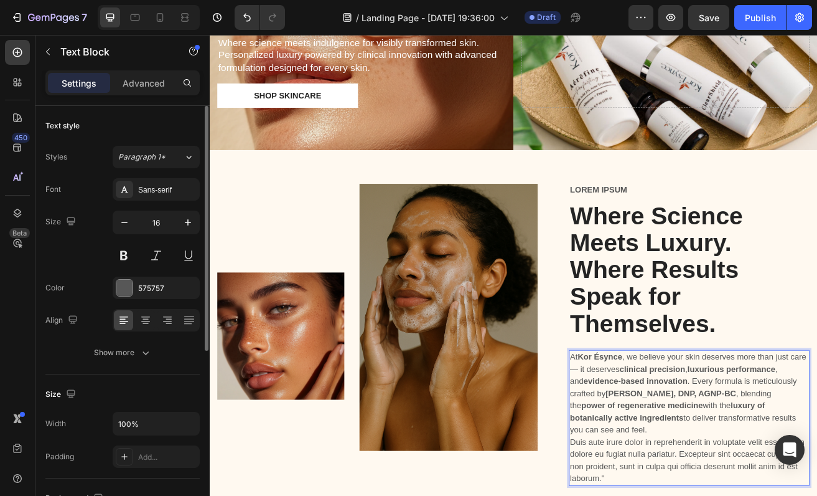
scroll to position [298, 0]
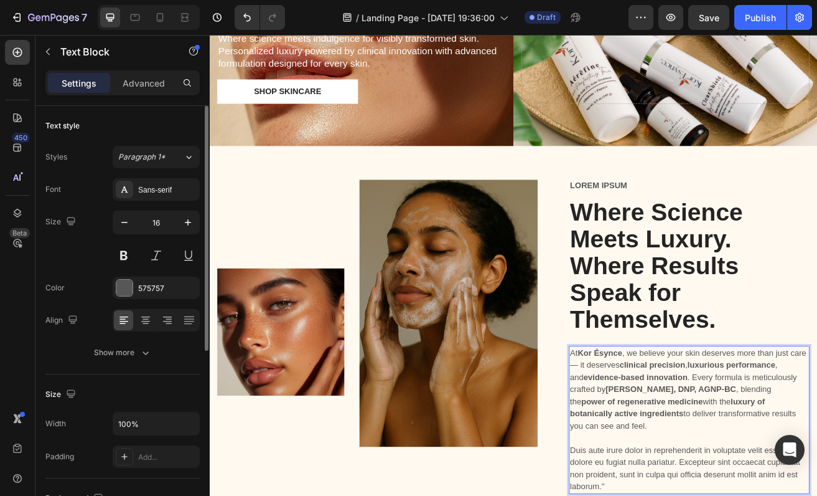
click at [817, 495] on p "At [GEOGRAPHIC_DATA] , we believe your skin deserves more than just care — it d…" at bounding box center [799, 470] width 293 height 105
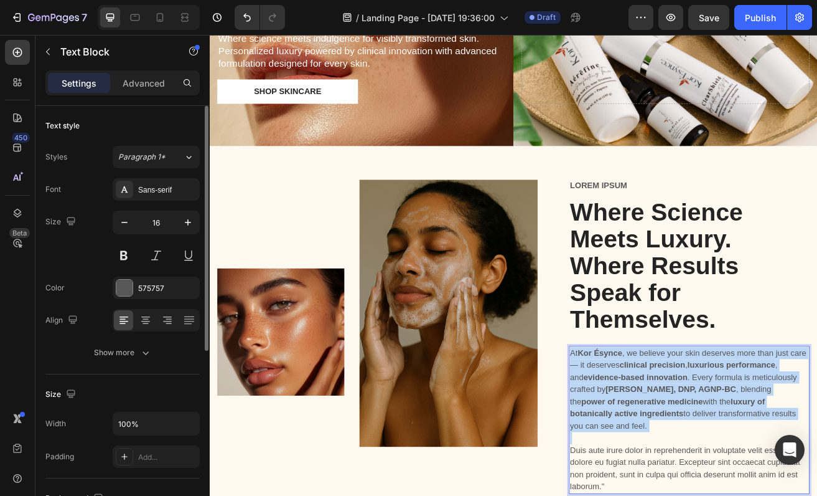
click at [817, 495] on p "At [GEOGRAPHIC_DATA] , we believe your skin deserves more than just care — it d…" at bounding box center [799, 470] width 293 height 105
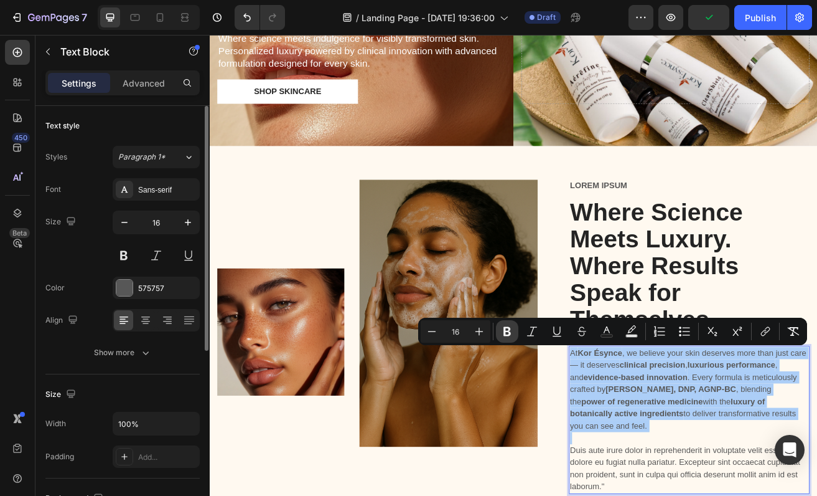
click at [506, 332] on icon "Editor contextual toolbar" at bounding box center [507, 331] width 12 height 12
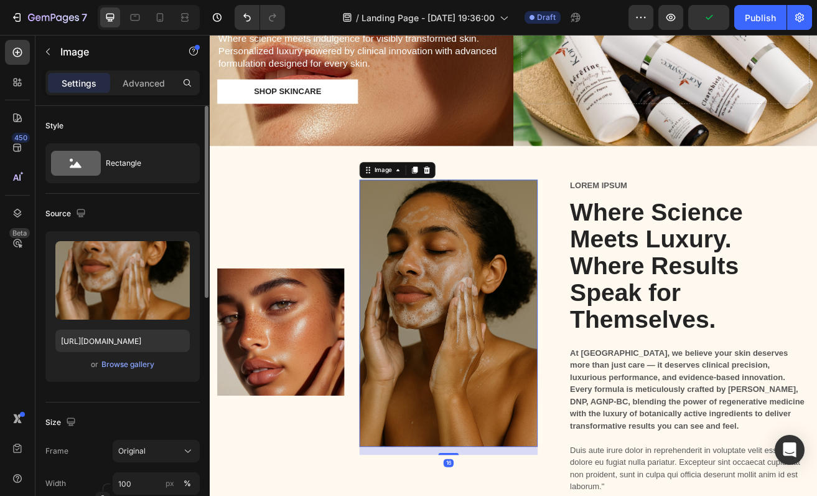
click at [575, 401] on img at bounding box center [503, 377] width 219 height 329
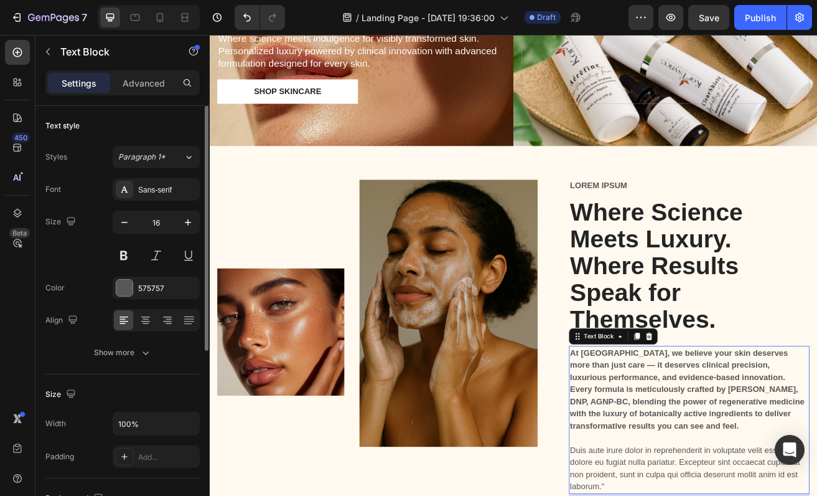
click at [817, 495] on strong "At [GEOGRAPHIC_DATA], we believe your skin deserves more than just care — it de…" at bounding box center [797, 470] width 288 height 100
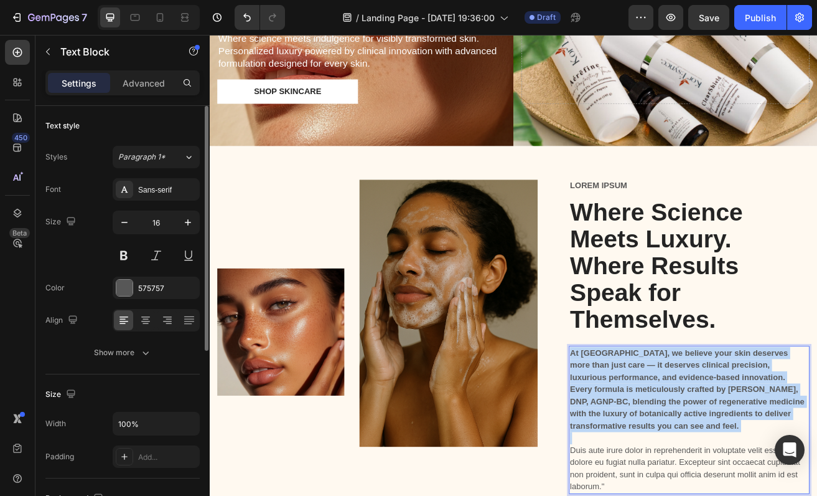
click at [817, 495] on strong "At [GEOGRAPHIC_DATA], we believe your skin deserves more than just care — it de…" at bounding box center [797, 470] width 288 height 100
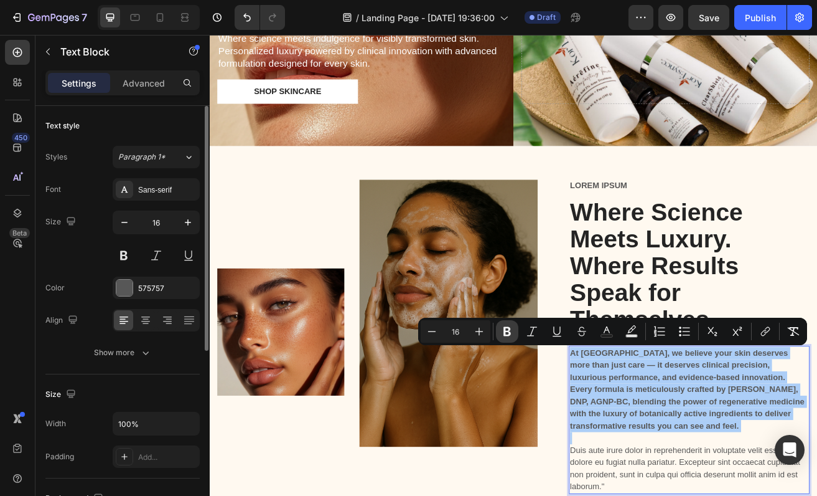
click at [504, 328] on icon "Editor contextual toolbar" at bounding box center [507, 331] width 7 height 9
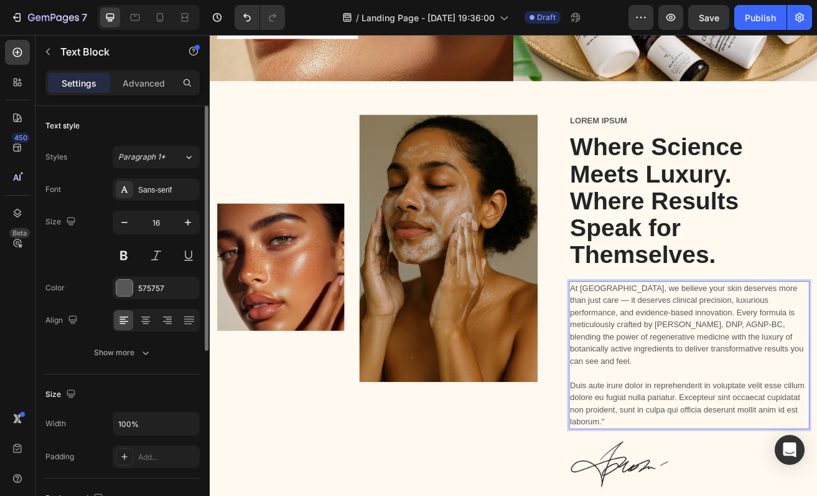
scroll to position [380, 0]
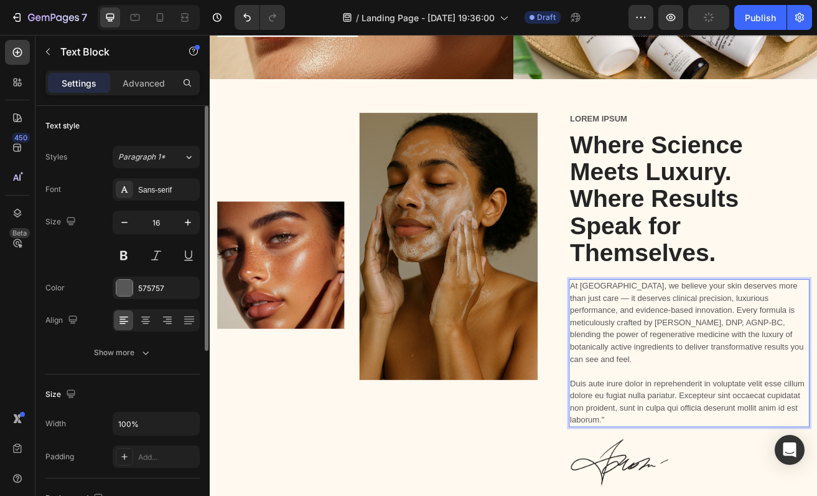
click at [665, 359] on p "At [GEOGRAPHIC_DATA], we believe your skin deserves more than just care — it de…" at bounding box center [799, 388] width 293 height 105
click at [672, 361] on p "At [GEOGRAPHIC_DATA], we believe your skin deserves more than just careit deser…" at bounding box center [799, 388] width 293 height 105
click at [677, 360] on p "At [GEOGRAPHIC_DATA], we believe your skin deserves more than just care,it dese…" at bounding box center [799, 388] width 293 height 105
drag, startPoint x: 814, startPoint y: 389, endPoint x: 806, endPoint y: 388, distance: 8.2
click at [806, 388] on p "At [GEOGRAPHIC_DATA], we believe your skin deserves more than just care, it des…" at bounding box center [799, 388] width 293 height 105
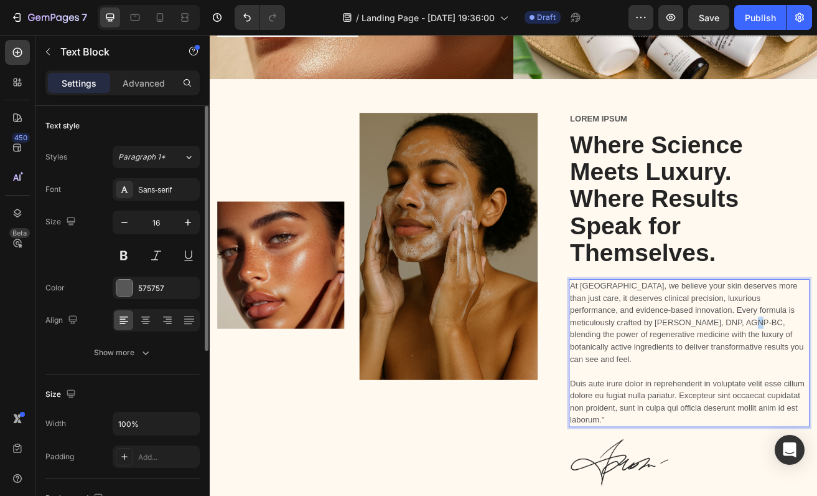
click at [806, 388] on p "At [GEOGRAPHIC_DATA], we believe your skin deserves more than just care, it des…" at bounding box center [799, 388] width 293 height 105
drag, startPoint x: 821, startPoint y: 391, endPoint x: 906, endPoint y: 370, distance: 88.3
click at [817, 370] on p "At [GEOGRAPHIC_DATA], we believe your skin deserves more than just care, it des…" at bounding box center [799, 388] width 293 height 105
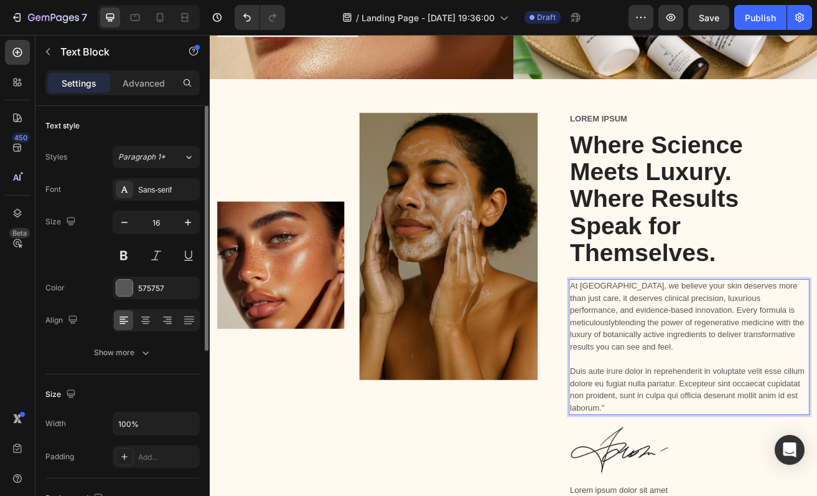
click at [817, 375] on p "At [GEOGRAPHIC_DATA], we believe your skin deserves more than just care, it des…" at bounding box center [799, 381] width 293 height 90
click at [730, 456] on p "Duis aute irure dolor in reprehenderit in voluptate velit esse cillum dolore eu…" at bounding box center [799, 463] width 293 height 75
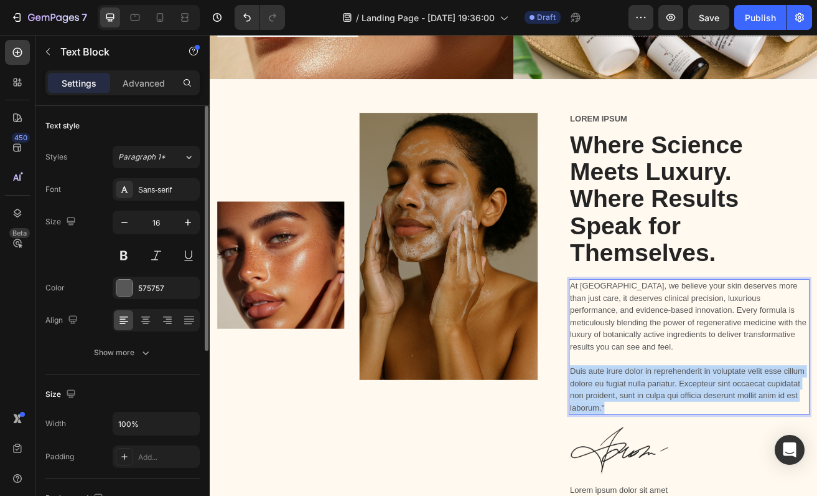
click at [730, 456] on p "Duis aute irure dolor in reprehenderit in voluptate velit esse cillum dolore eu…" at bounding box center [799, 463] width 293 height 75
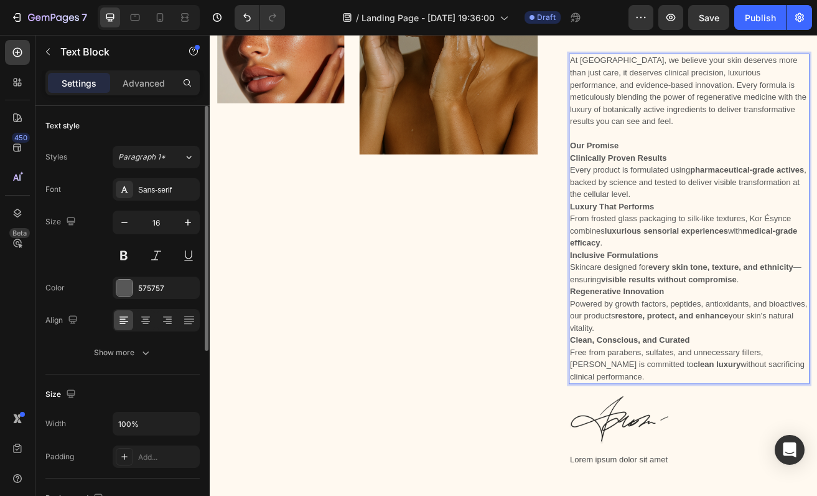
scroll to position [639, 0]
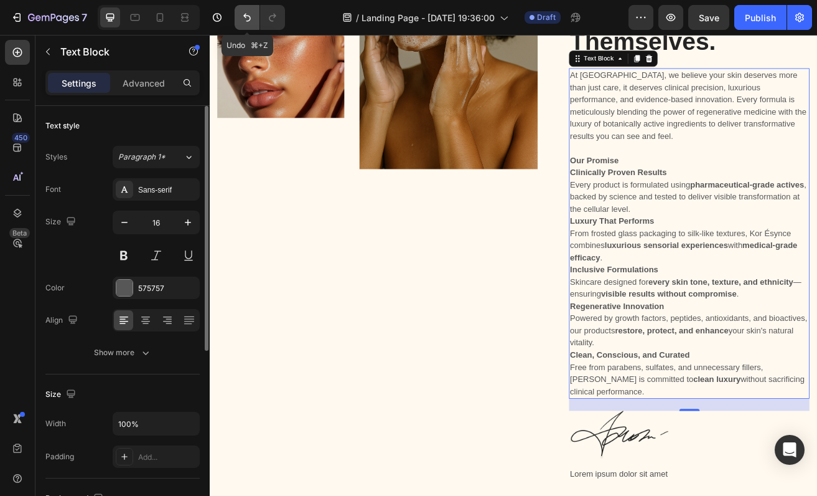
click at [255, 24] on button "Undo/Redo" at bounding box center [247, 17] width 25 height 25
click at [241, 22] on icon "Undo/Redo" at bounding box center [247, 17] width 12 height 12
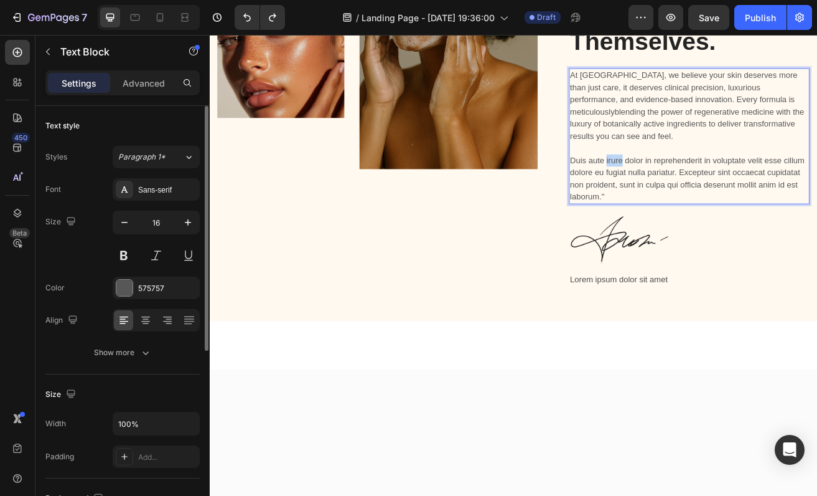
click at [709, 191] on p "Duis aute irure dolor in reprehenderit in voluptate velit esse cillum dolore eu…" at bounding box center [799, 204] width 293 height 75
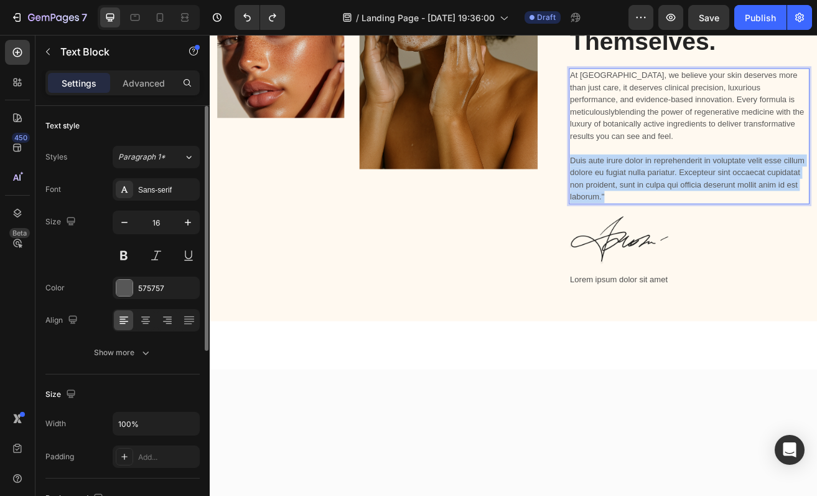
click at [709, 191] on p "Duis aute irure dolor in reprehenderit in voluptate velit esse cillum dolore eu…" at bounding box center [799, 204] width 293 height 75
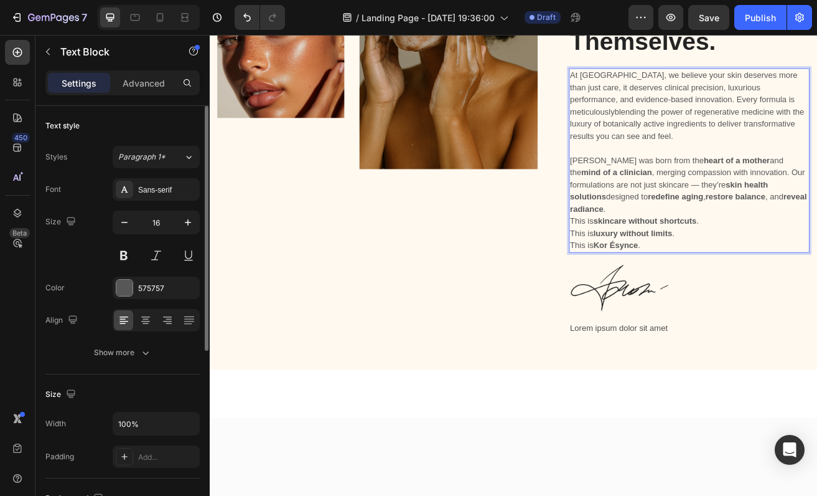
click at [746, 255] on p "[PERSON_NAME] was born from the heart of a mother and the mind of a clinician ,…" at bounding box center [799, 212] width 293 height 90
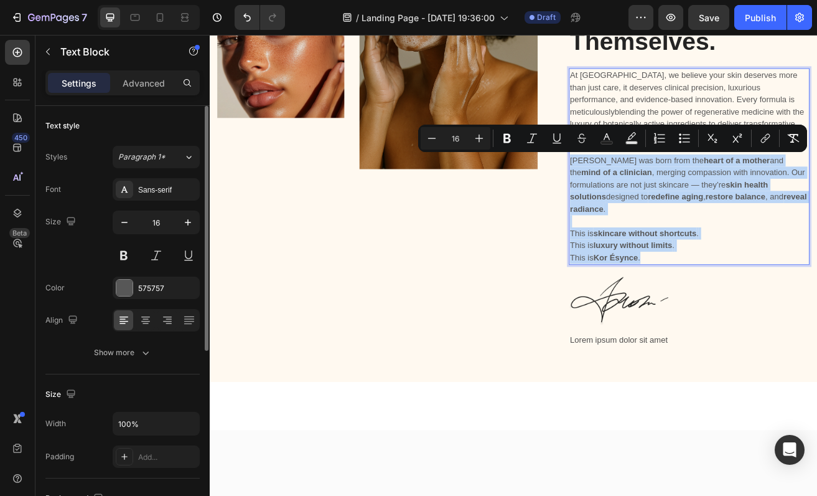
drag, startPoint x: 770, startPoint y: 310, endPoint x: 654, endPoint y: 194, distance: 164.2
click at [654, 194] on div "At [GEOGRAPHIC_DATA], we believe your skin deserves more than just care, it des…" at bounding box center [800, 197] width 296 height 242
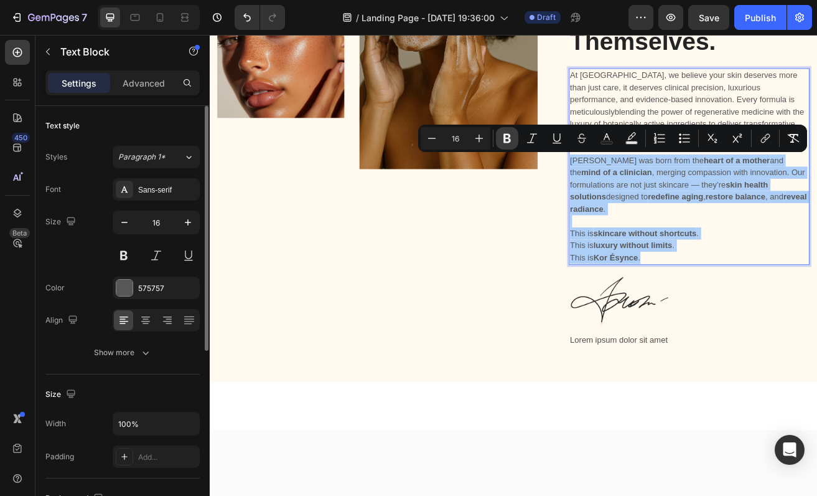
click at [510, 139] on icon "Editor contextual toolbar" at bounding box center [507, 138] width 7 height 9
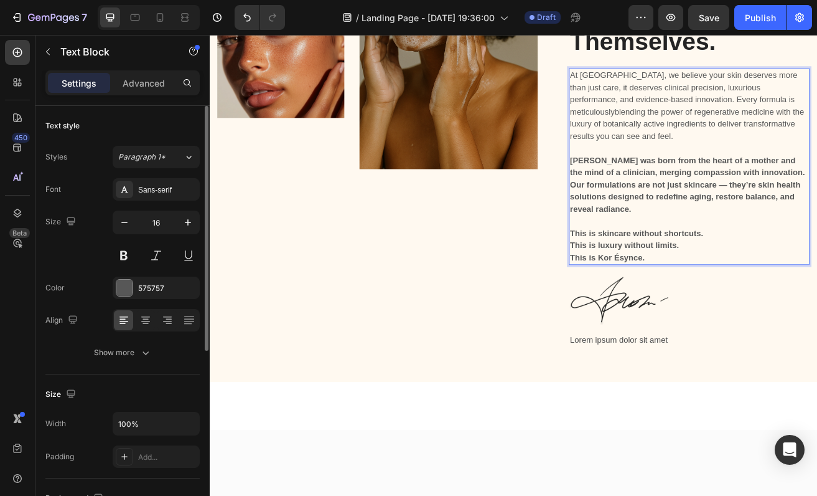
click at [579, 163] on img at bounding box center [503, 36] width 219 height 329
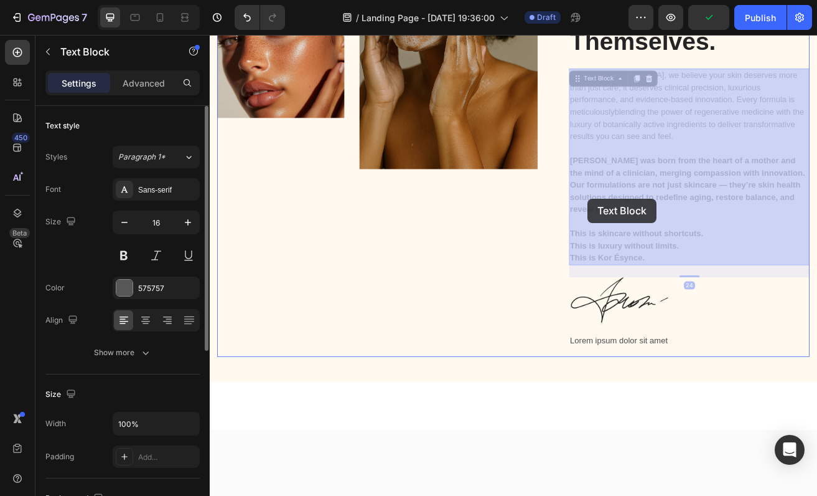
drag, startPoint x: 750, startPoint y: 311, endPoint x: 676, endPoint y: 237, distance: 105.2
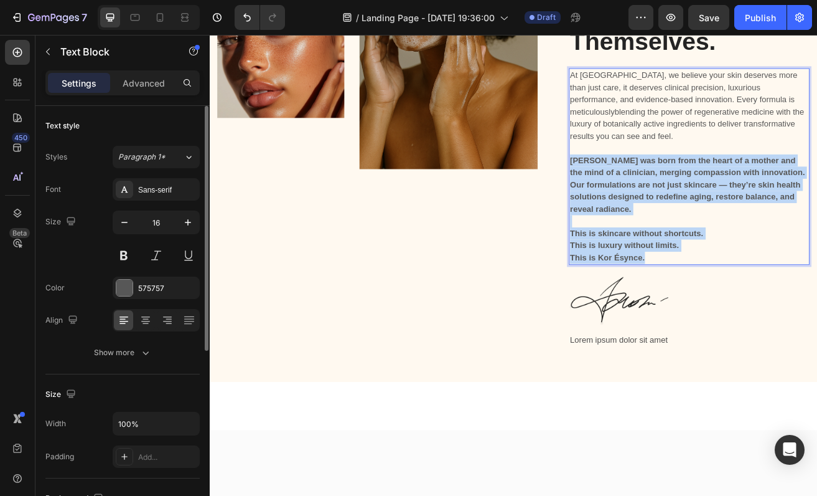
drag, startPoint x: 754, startPoint y: 309, endPoint x: 655, endPoint y: 191, distance: 154.2
click at [654, 191] on div "At [GEOGRAPHIC_DATA], we believe your skin deserves more than just care, it des…" at bounding box center [800, 197] width 296 height 242
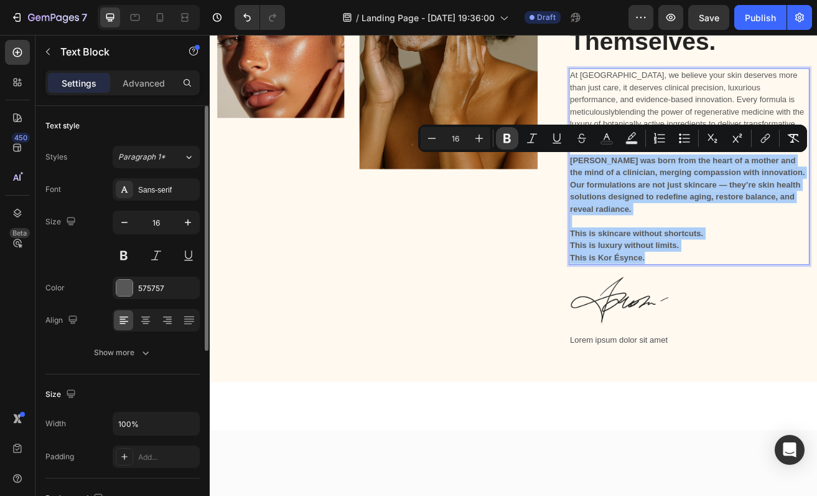
click at [505, 139] on icon "Editor contextual toolbar" at bounding box center [507, 138] width 7 height 9
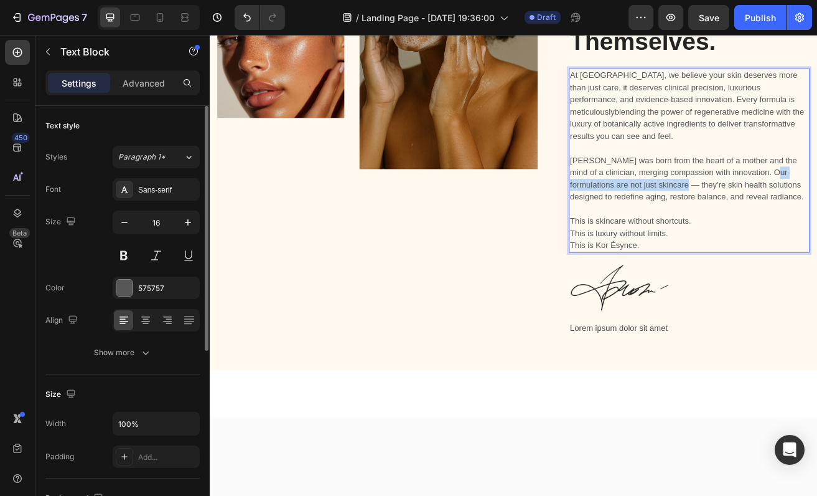
drag, startPoint x: 758, startPoint y: 221, endPoint x: 880, endPoint y: 205, distance: 122.5
click at [817, 205] on p "[PERSON_NAME] was born from the heart of a mother and the mind of a clinician, …" at bounding box center [799, 204] width 293 height 75
click at [817, 207] on p "[PERSON_NAME] was born from the heart of a mother and the mind of a clinician, …" at bounding box center [799, 204] width 293 height 75
click at [817, 118] on p "At [GEOGRAPHIC_DATA], we believe your skin deserves more than just care, it des…" at bounding box center [799, 122] width 293 height 90
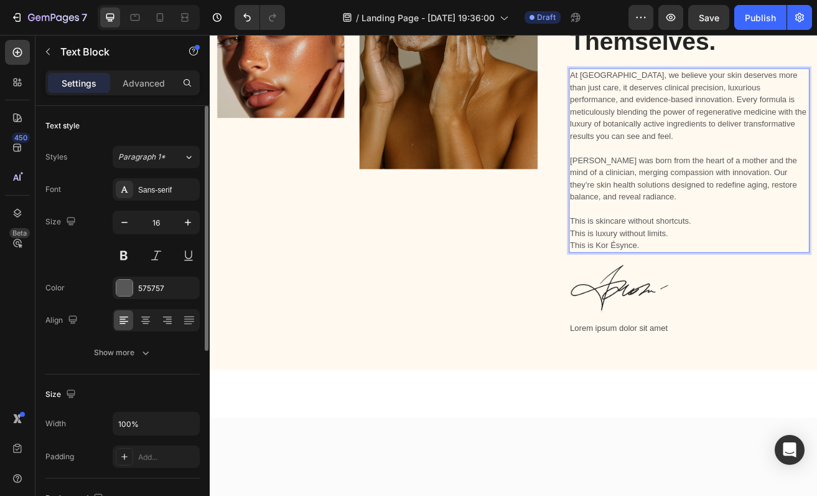
click at [692, 252] on p "Rich Text Editor. Editing area: main" at bounding box center [799, 249] width 293 height 15
click at [817, 206] on p "[PERSON_NAME] was born from the heart of a mother and the mind of a clinician, …" at bounding box center [799, 204] width 293 height 75
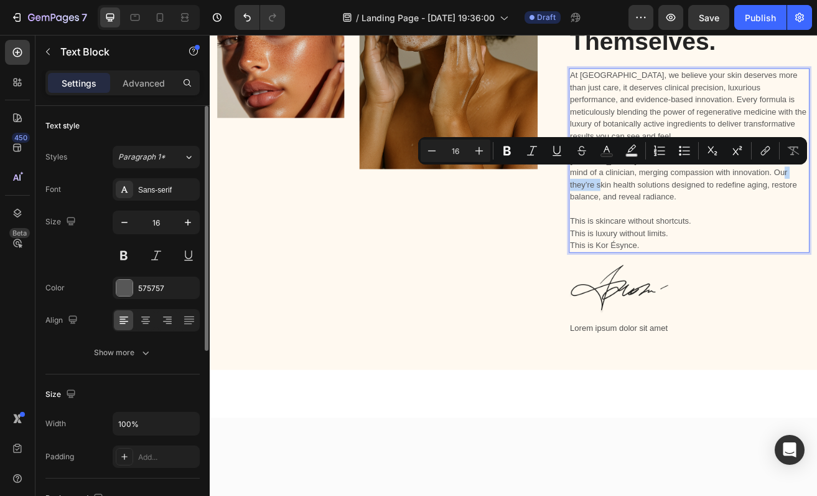
drag, startPoint x: 883, startPoint y: 205, endPoint x: 930, endPoint y: 201, distance: 46.9
click at [817, 202] on p "[PERSON_NAME] was born from the heart of a mother and the mind of a clinician, …" at bounding box center [799, 204] width 293 height 75
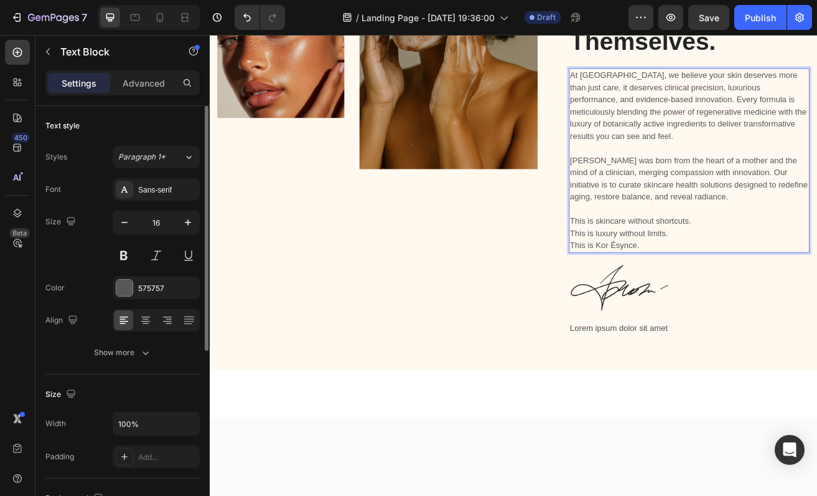
click at [756, 286] on p "This is skincare without shortcuts. This is luxury without limits. This is Kor …" at bounding box center [799, 279] width 293 height 45
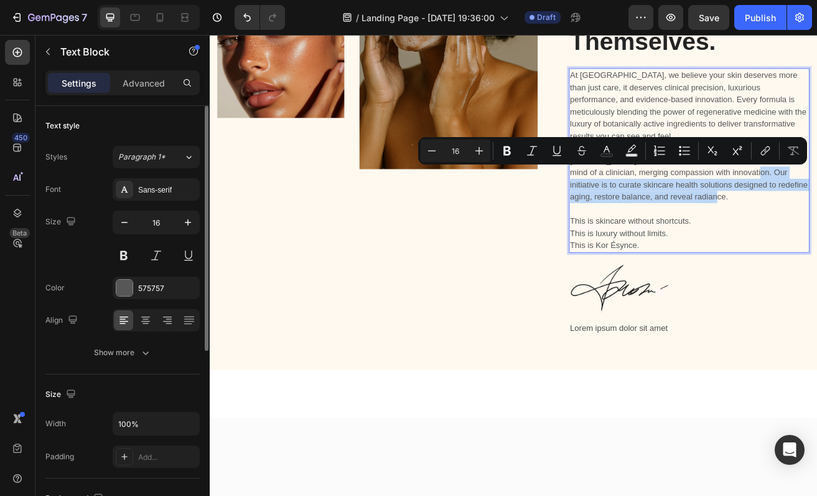
drag, startPoint x: 824, startPoint y: 237, endPoint x: 857, endPoint y: 207, distance: 44.6
click at [817, 207] on p "[PERSON_NAME] was born from the heart of a mother and the mind of a clinician, …" at bounding box center [799, 204] width 293 height 75
copy p "Our initiative is to curate skincare health solutions designed to redefine agin…"
click at [817, 215] on p "[PERSON_NAME] was born from the heart of a mother and the mind of a clinician, …" at bounding box center [799, 204] width 293 height 75
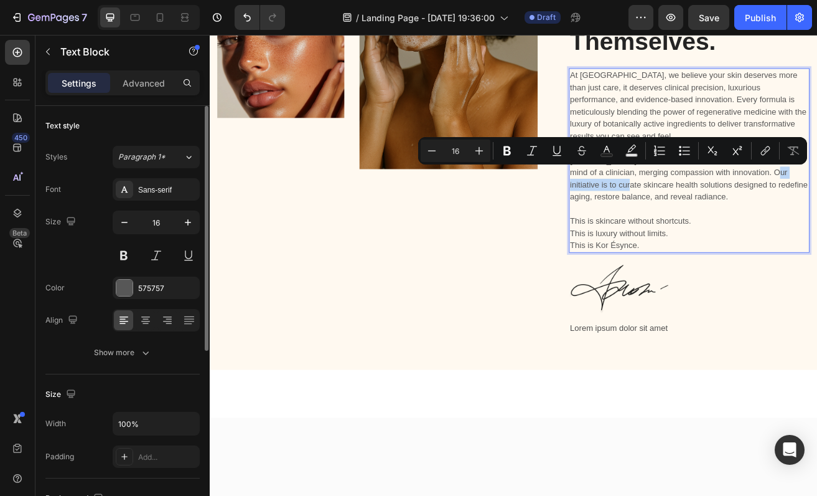
drag, startPoint x: 878, startPoint y: 203, endPoint x: 682, endPoint y: 222, distance: 197.6
click at [682, 222] on p "[PERSON_NAME] was born from the heart of a mother and the mind of a clinician, …" at bounding box center [799, 204] width 293 height 75
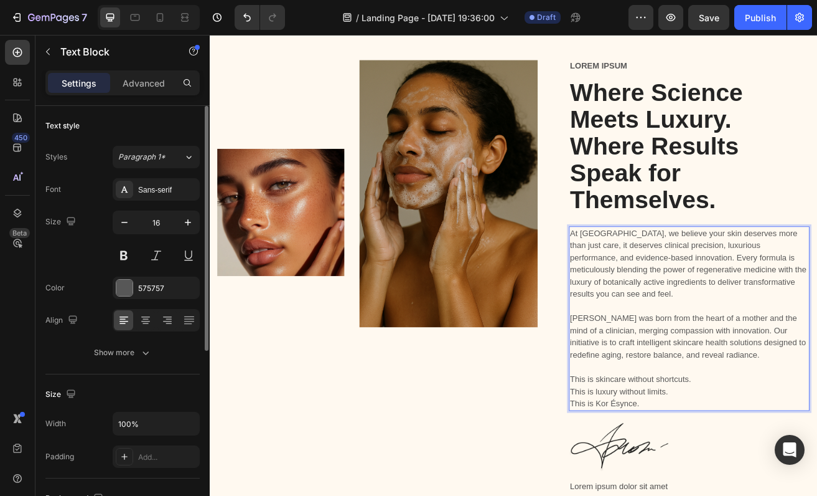
scroll to position [422, 0]
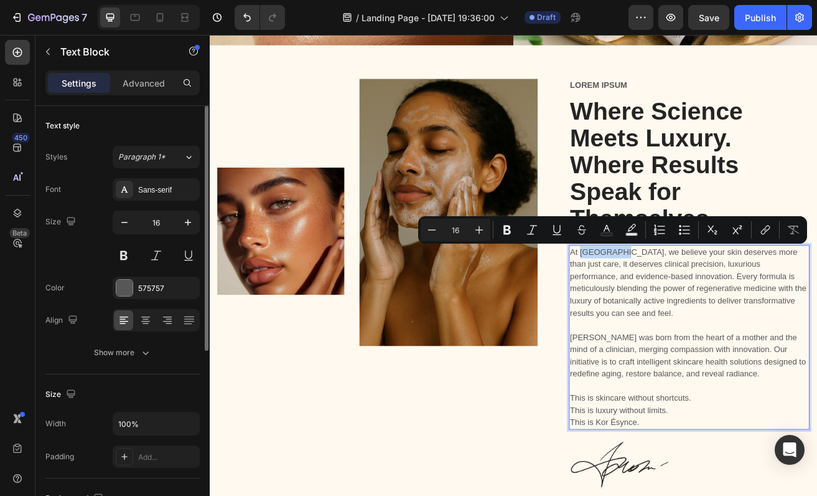
drag, startPoint x: 716, startPoint y: 303, endPoint x: 666, endPoint y: 308, distance: 50.1
click at [666, 308] on p "At [GEOGRAPHIC_DATA], we believe your skin deserves more than just care, it des…" at bounding box center [799, 339] width 293 height 90
copy p "Kor Ésynce"
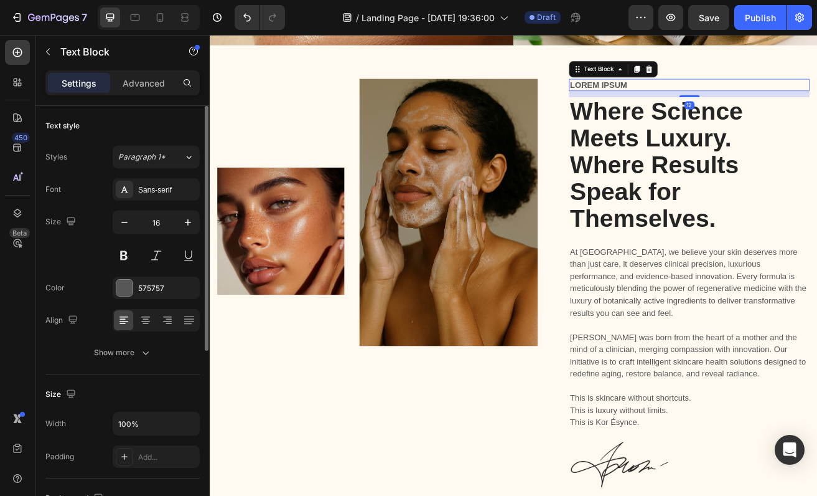
click at [681, 92] on p "Lorem ipsum" at bounding box center [799, 96] width 293 height 13
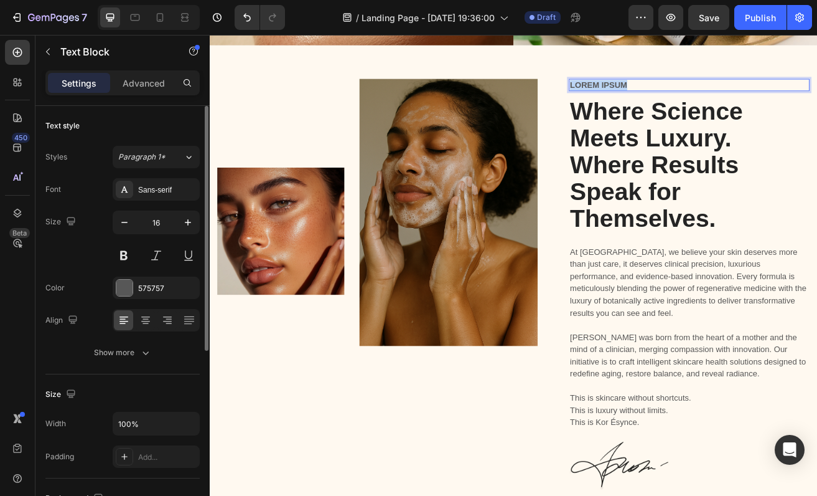
click at [681, 92] on p "Lorem ipsum" at bounding box center [799, 96] width 293 height 13
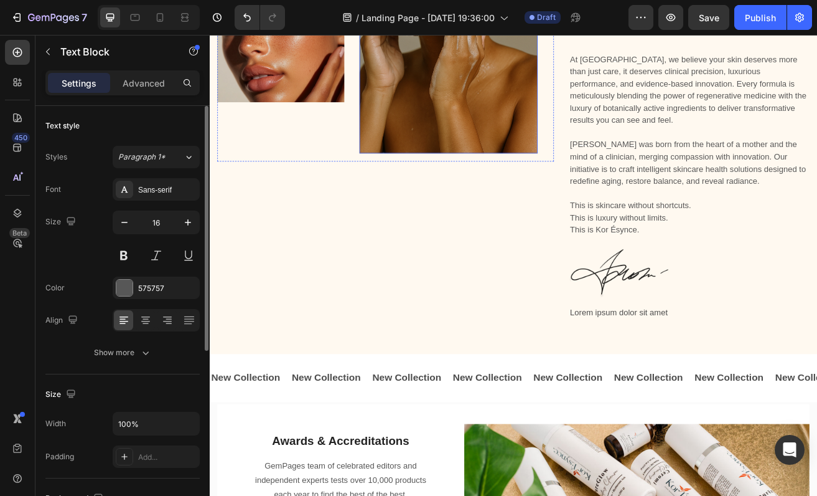
scroll to position [671, 0]
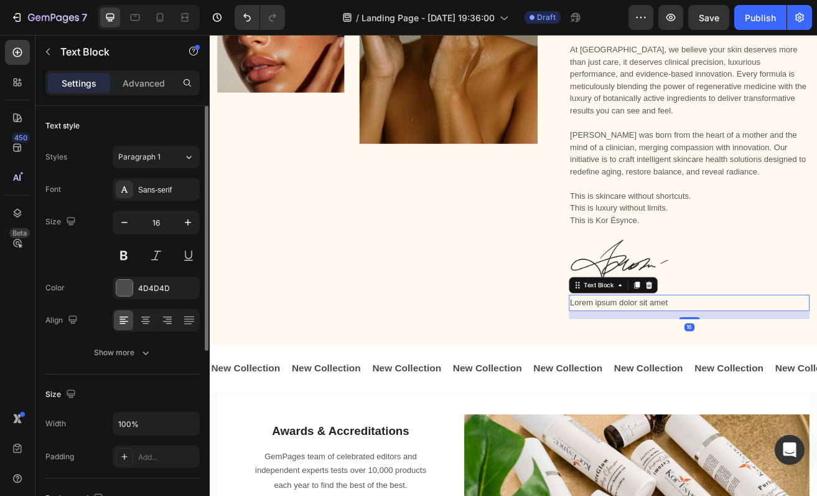
click at [730, 365] on p "Lorem ipsum dolor sit amet" at bounding box center [799, 365] width 293 height 18
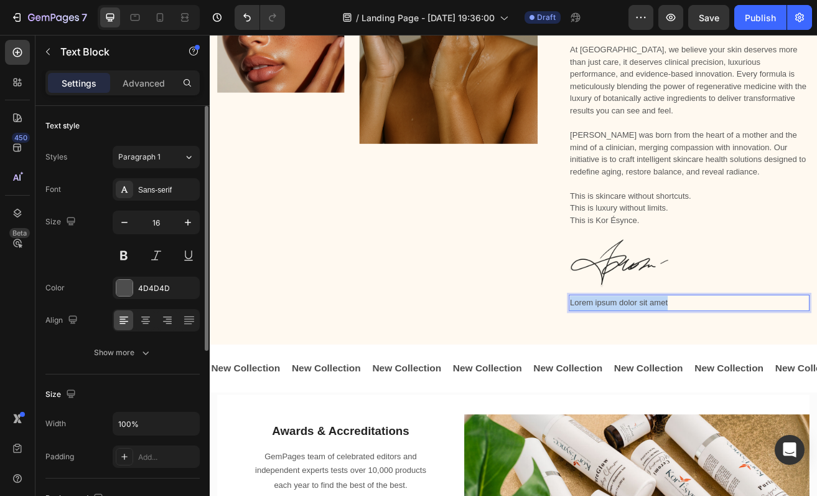
click at [730, 365] on p "Lorem ipsum dolor sit amet" at bounding box center [799, 365] width 293 height 18
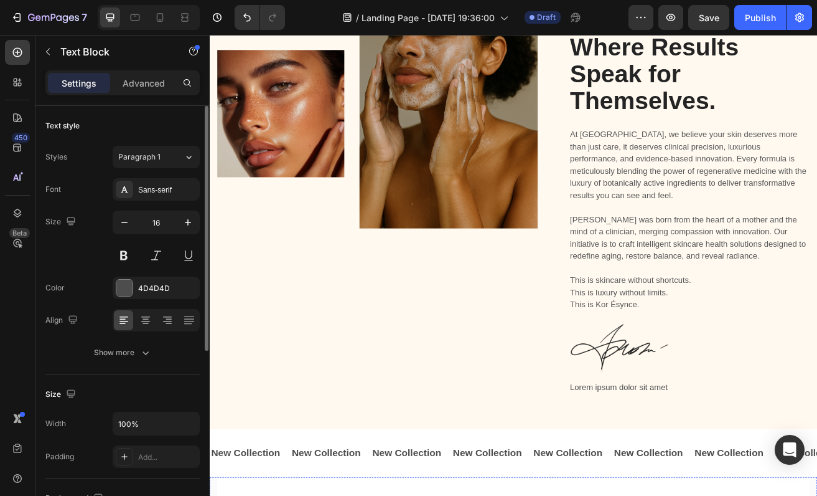
scroll to position [565, 0]
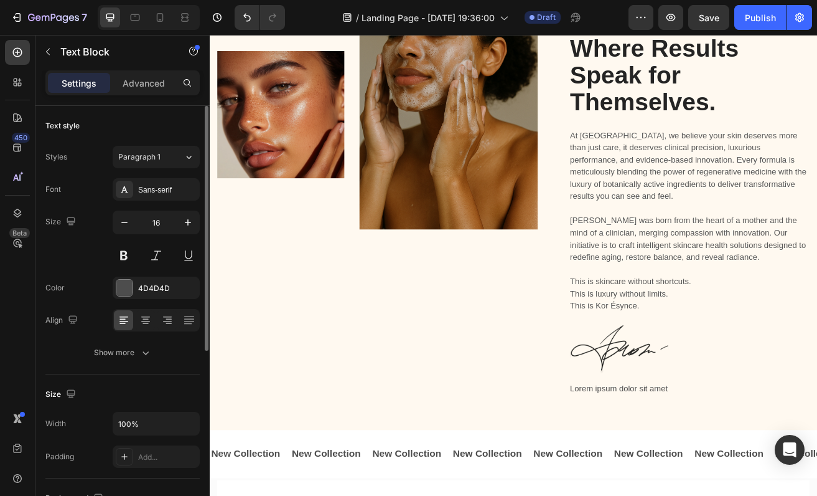
click at [745, 467] on p "Lorem ipsum dolor sit amet" at bounding box center [799, 470] width 293 height 18
click at [740, 471] on p "Lorem ipsum dolor sit amet" at bounding box center [799, 470] width 293 height 18
click at [740, 473] on p "Lorem ipsum dolor sit amet" at bounding box center [799, 470] width 293 height 18
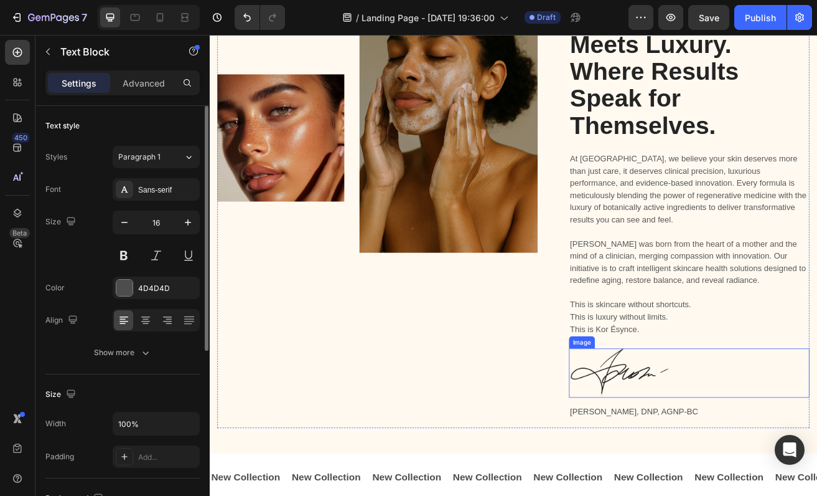
scroll to position [533, 0]
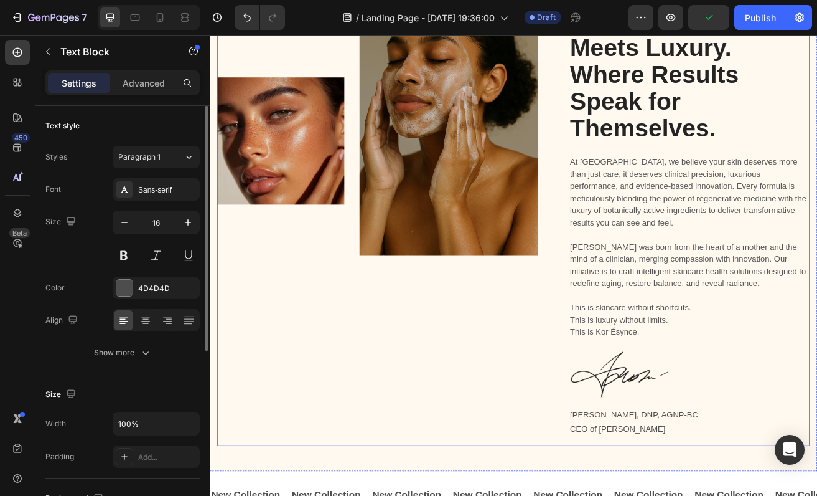
click at [495, 439] on div "Image Image Row" at bounding box center [426, 259] width 414 height 562
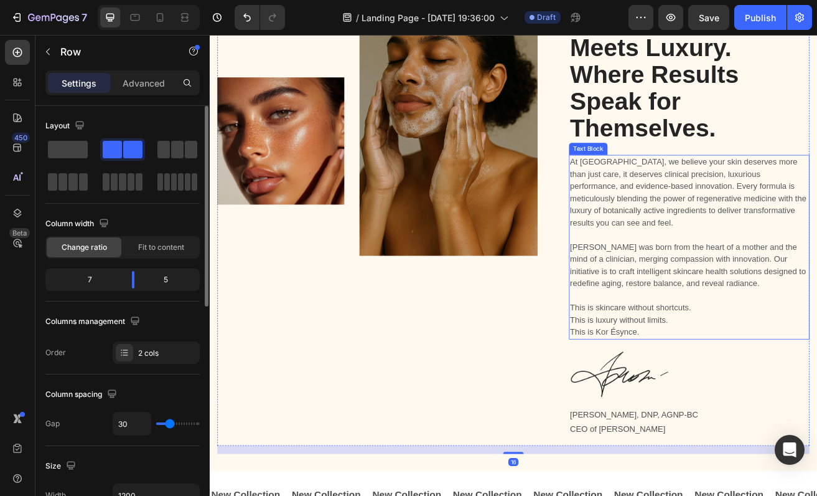
click at [817, 407] on p "This is skincare without shortcuts. This is luxury without limits. This is Kor …" at bounding box center [799, 385] width 293 height 45
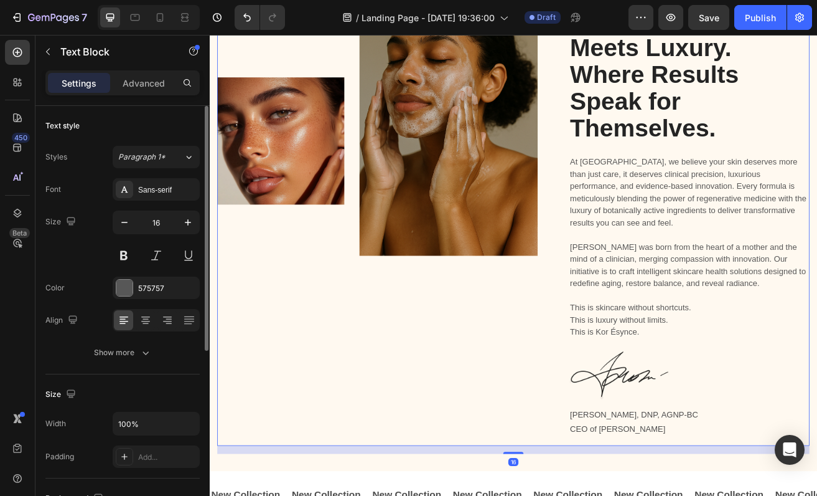
click at [570, 458] on div "Image Image Row" at bounding box center [426, 259] width 414 height 562
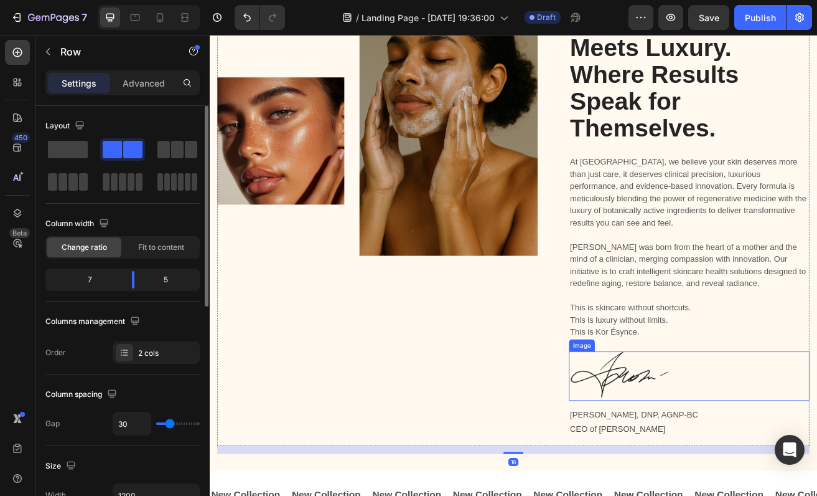
click at [745, 465] on img at bounding box center [714, 454] width 125 height 60
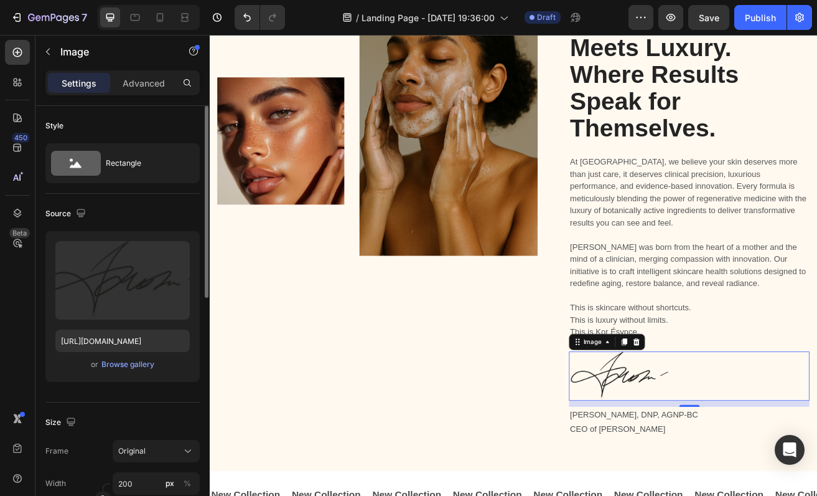
click at [763, 446] on img at bounding box center [714, 454] width 125 height 60
click at [88, 344] on input "[URL][DOMAIN_NAME]" at bounding box center [122, 340] width 134 height 22
